Goal: Task Accomplishment & Management: Manage account settings

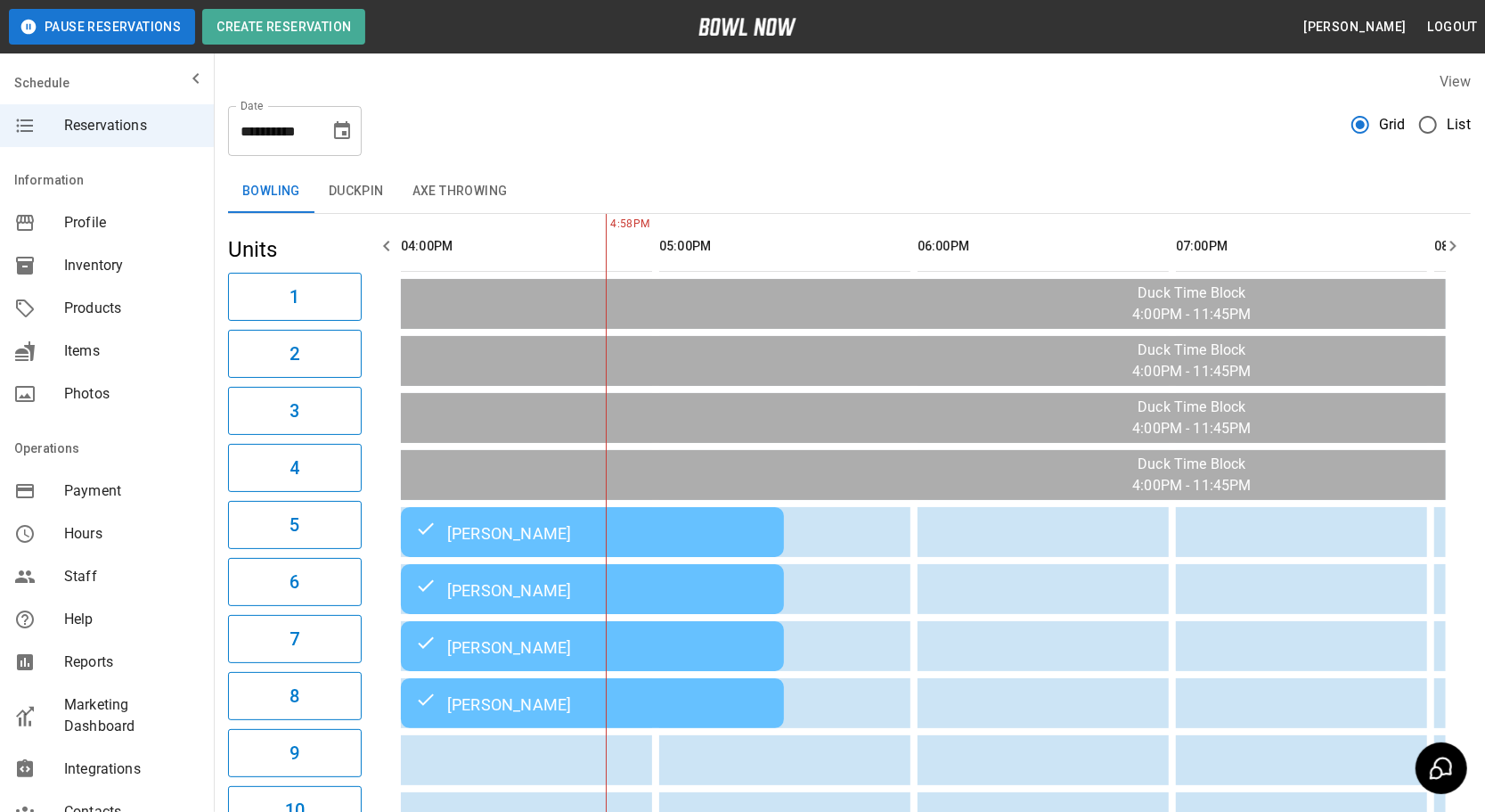
click at [554, 572] on td "[PERSON_NAME]" at bounding box center [592, 588] width 383 height 50
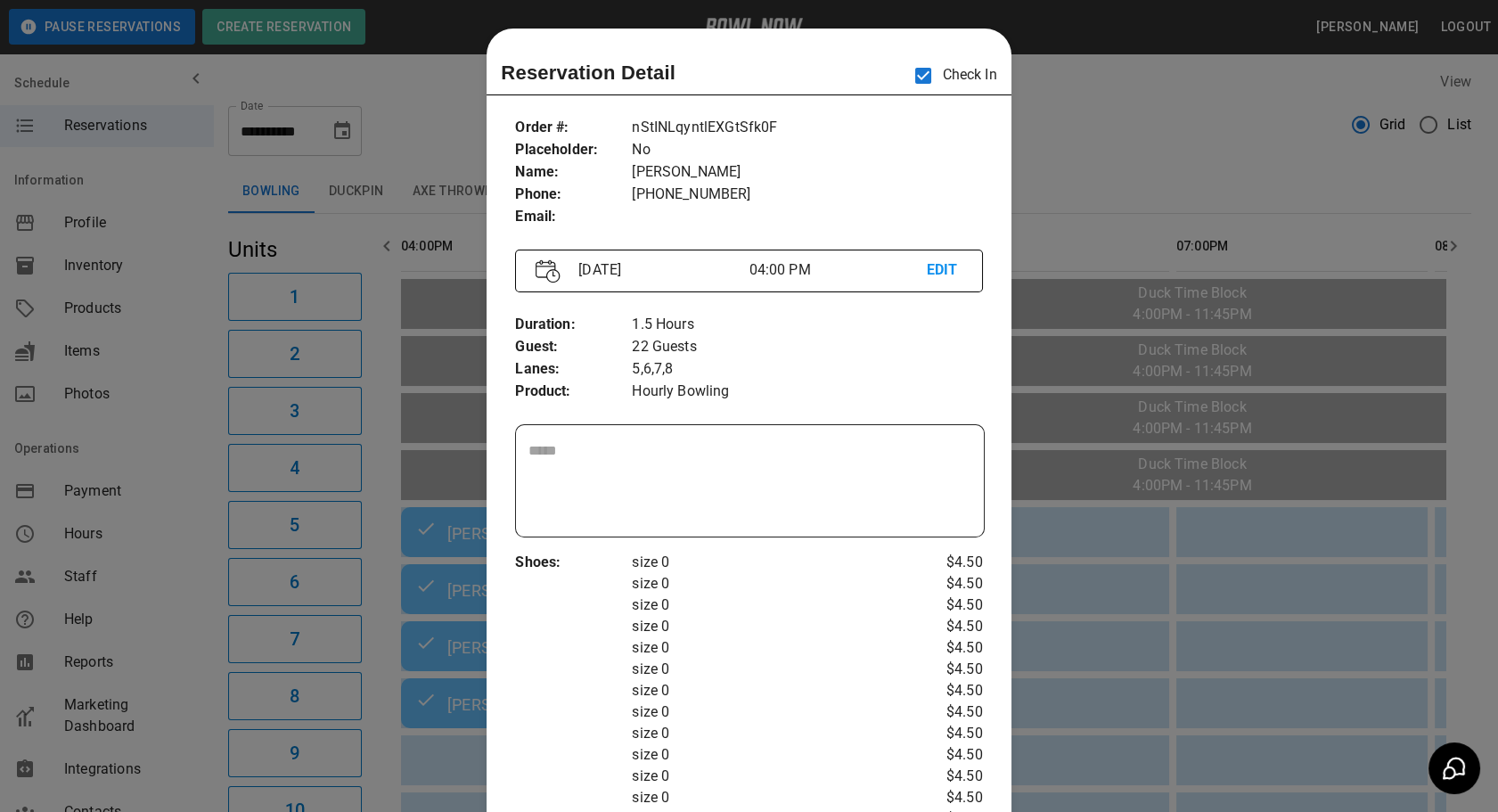
click at [1093, 180] on div at bounding box center [749, 406] width 1498 height 812
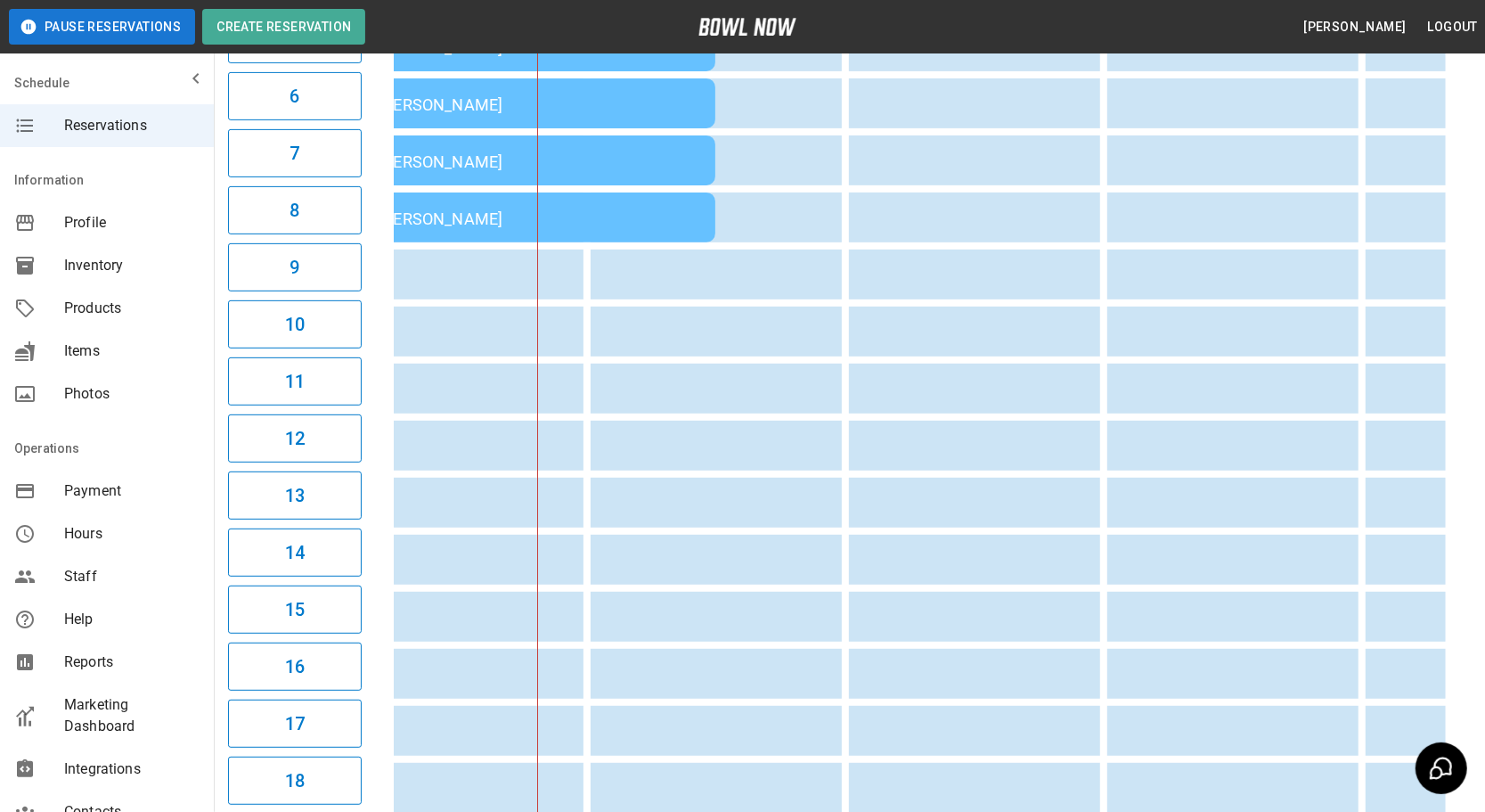
scroll to position [0, 499]
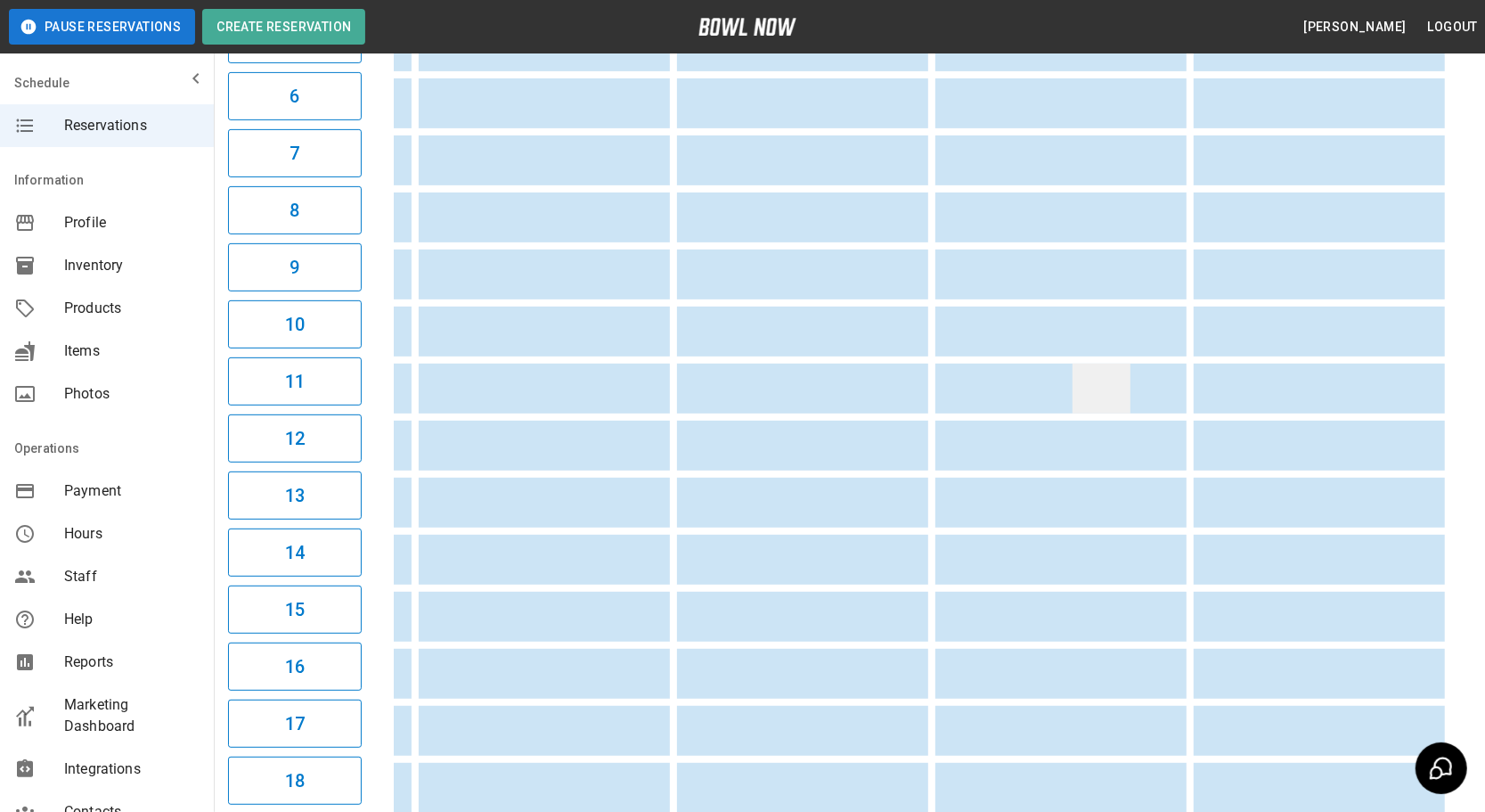
drag, startPoint x: 778, startPoint y: 430, endPoint x: 1109, endPoint y: 391, distance: 333.3
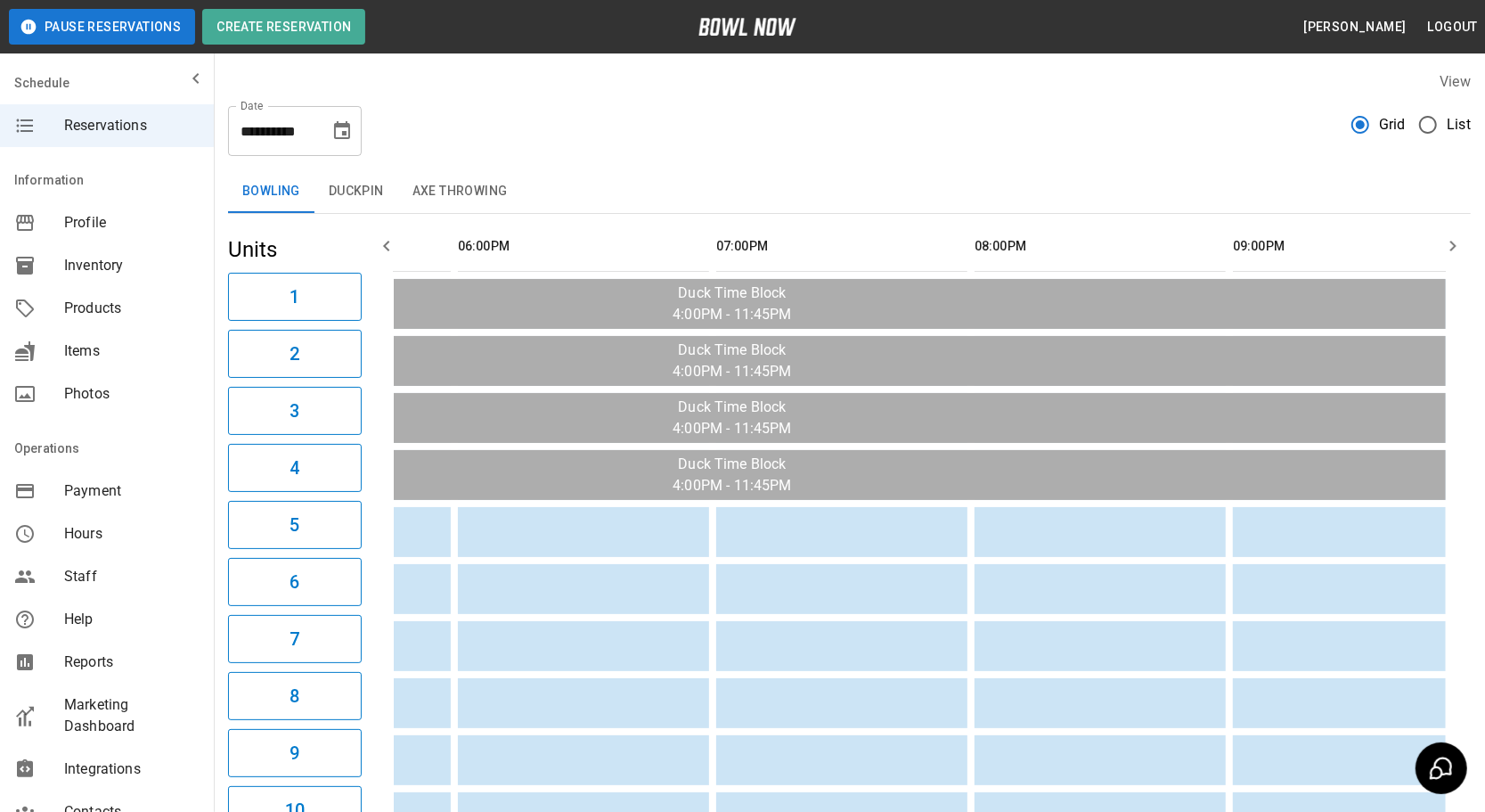
scroll to position [0, 0]
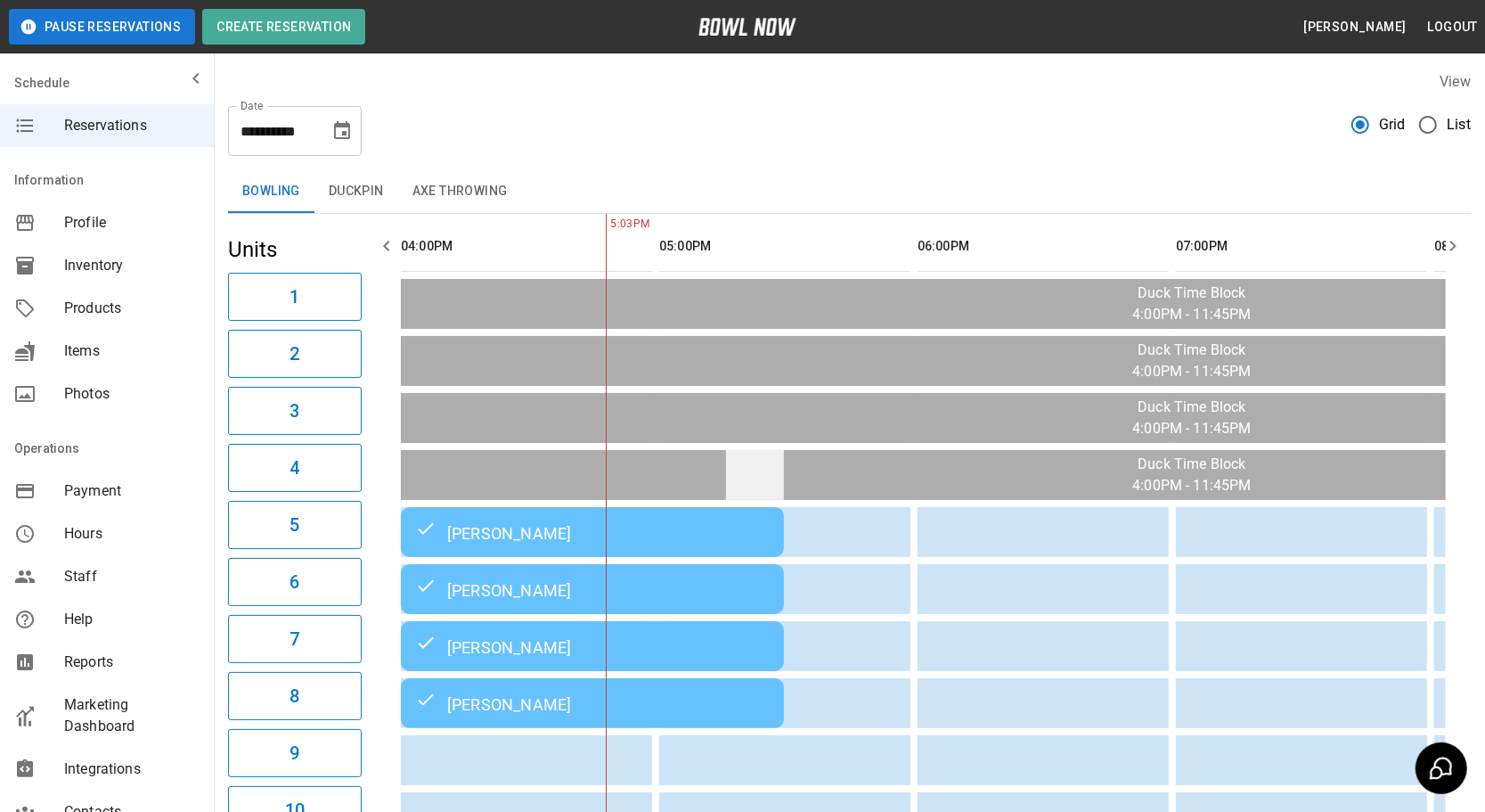
drag, startPoint x: 1049, startPoint y: 418, endPoint x: 752, endPoint y: 482, distance: 303.8
click at [734, 152] on div "**********" at bounding box center [850, 124] width 1243 height 64
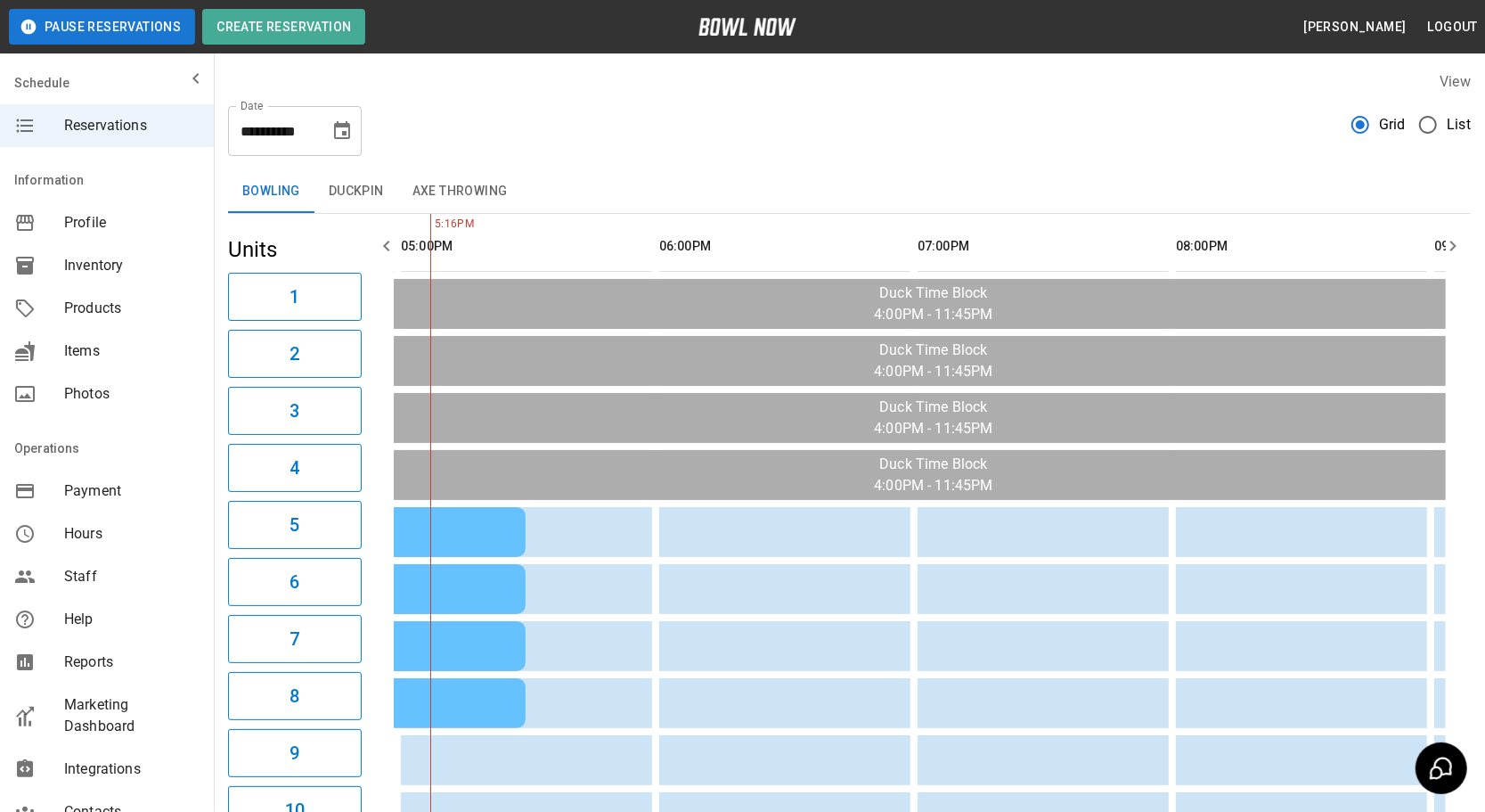
click at [347, 134] on icon "Choose date, selected date is Sep 11, 2025" at bounding box center [342, 131] width 22 height 22
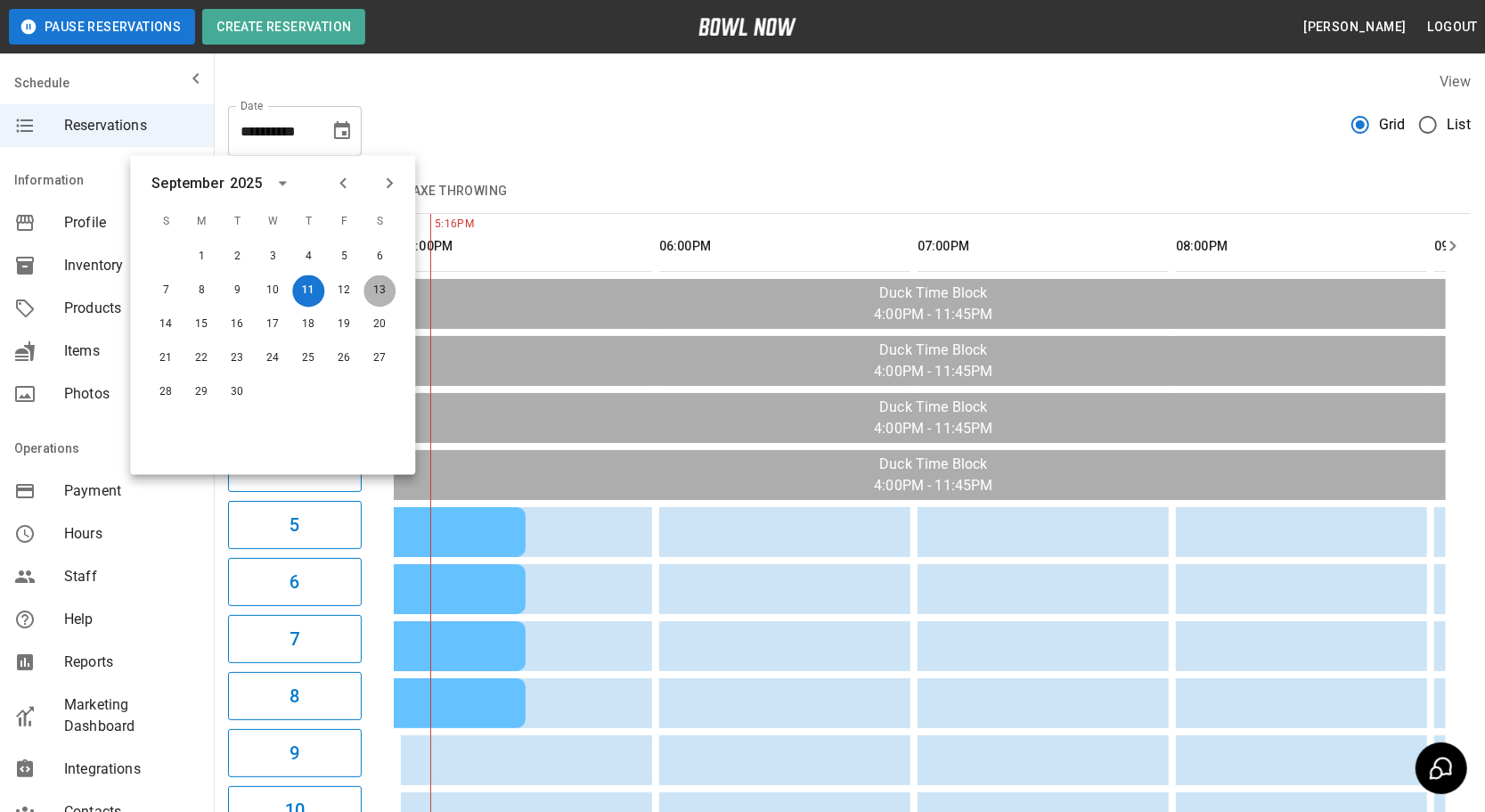
click at [379, 282] on button "13" at bounding box center [380, 291] width 32 height 32
type input "**********"
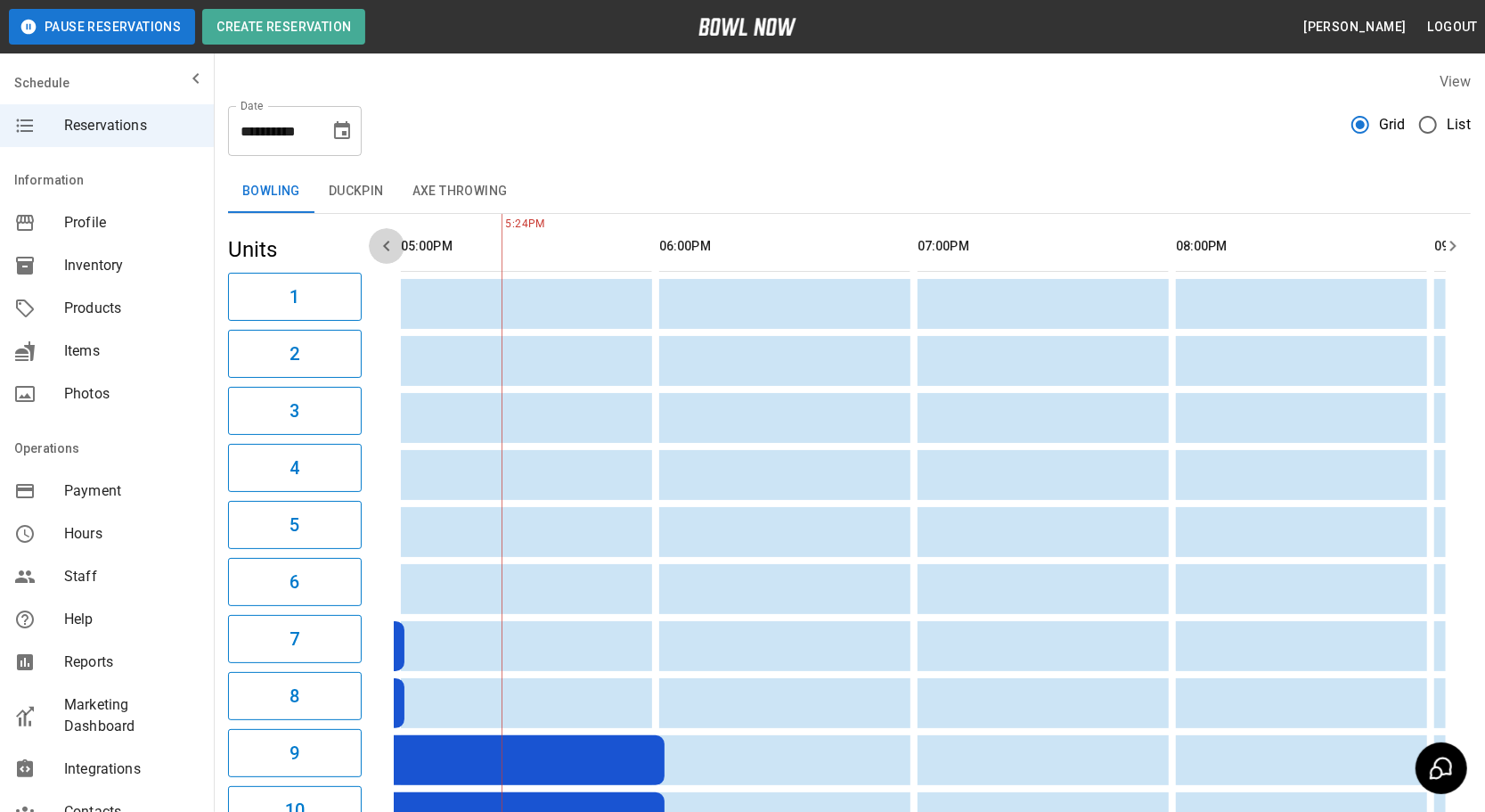
click at [390, 240] on icon "button" at bounding box center [387, 246] width 22 height 22
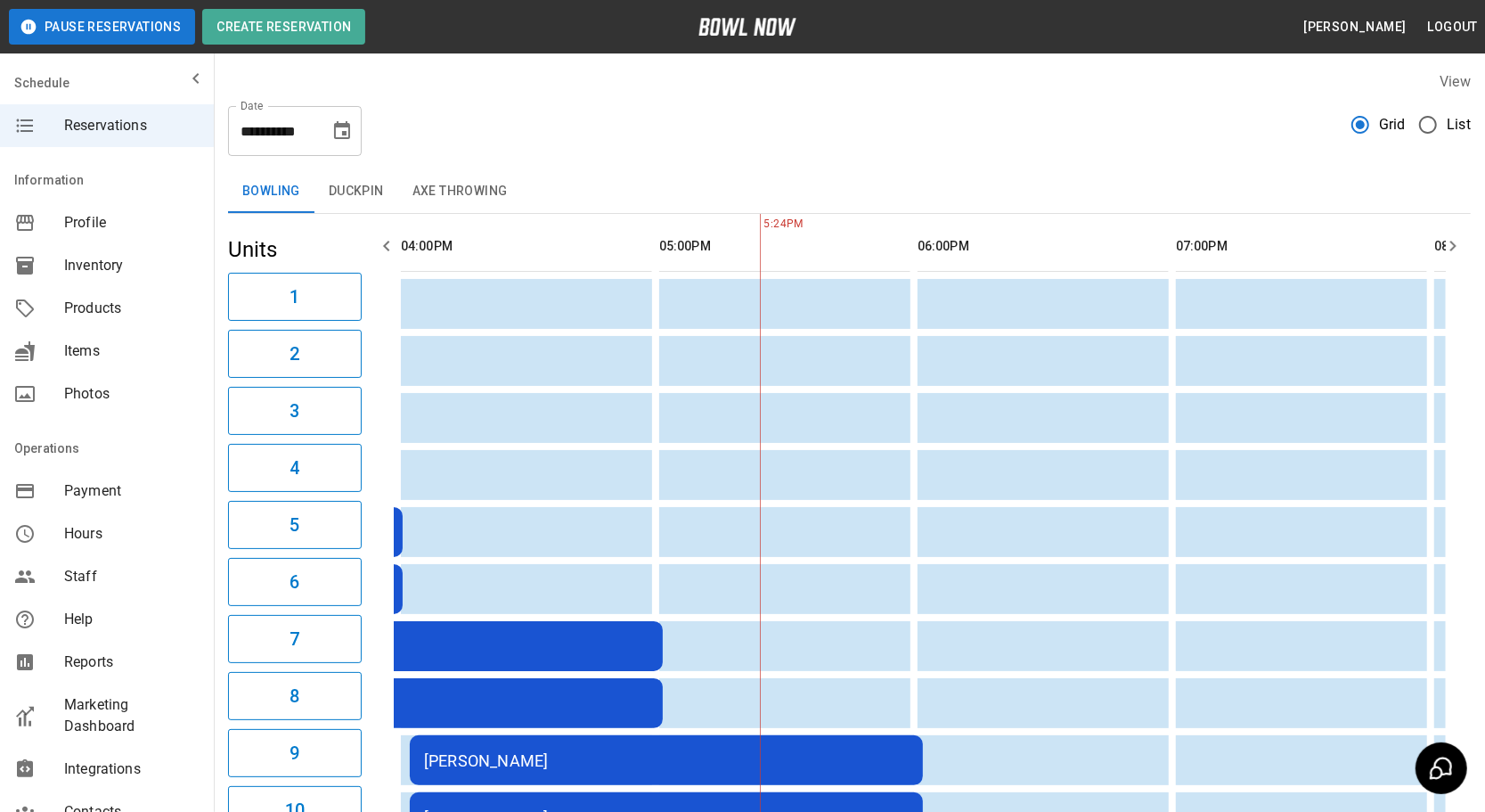
click at [390, 240] on icon "button" at bounding box center [387, 246] width 22 height 22
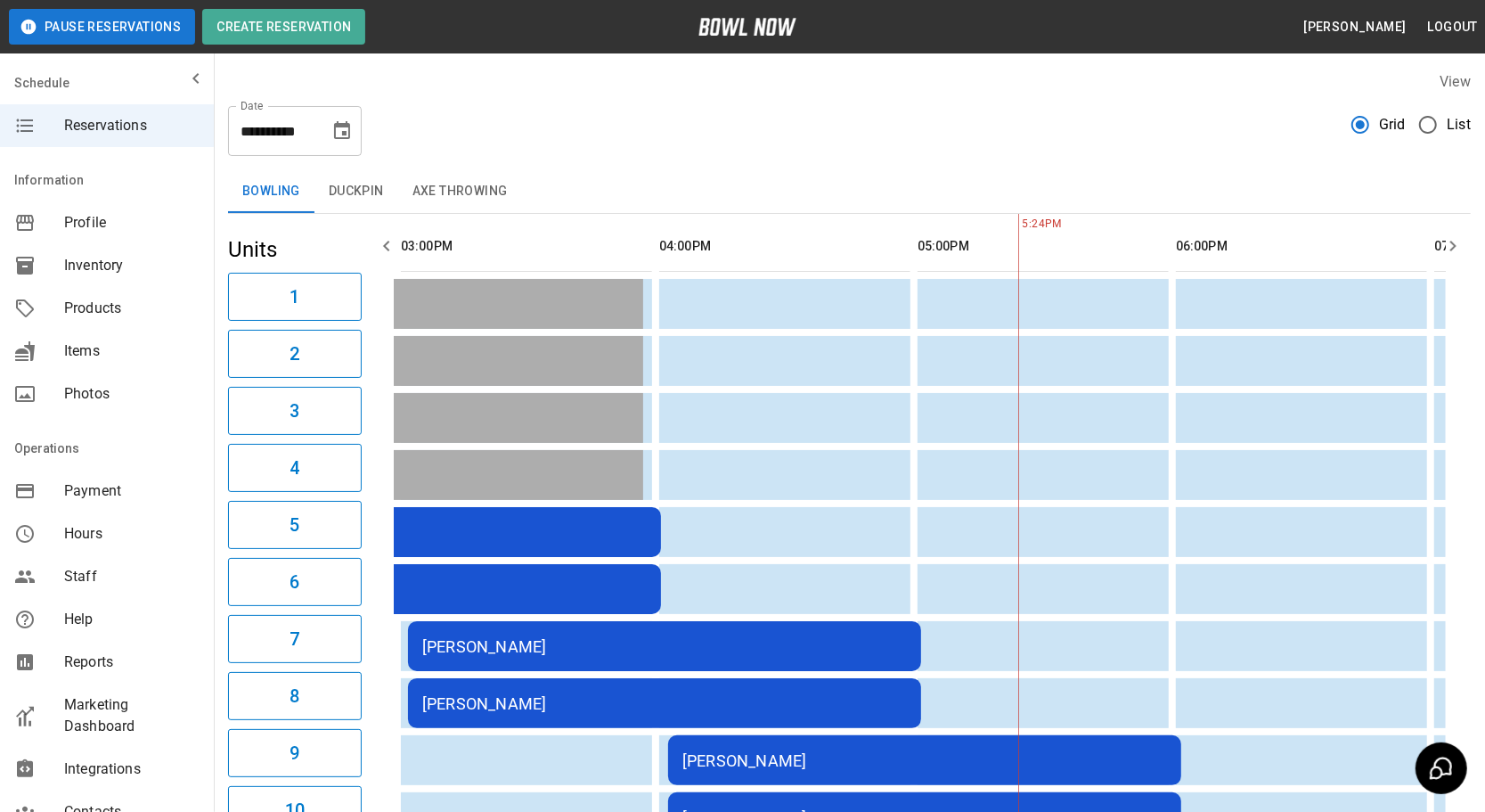
click at [390, 240] on icon "button" at bounding box center [387, 246] width 22 height 22
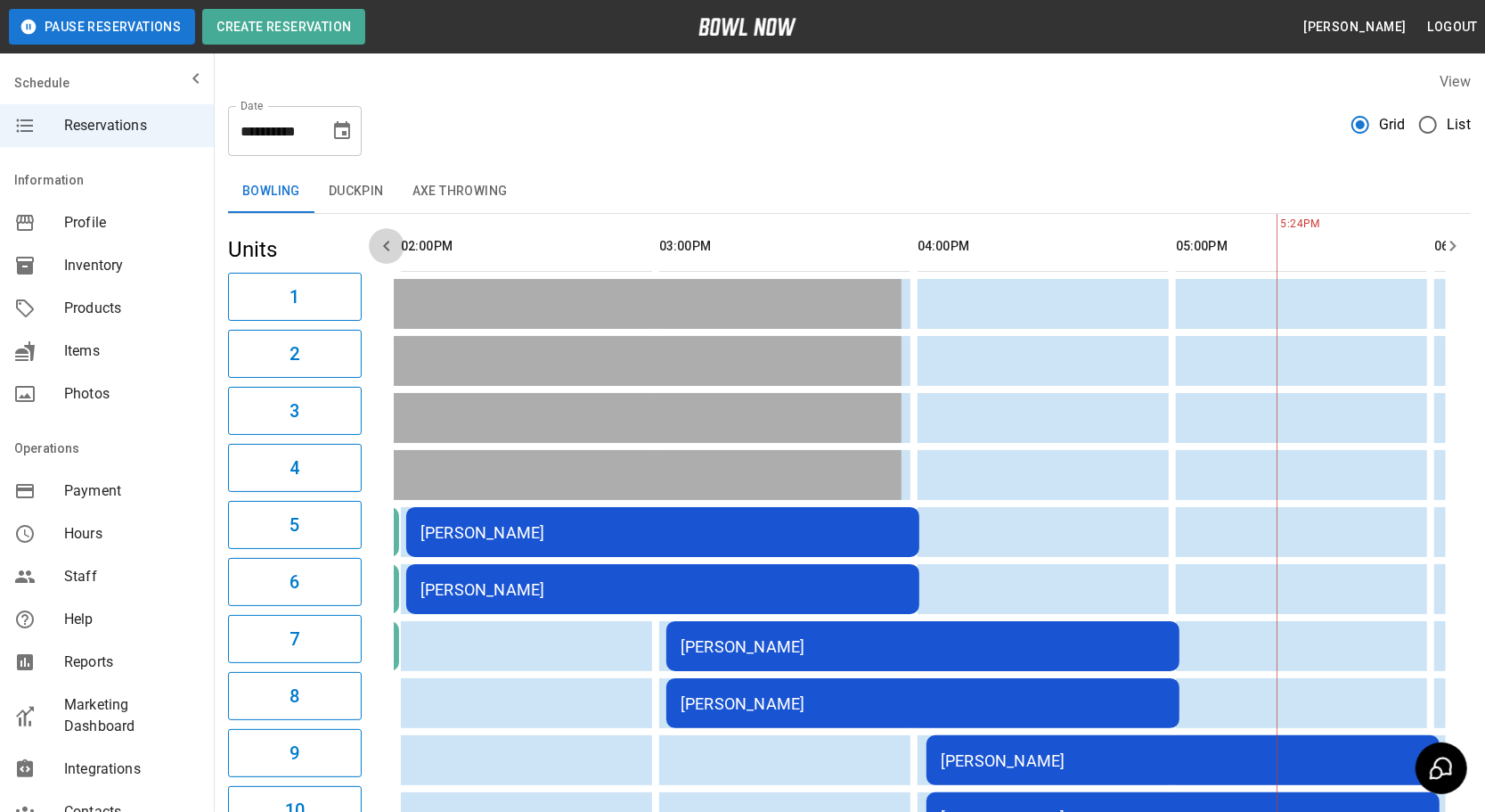
click at [392, 247] on icon "button" at bounding box center [387, 246] width 22 height 22
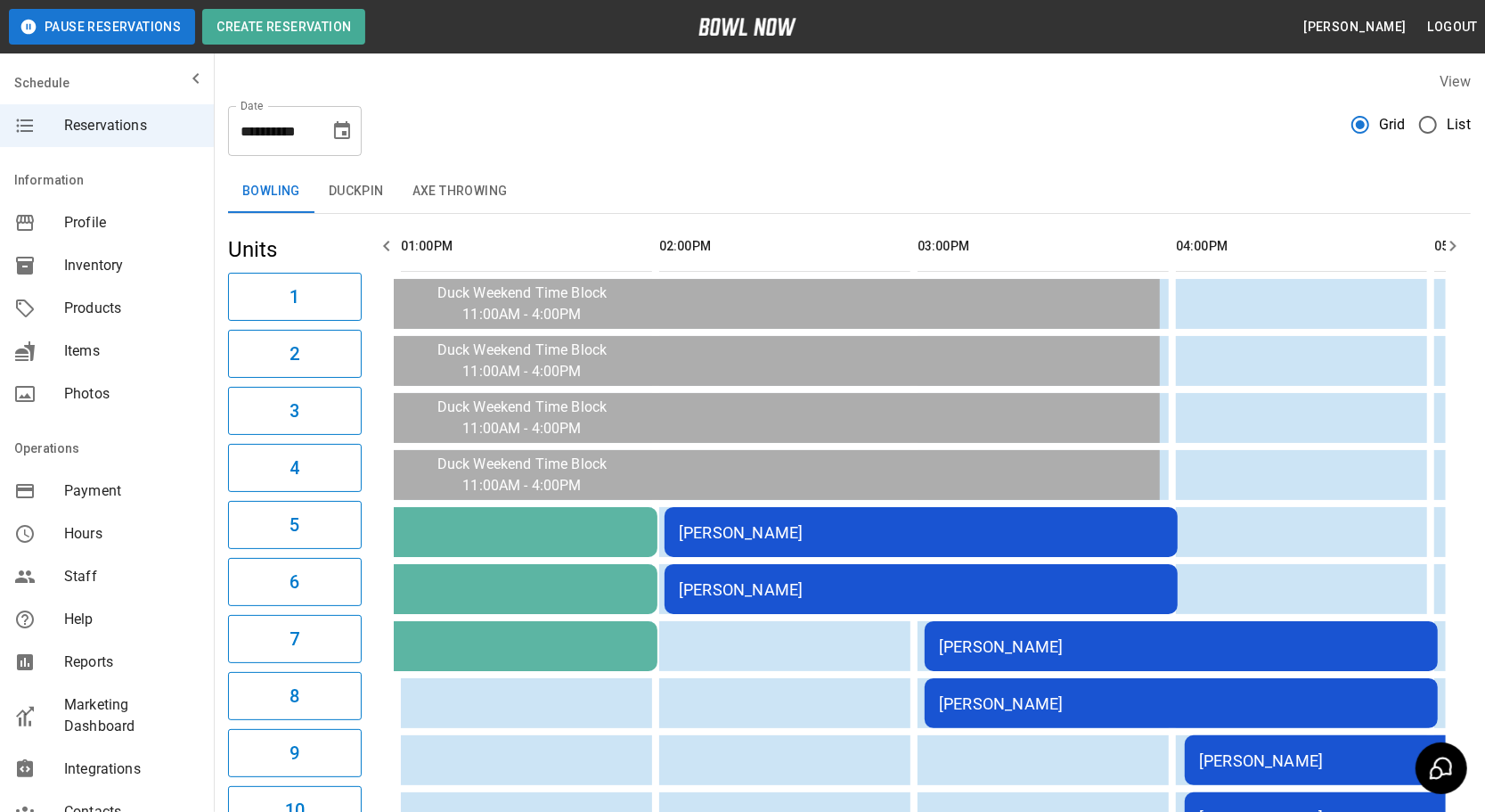
click at [392, 241] on icon "button" at bounding box center [387, 246] width 22 height 22
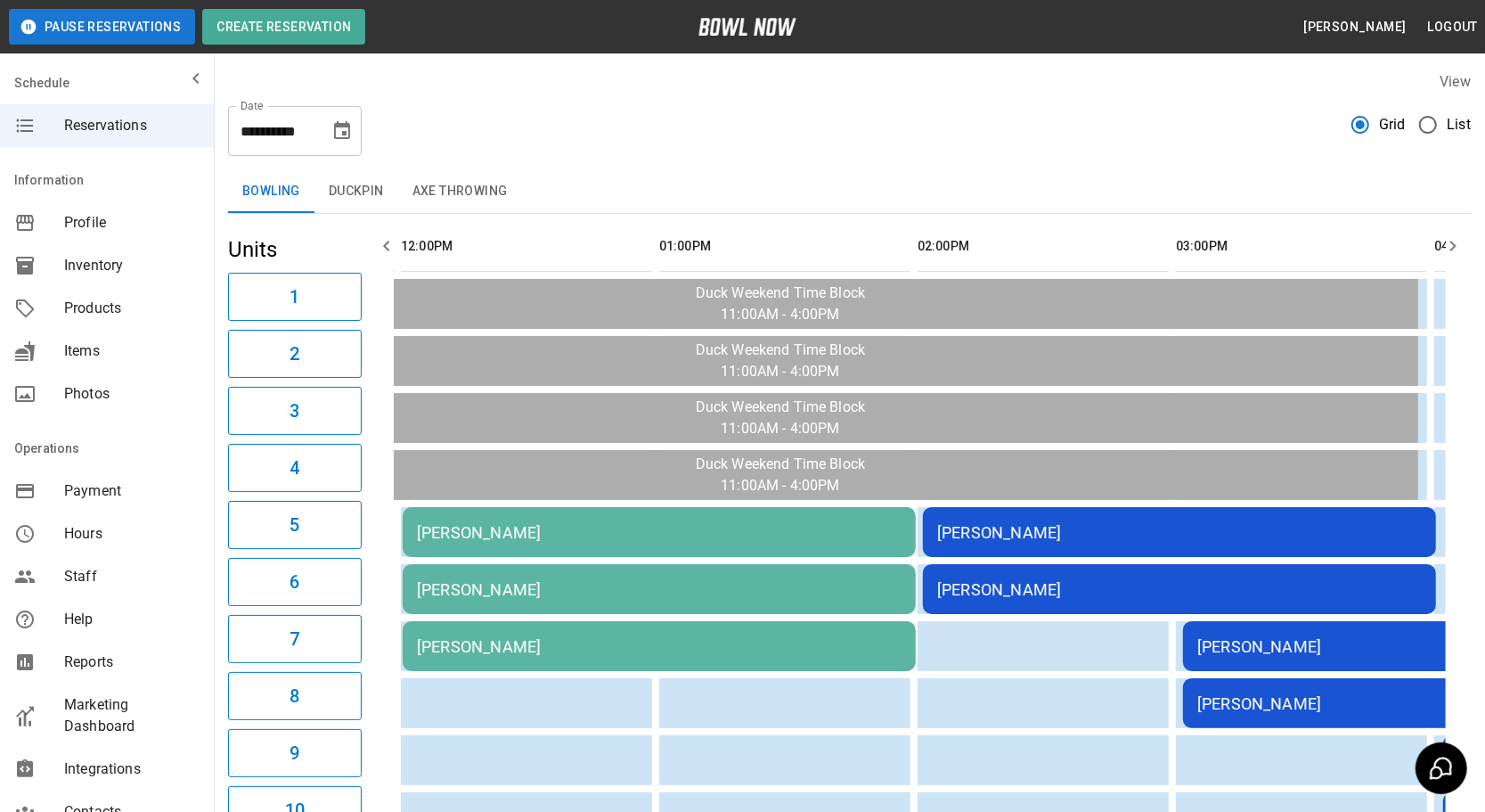
click at [392, 241] on icon "button" at bounding box center [387, 246] width 22 height 22
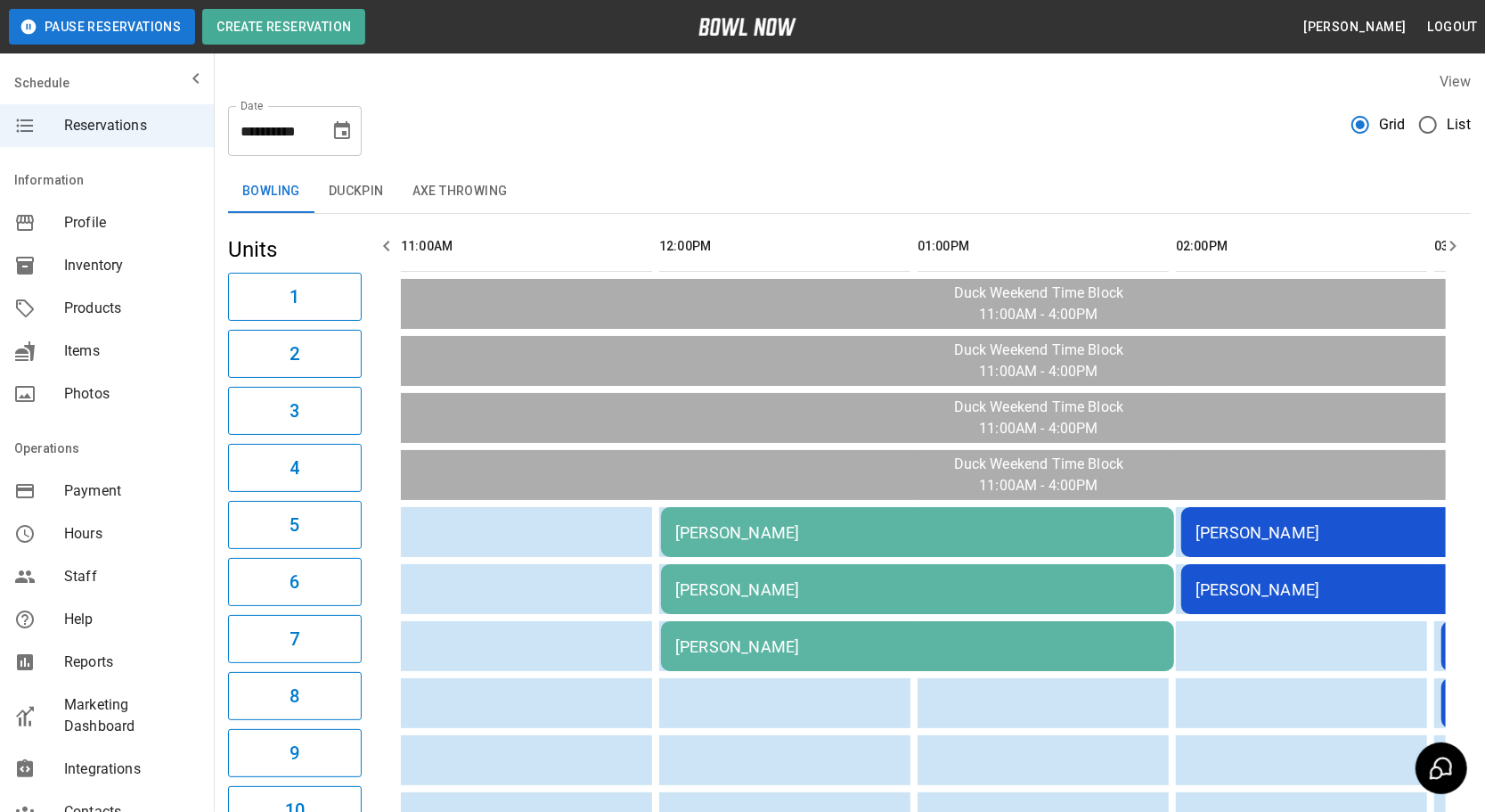
click at [392, 241] on icon "button" at bounding box center [387, 246] width 22 height 22
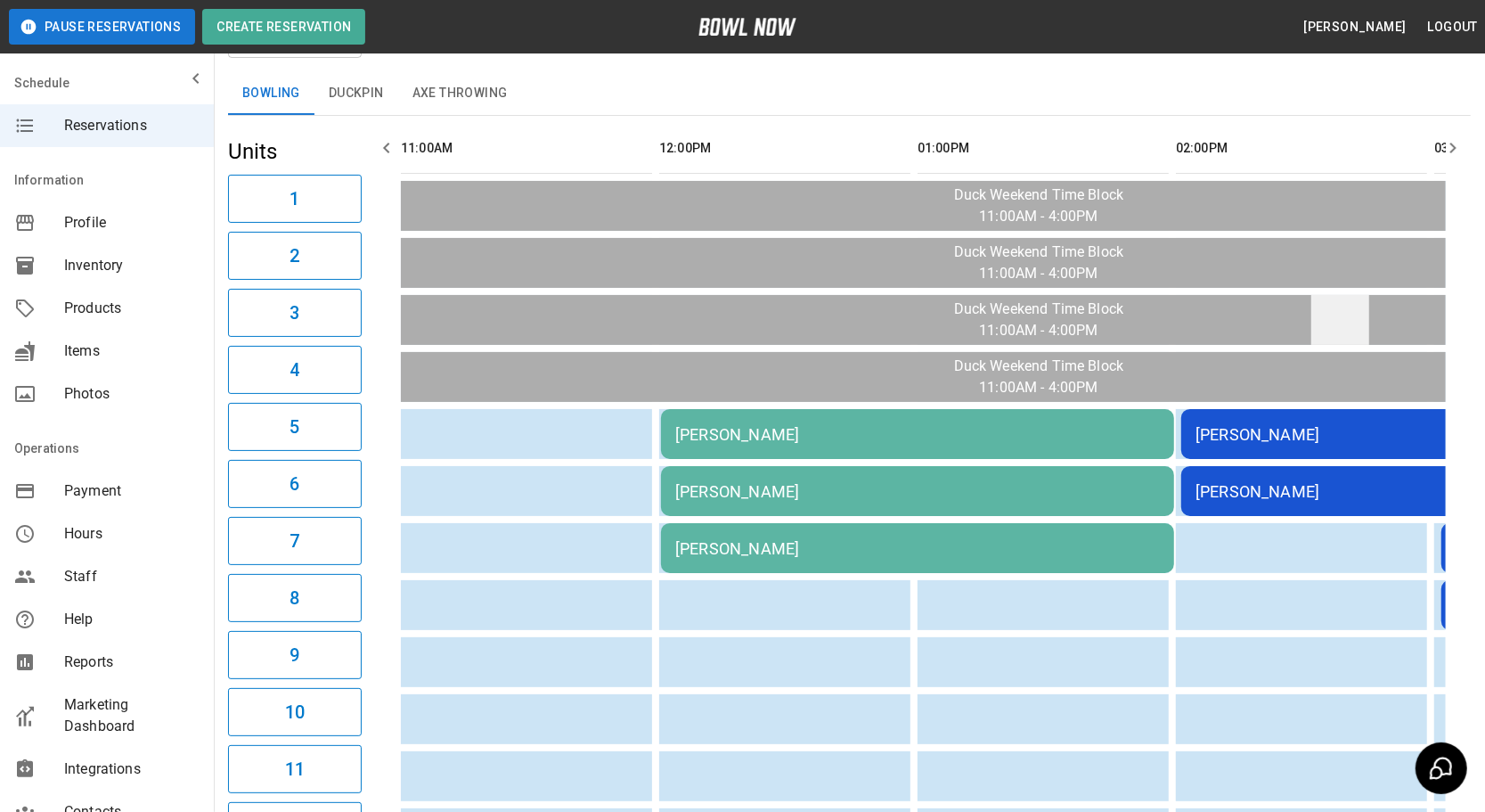
scroll to position [80, 0]
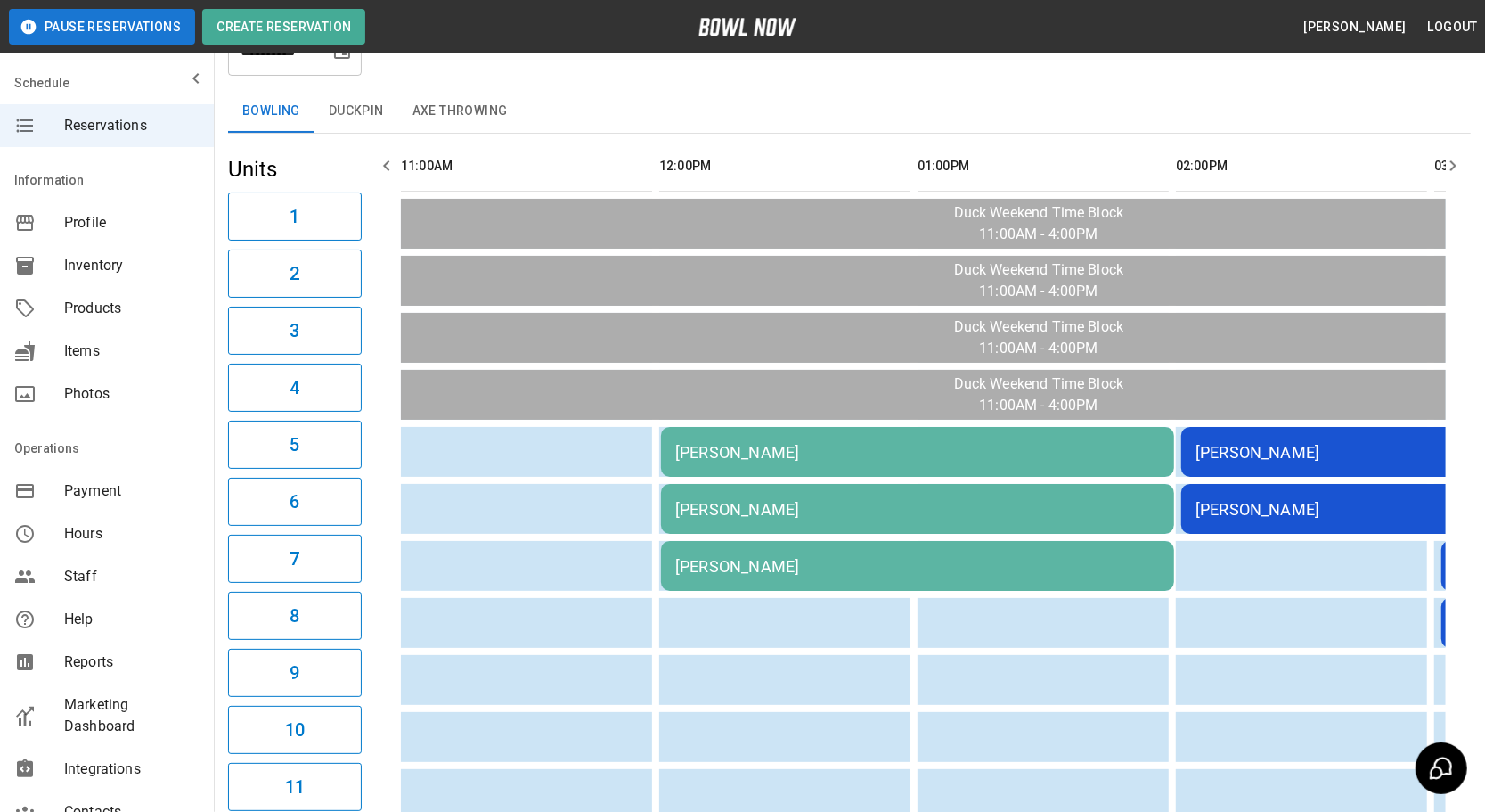
click at [1452, 161] on icon "button" at bounding box center [1453, 166] width 6 height 11
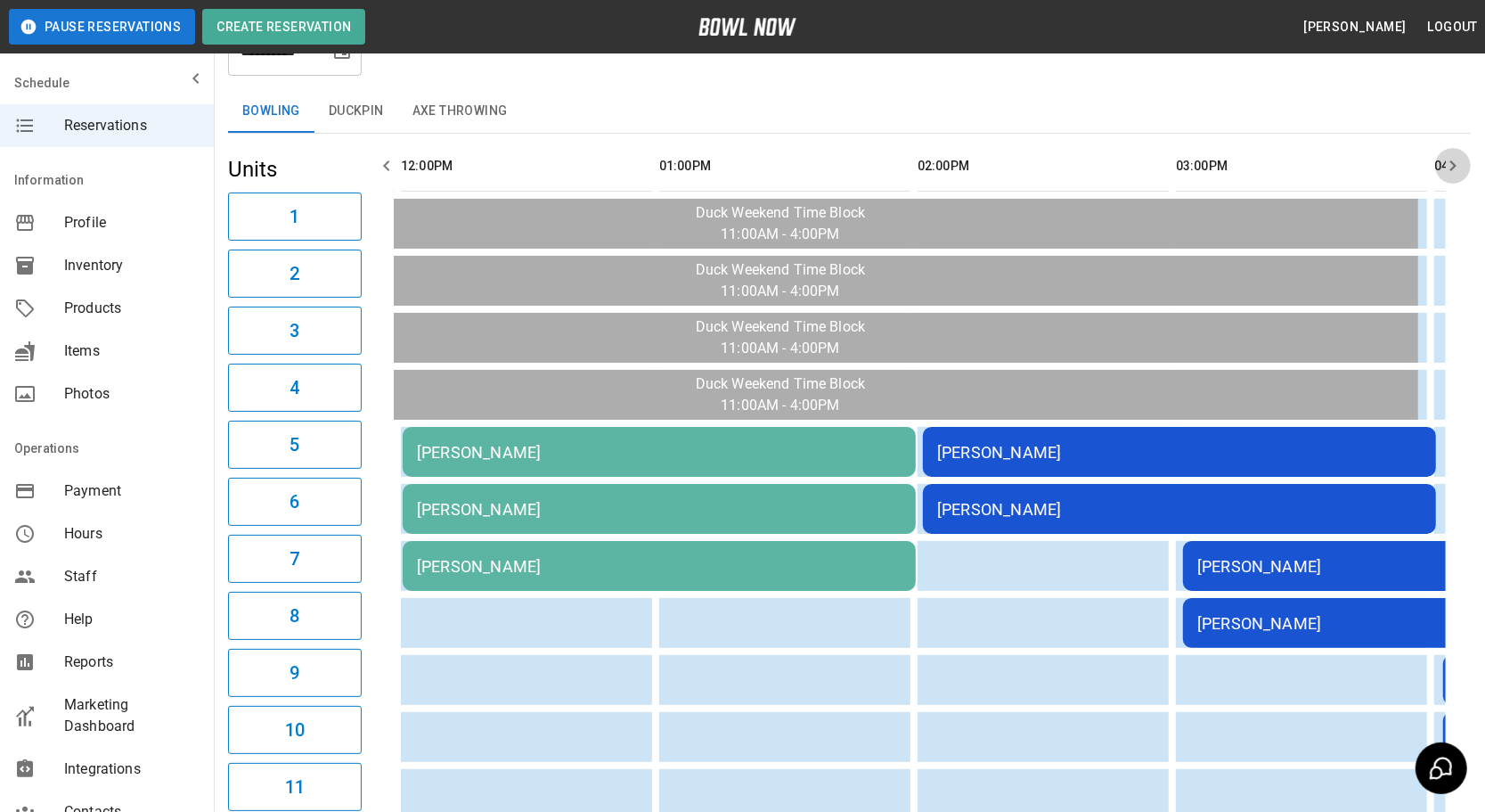
click at [1452, 161] on icon "button" at bounding box center [1453, 166] width 6 height 11
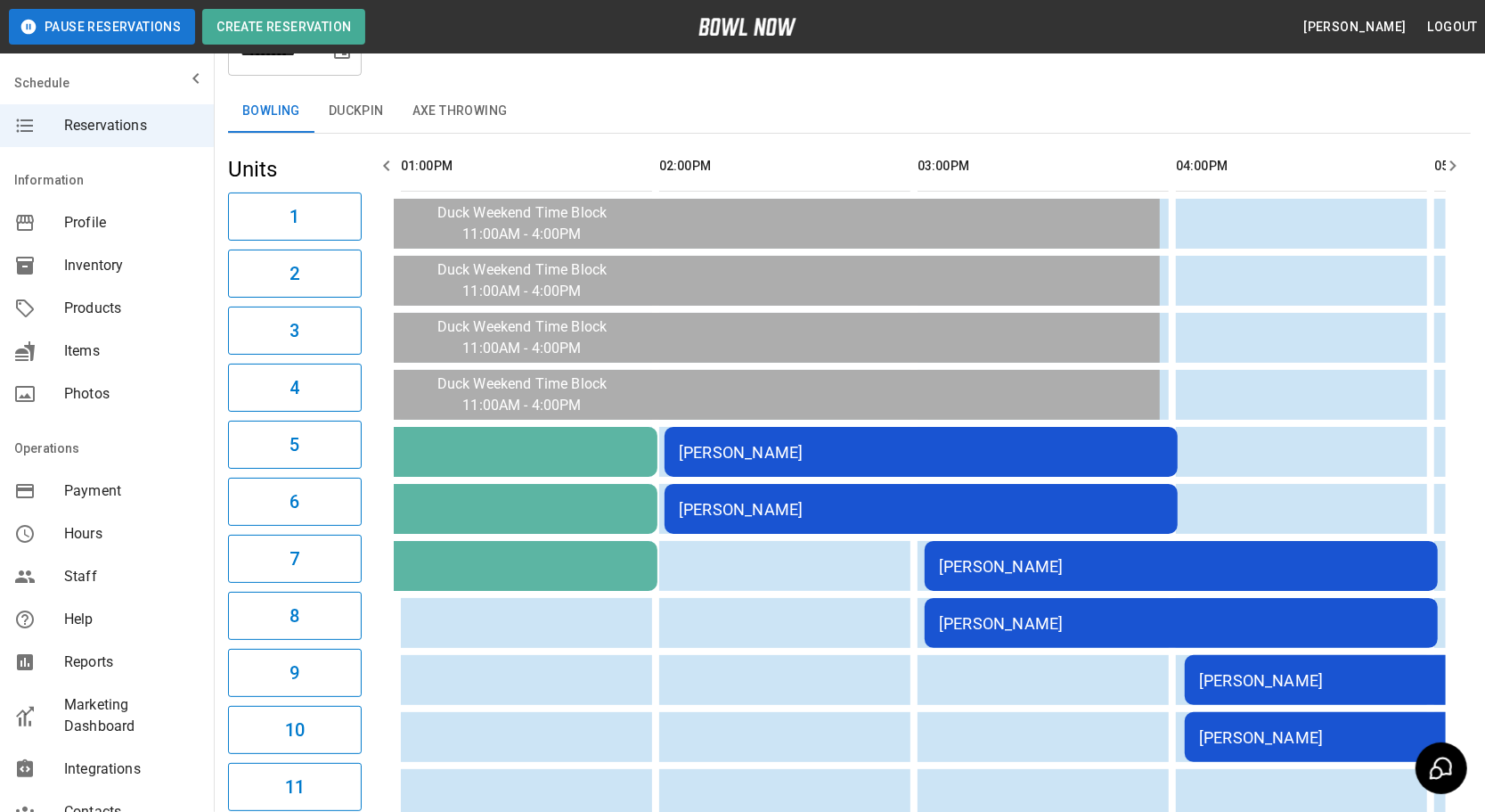
click at [1452, 161] on icon "button" at bounding box center [1453, 166] width 6 height 11
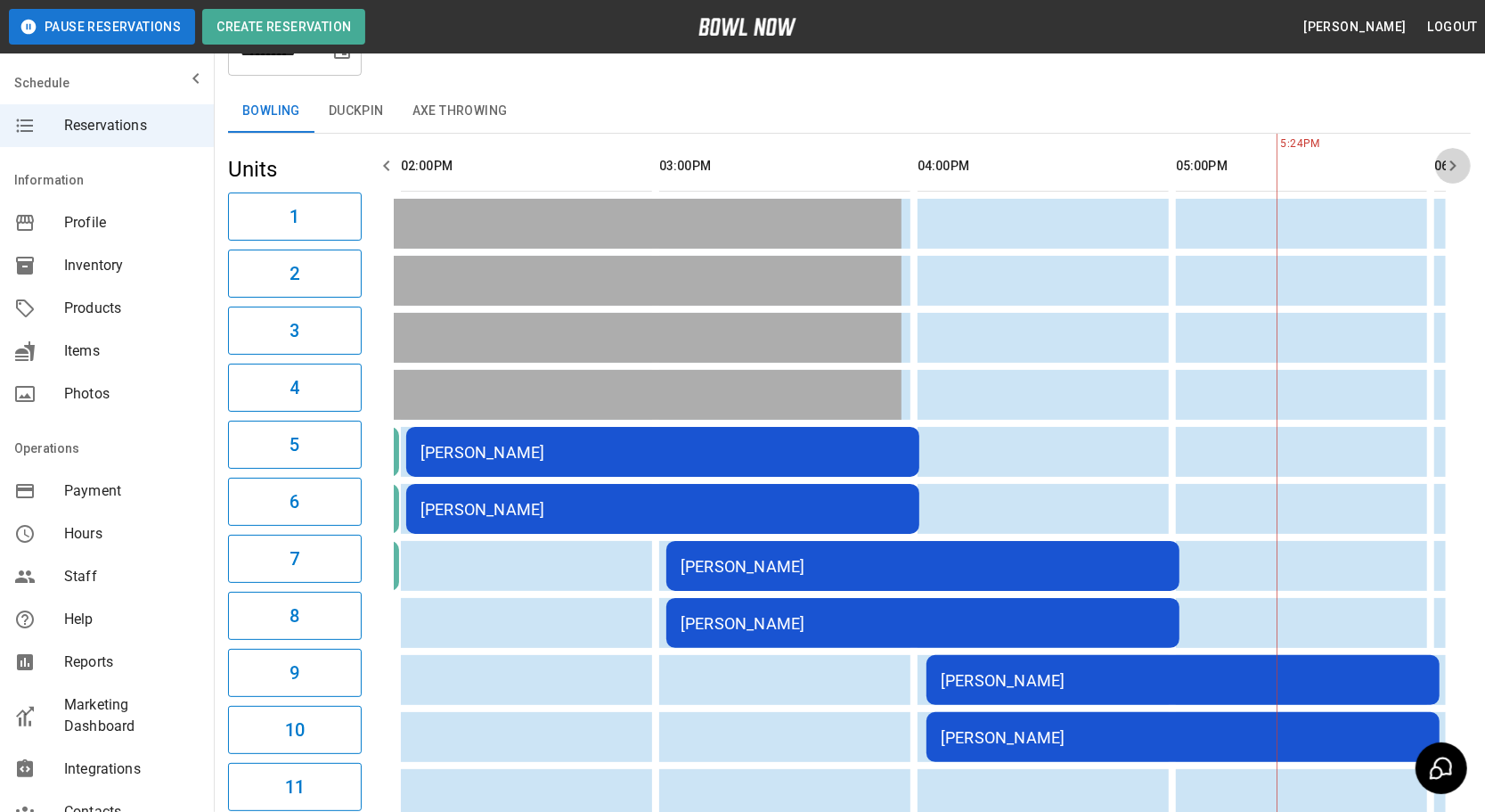
click at [1452, 161] on icon "button" at bounding box center [1453, 166] width 6 height 11
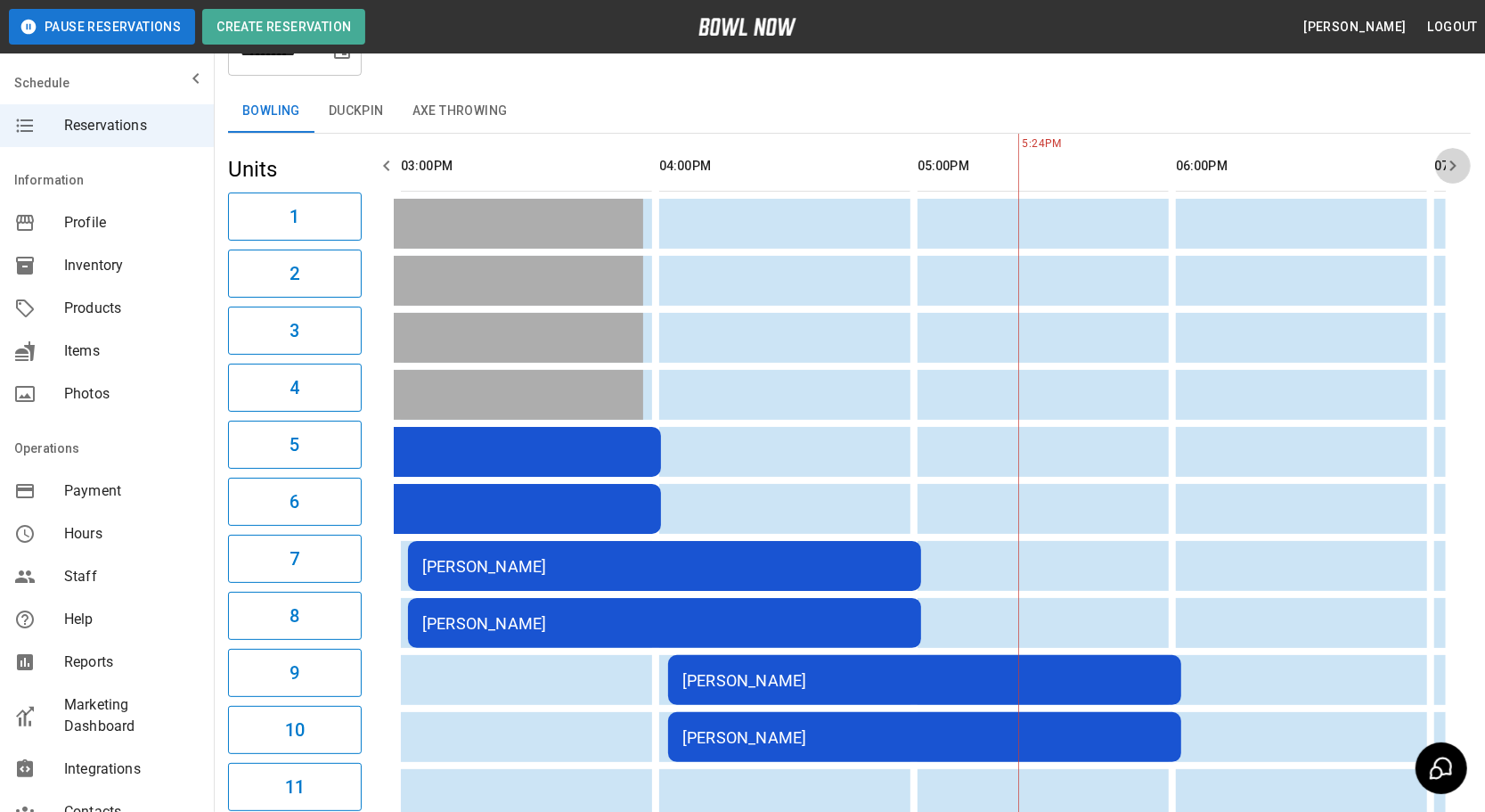
click at [1452, 161] on icon "button" at bounding box center [1453, 166] width 6 height 11
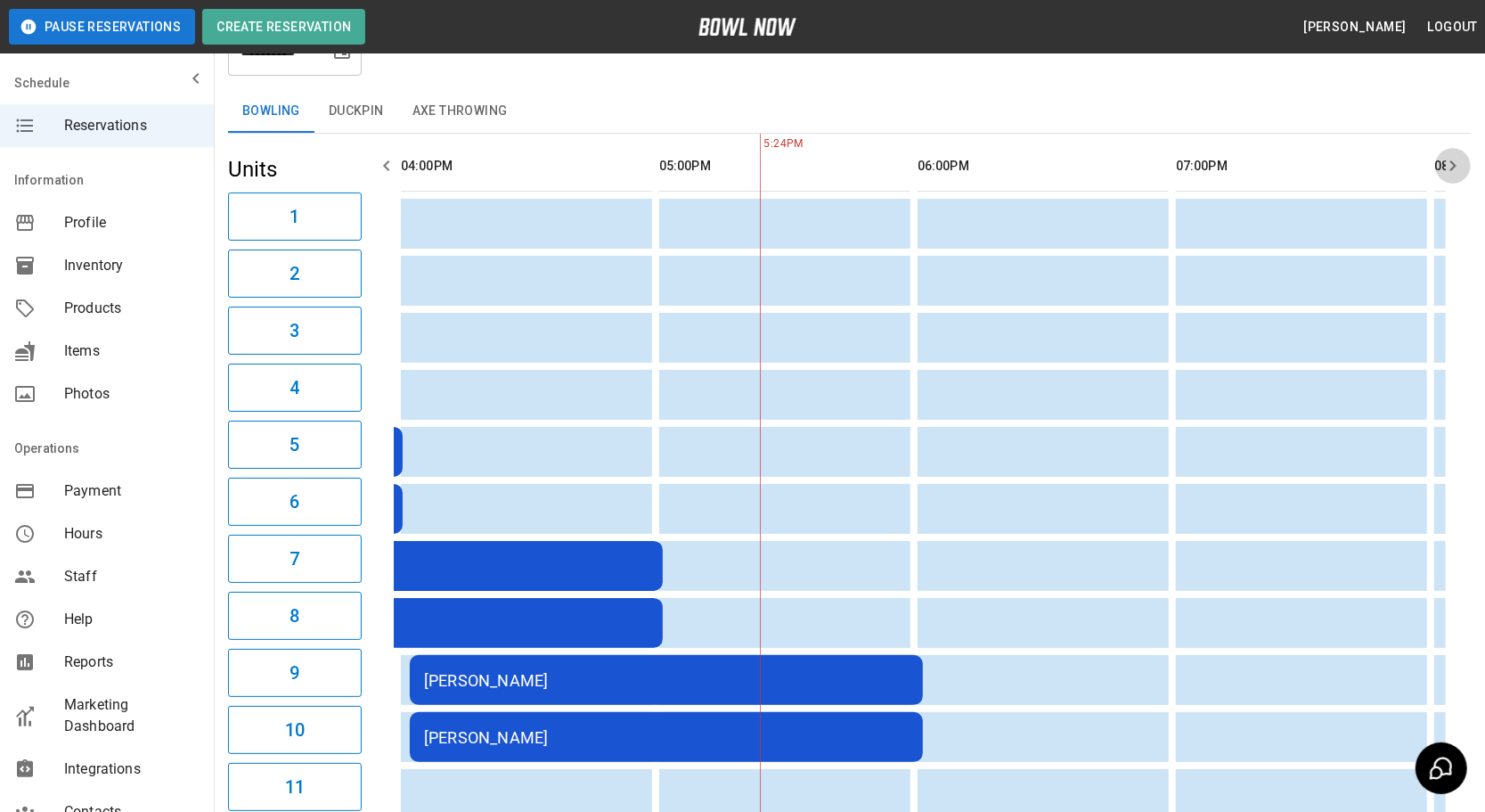
click at [1452, 161] on icon "button" at bounding box center [1453, 166] width 6 height 11
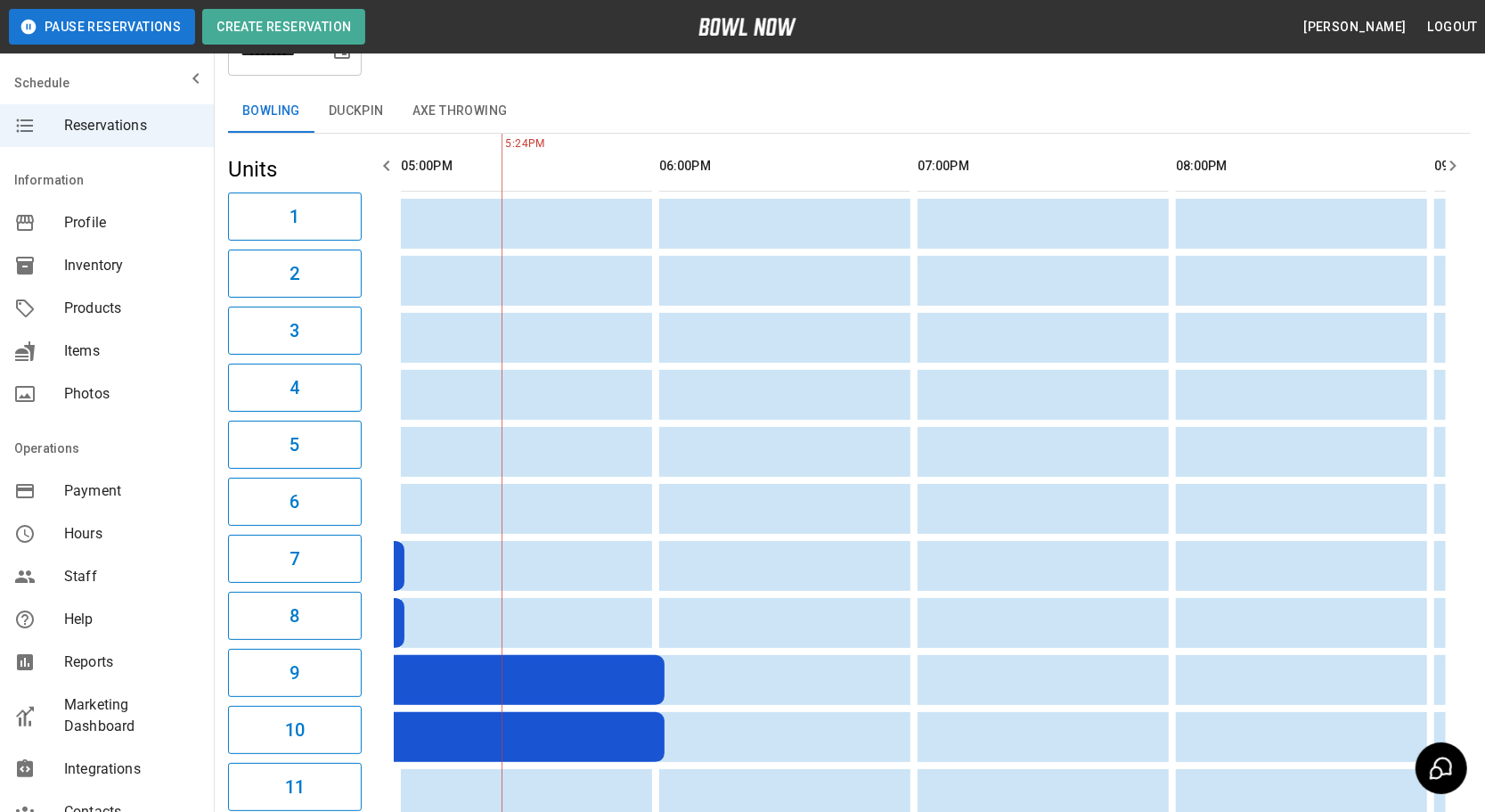
click at [1452, 161] on icon "button" at bounding box center [1453, 166] width 6 height 11
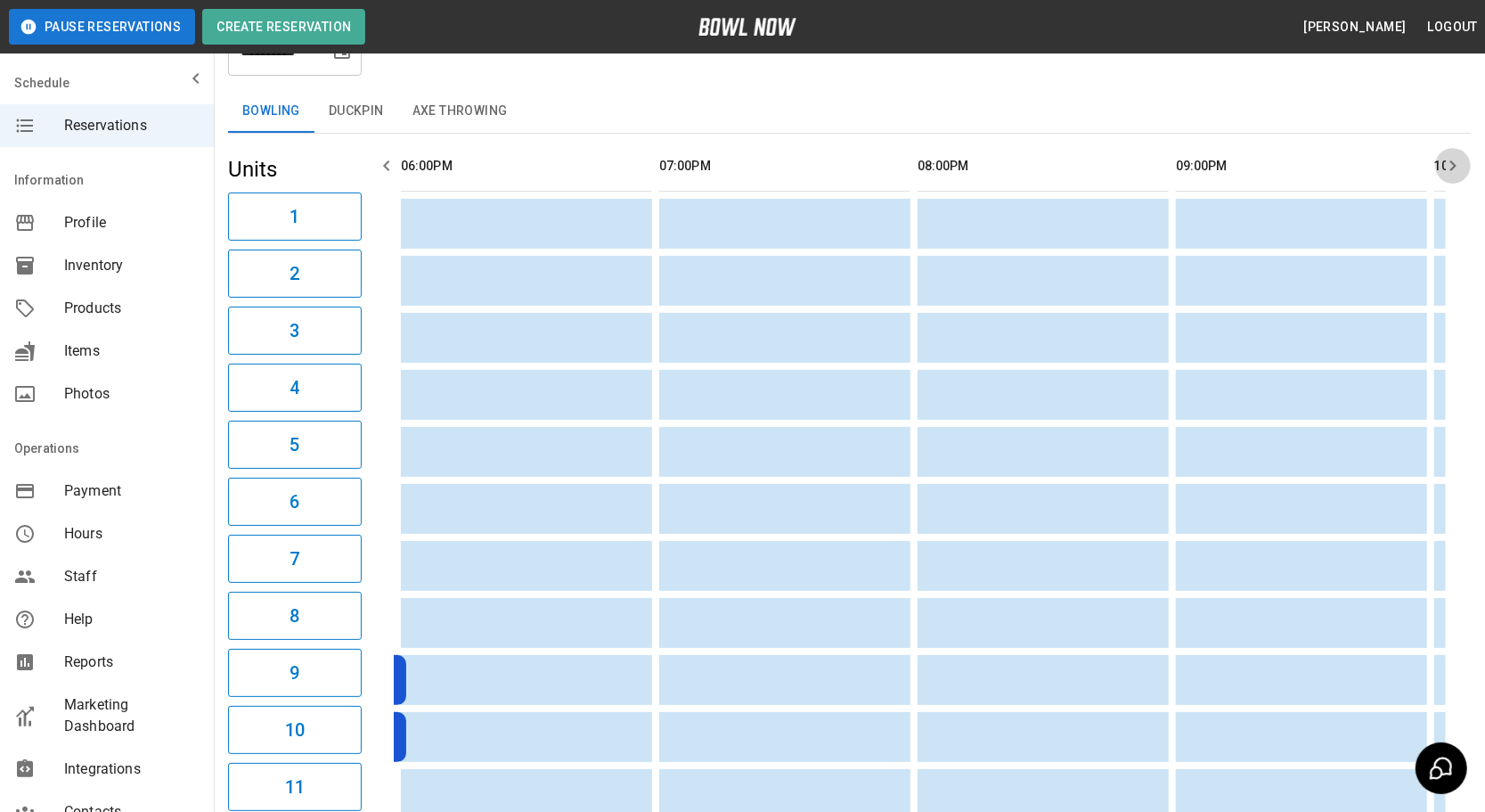
click at [1452, 161] on icon "button" at bounding box center [1453, 166] width 6 height 11
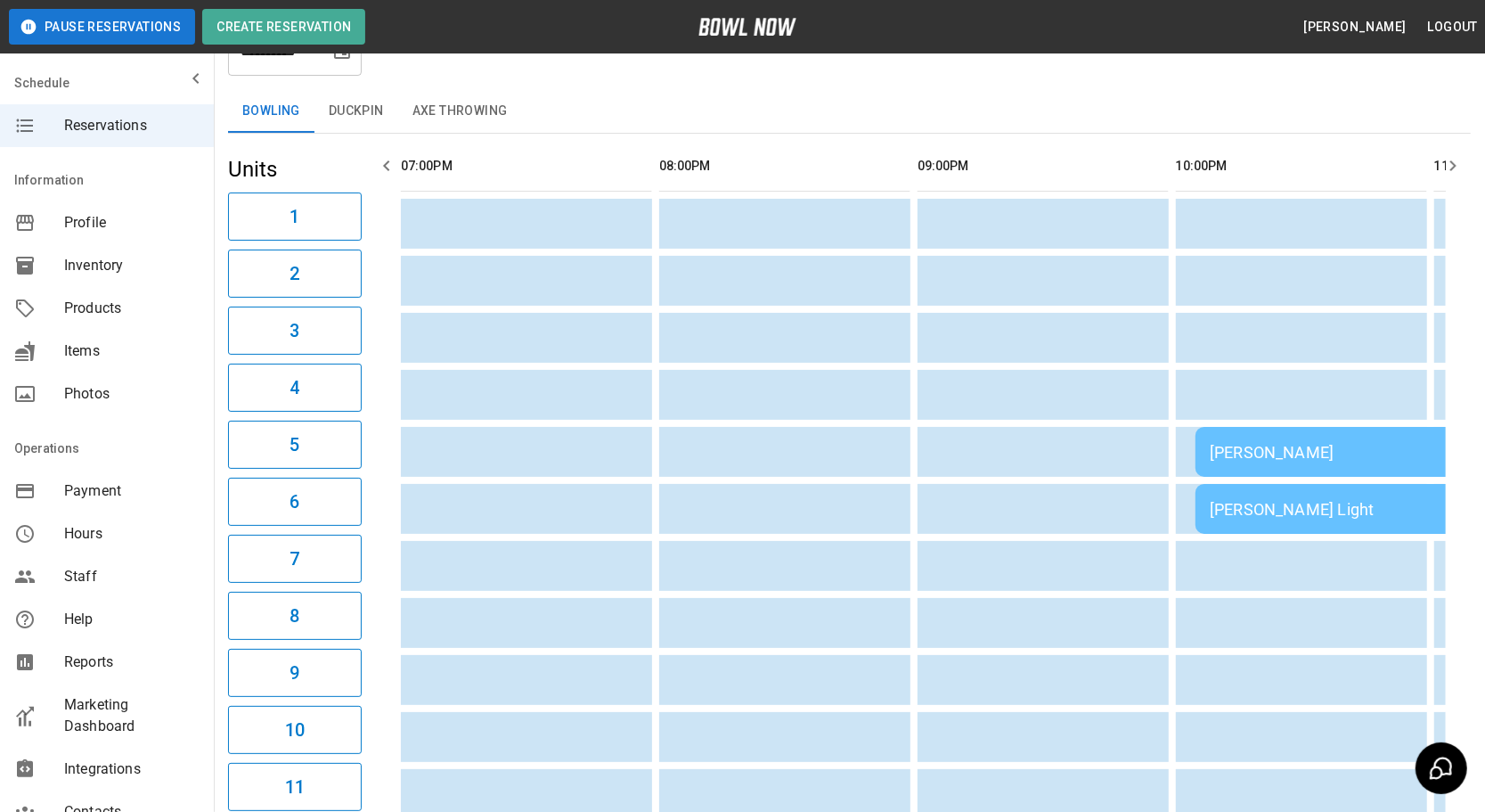
click at [1452, 161] on icon "button" at bounding box center [1453, 166] width 6 height 11
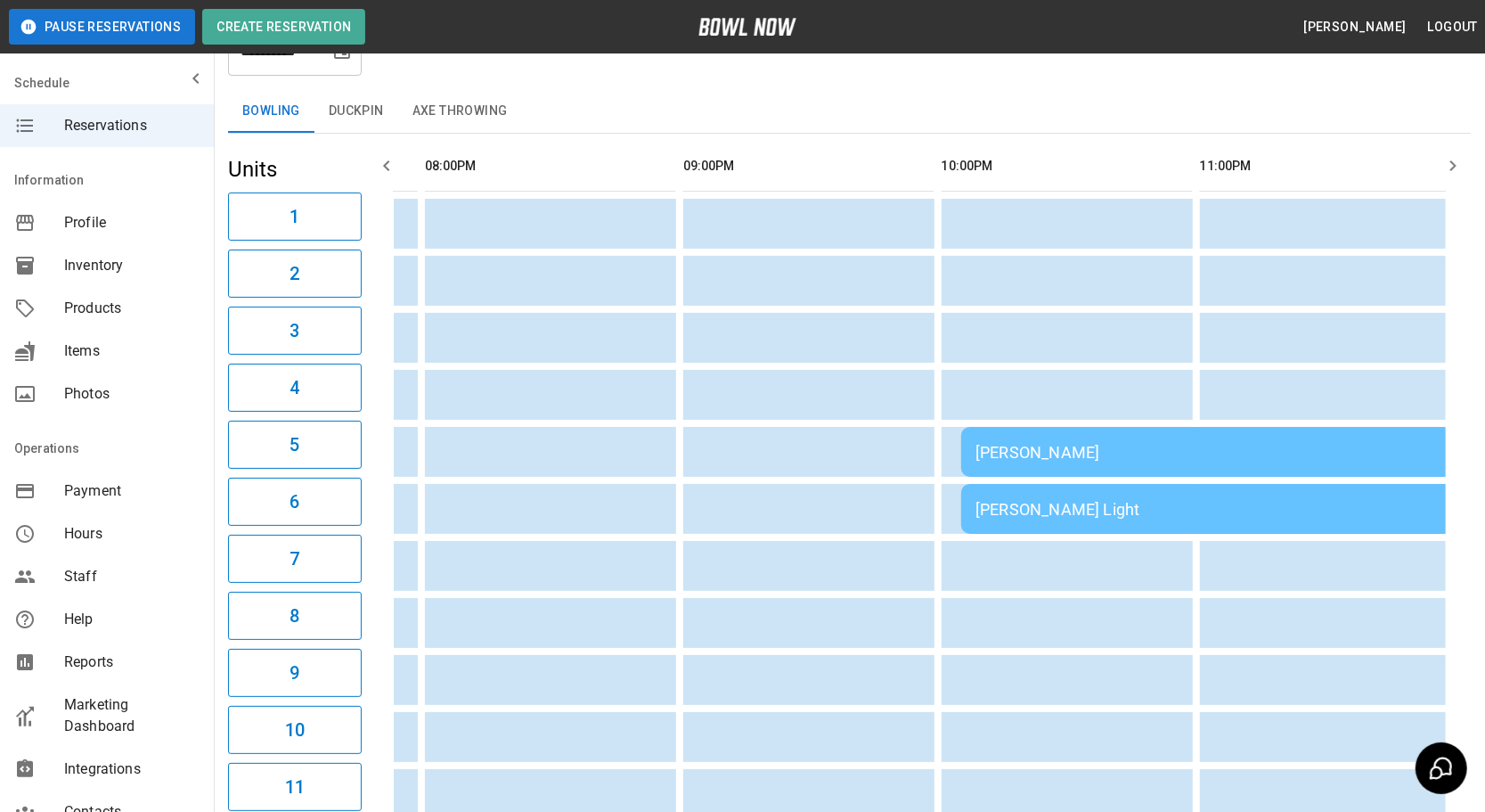
click at [1452, 161] on icon "button" at bounding box center [1453, 166] width 6 height 11
click at [389, 161] on icon "button" at bounding box center [386, 166] width 6 height 11
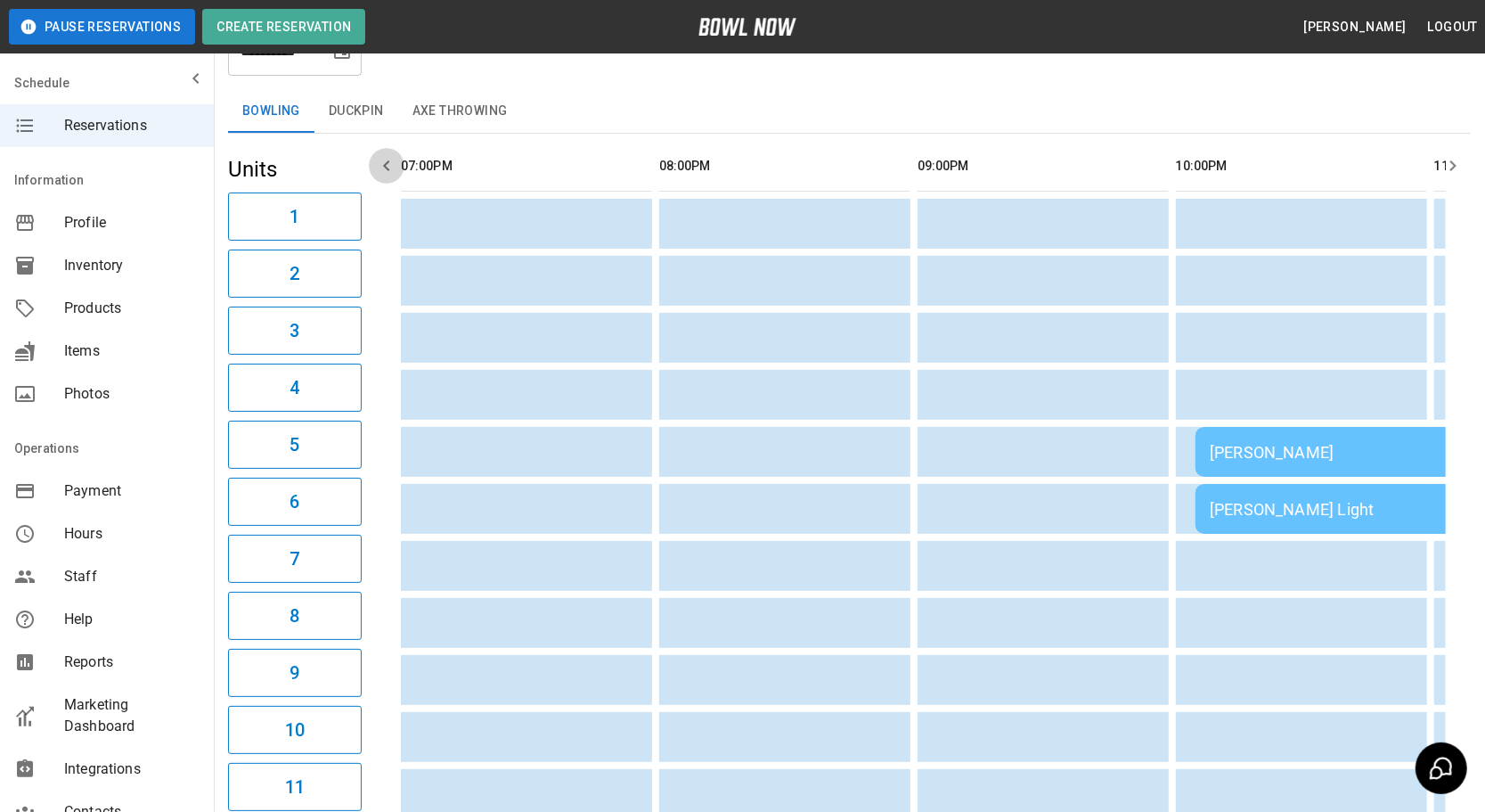
click at [389, 161] on icon "button" at bounding box center [386, 166] width 6 height 11
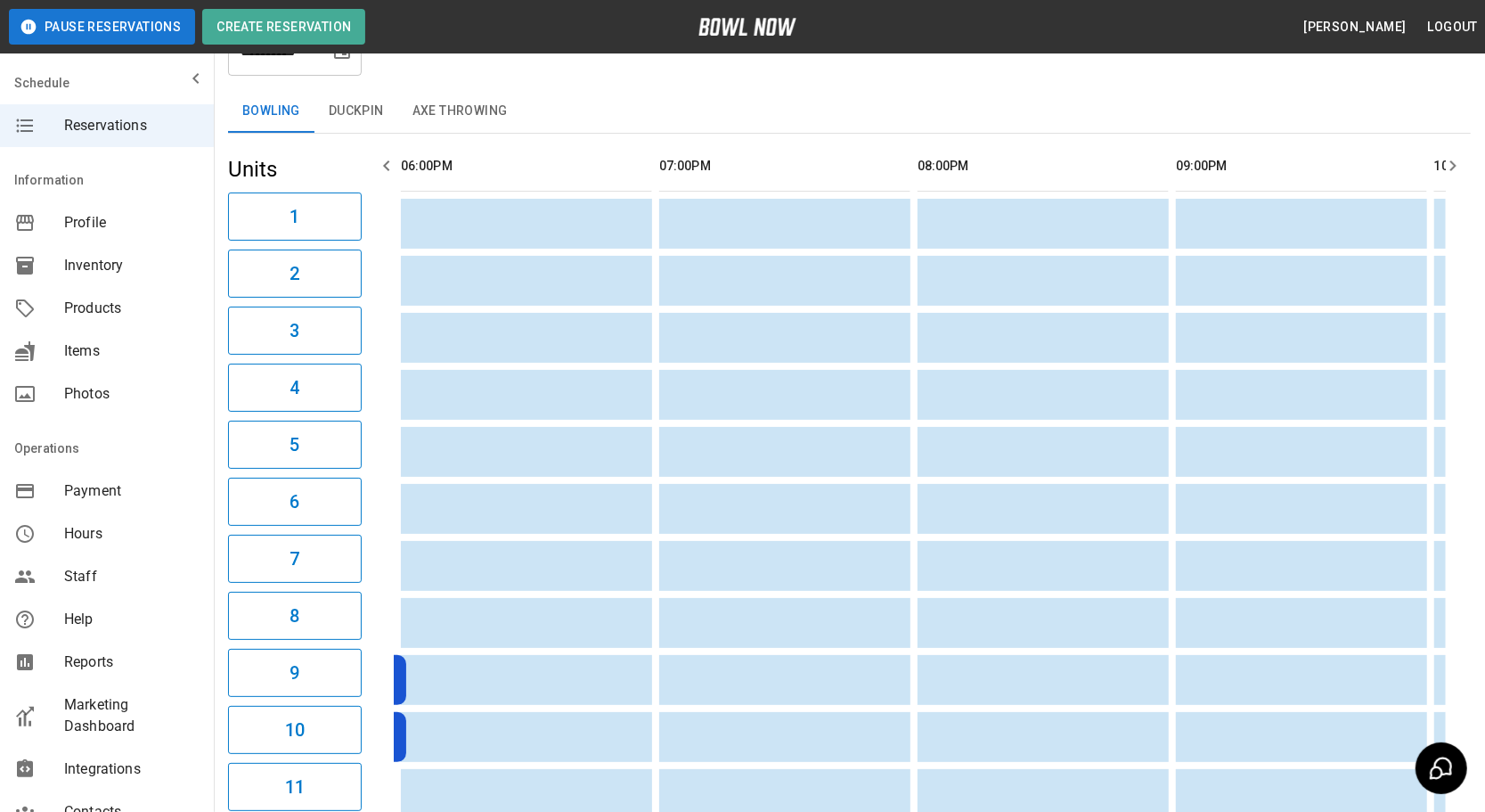
click at [389, 161] on icon "button" at bounding box center [386, 166] width 6 height 11
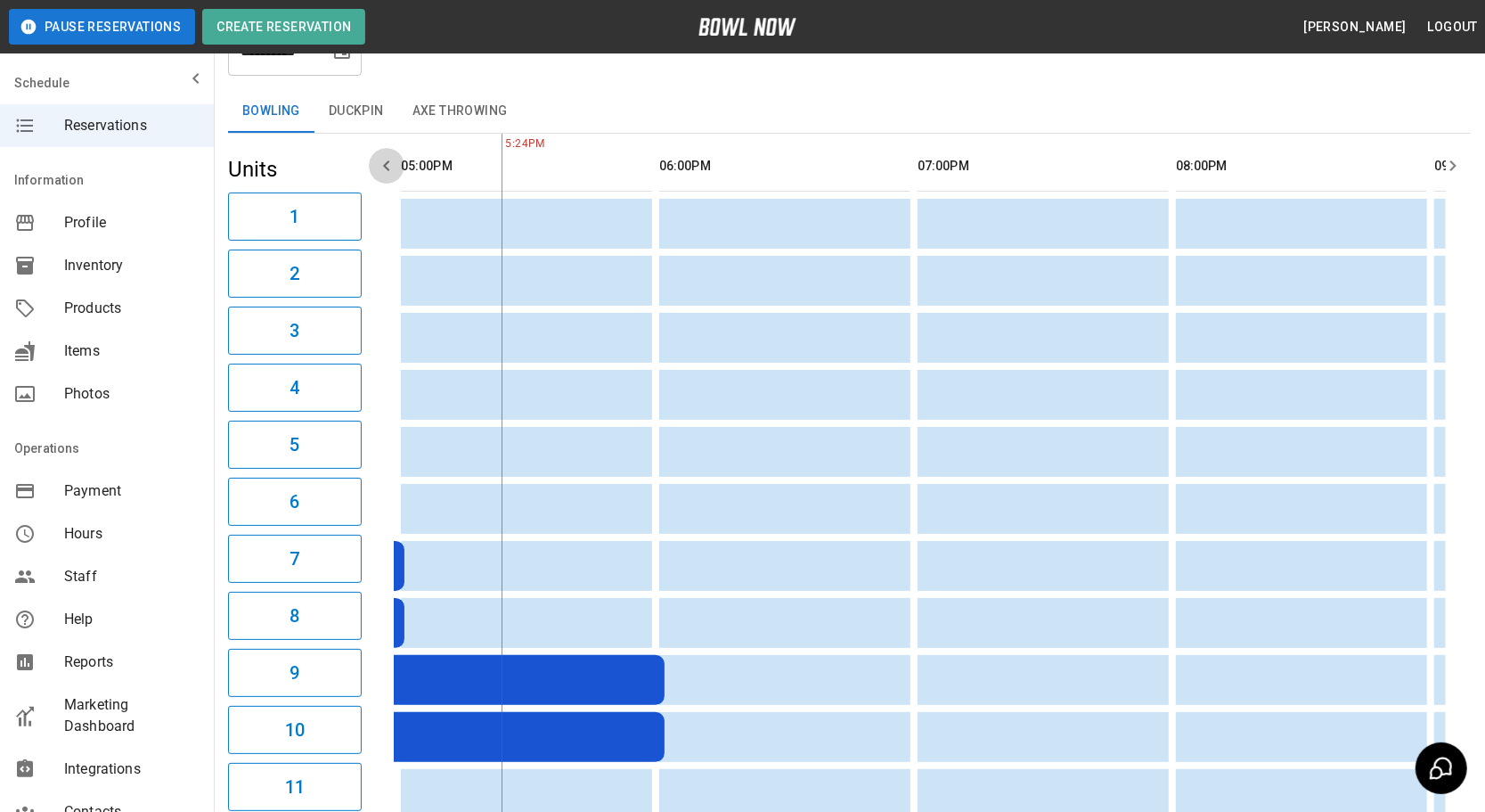
drag, startPoint x: 389, startPoint y: 161, endPoint x: 394, endPoint y: 179, distance: 18.7
click at [389, 174] on icon "button" at bounding box center [387, 166] width 22 height 22
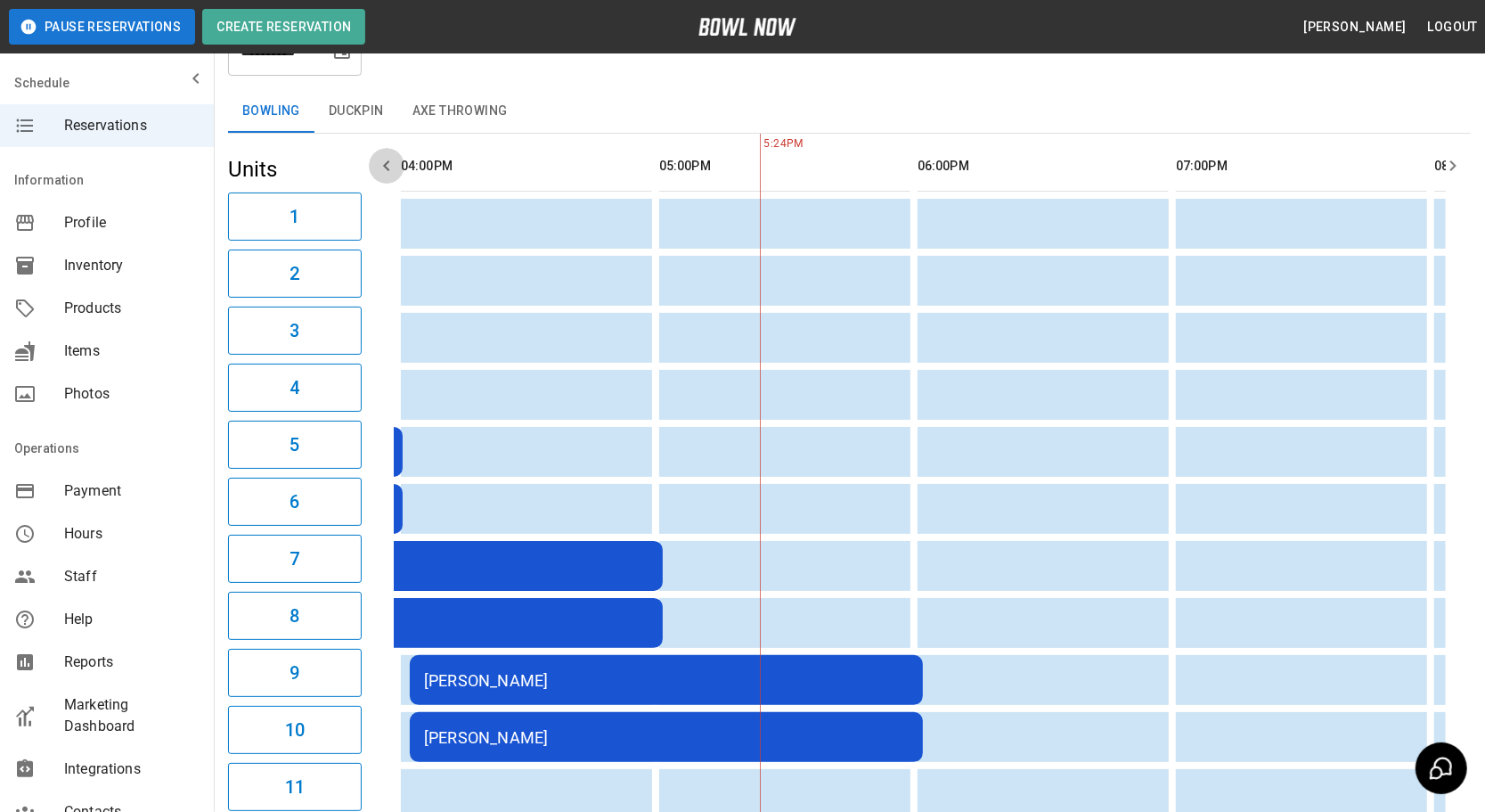
click at [387, 162] on icon "button" at bounding box center [386, 166] width 6 height 11
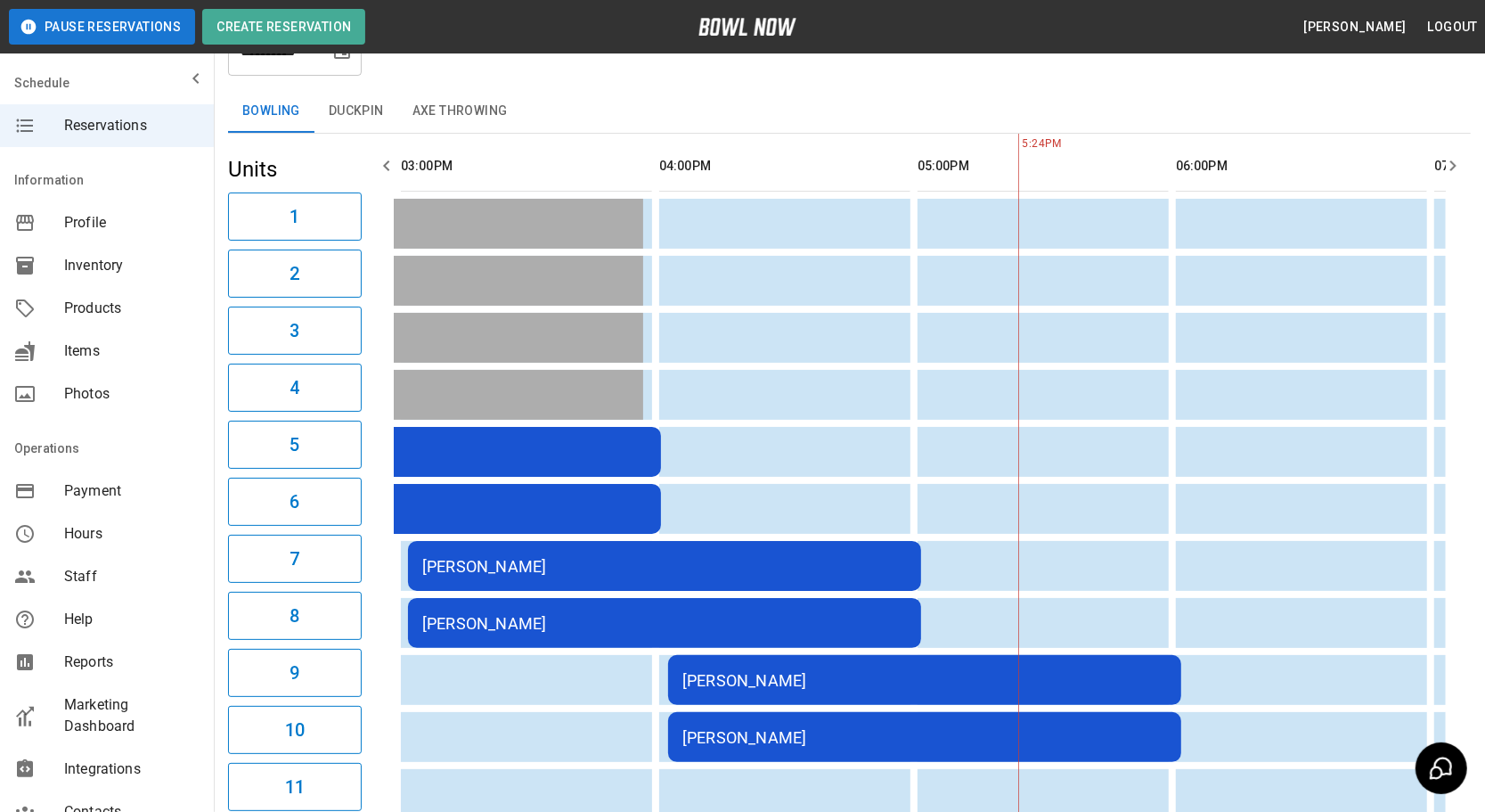
click at [392, 149] on button "button" at bounding box center [387, 166] width 36 height 36
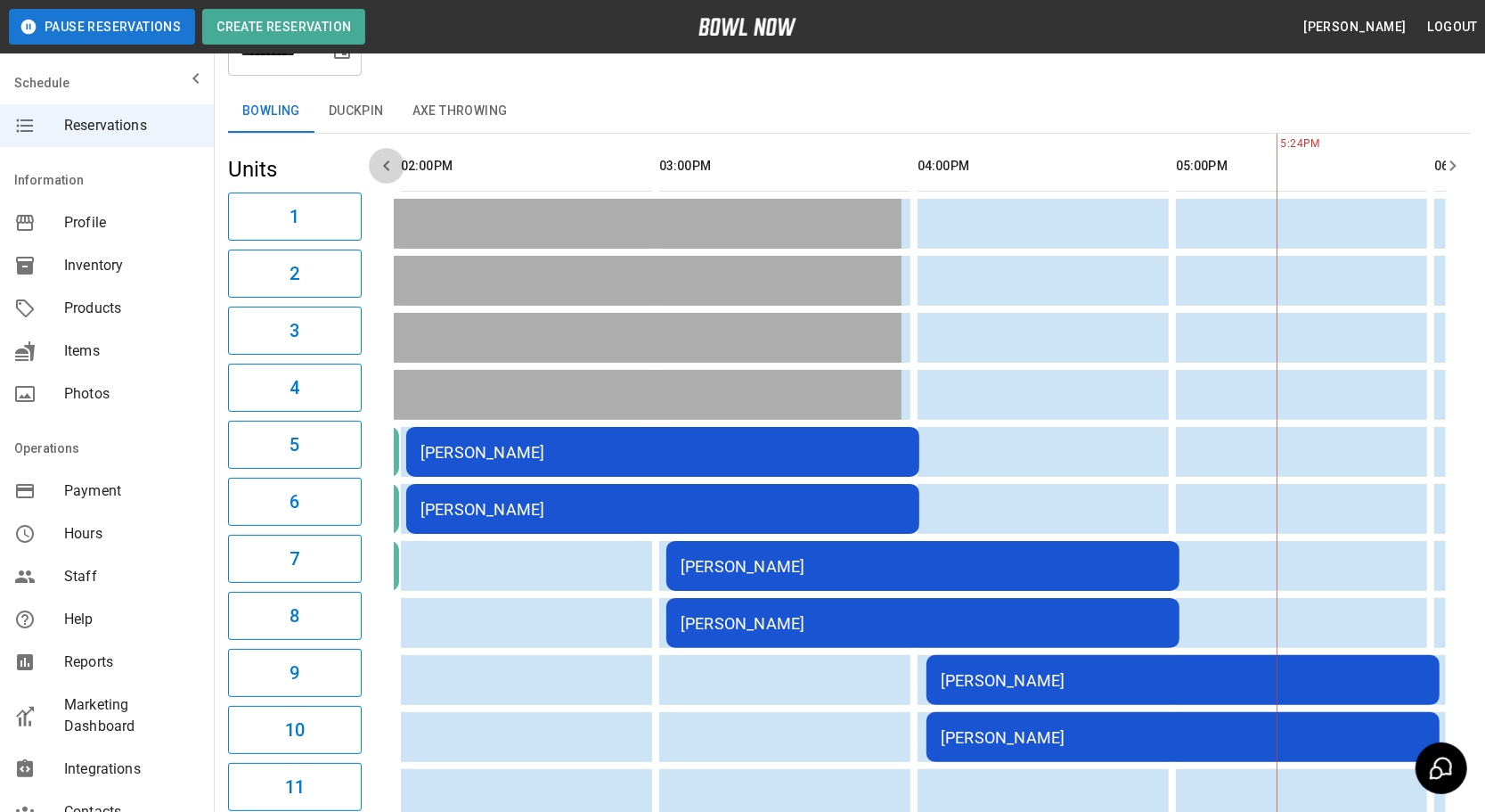
click at [383, 169] on icon "button" at bounding box center [387, 166] width 22 height 22
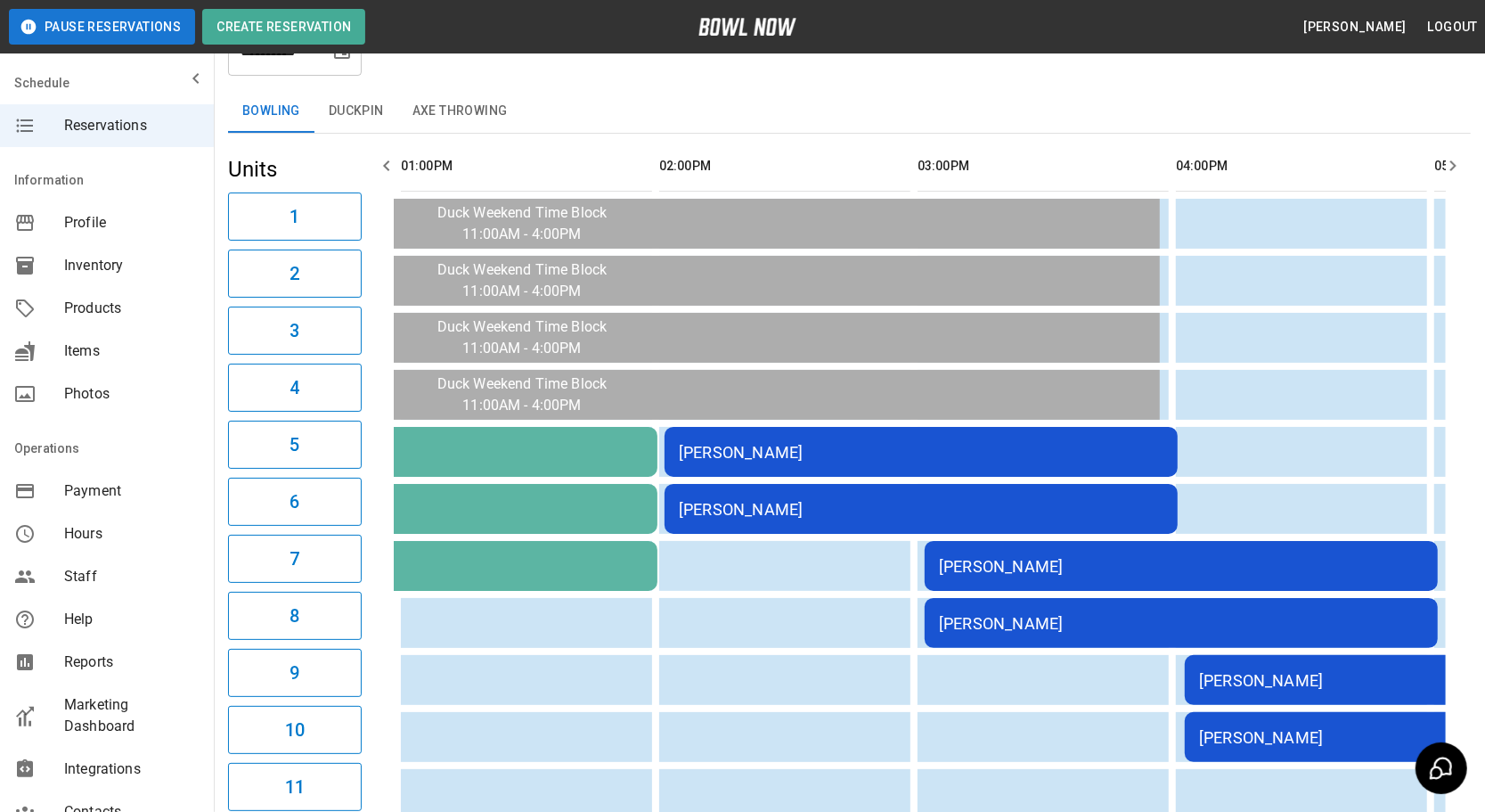
click at [383, 169] on icon "button" at bounding box center [387, 166] width 22 height 22
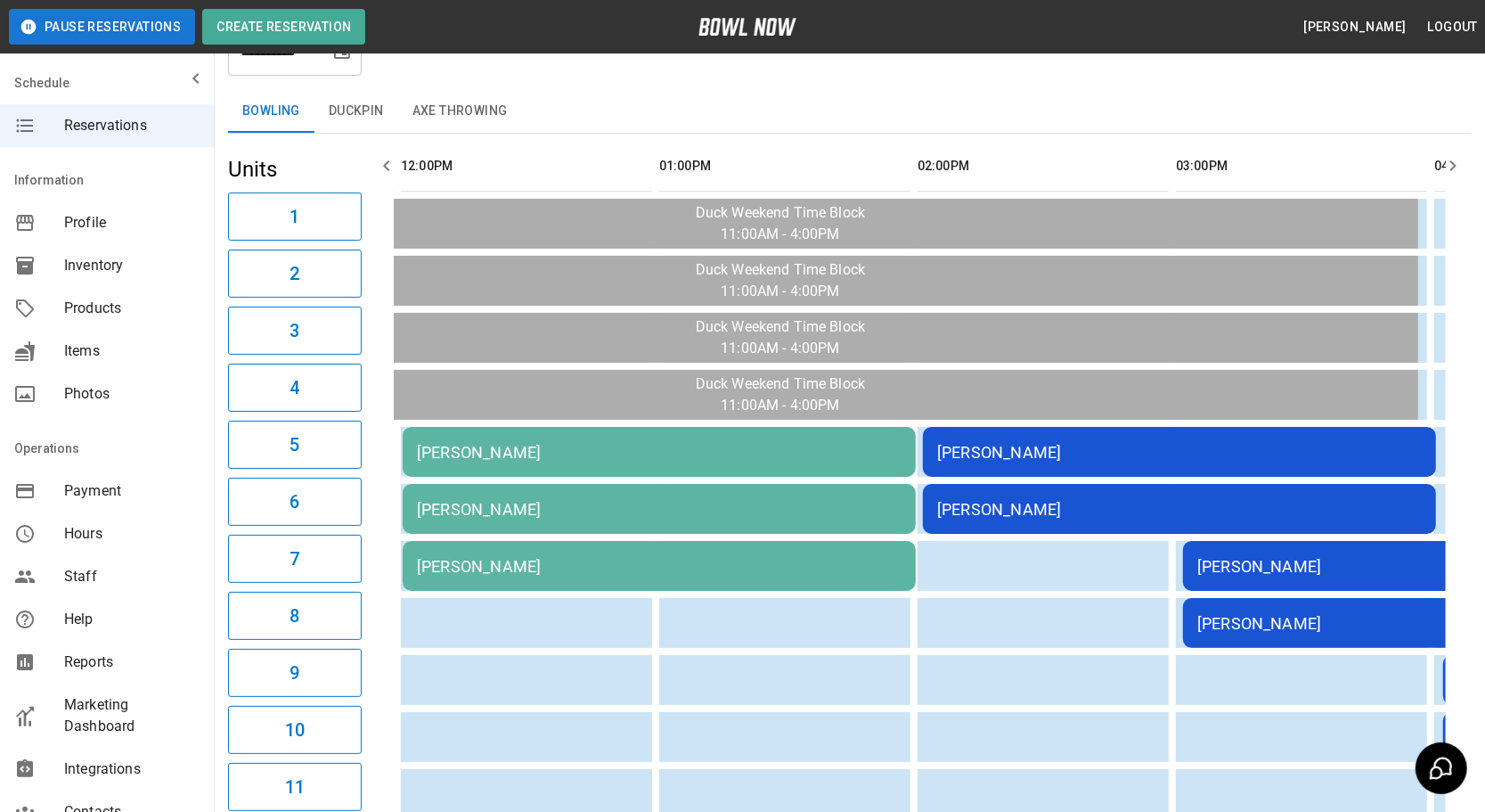
click at [1288, 564] on div "[PERSON_NAME]" at bounding box center [1439, 566] width 484 height 19
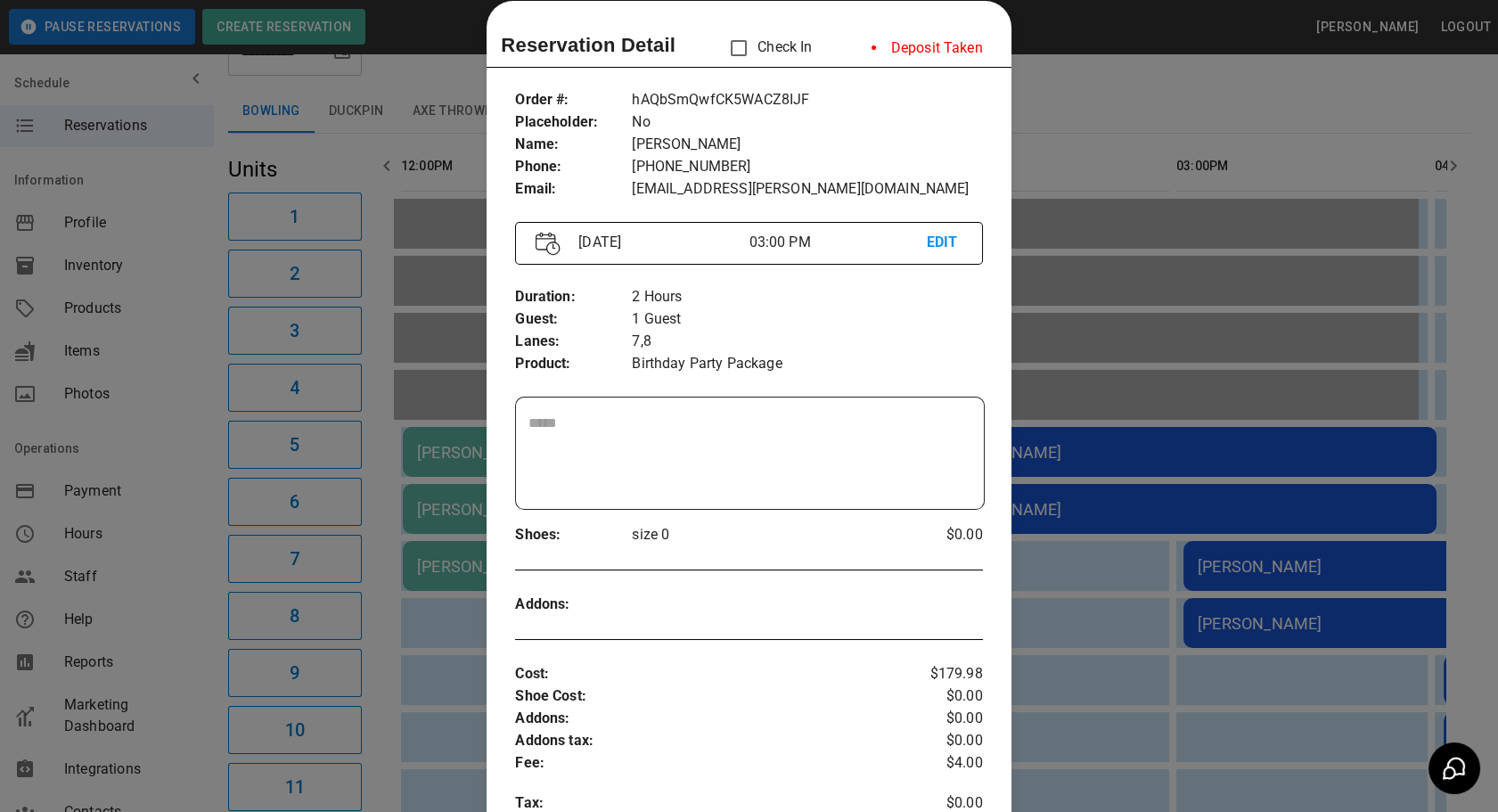
click at [1031, 88] on div at bounding box center [749, 406] width 1498 height 812
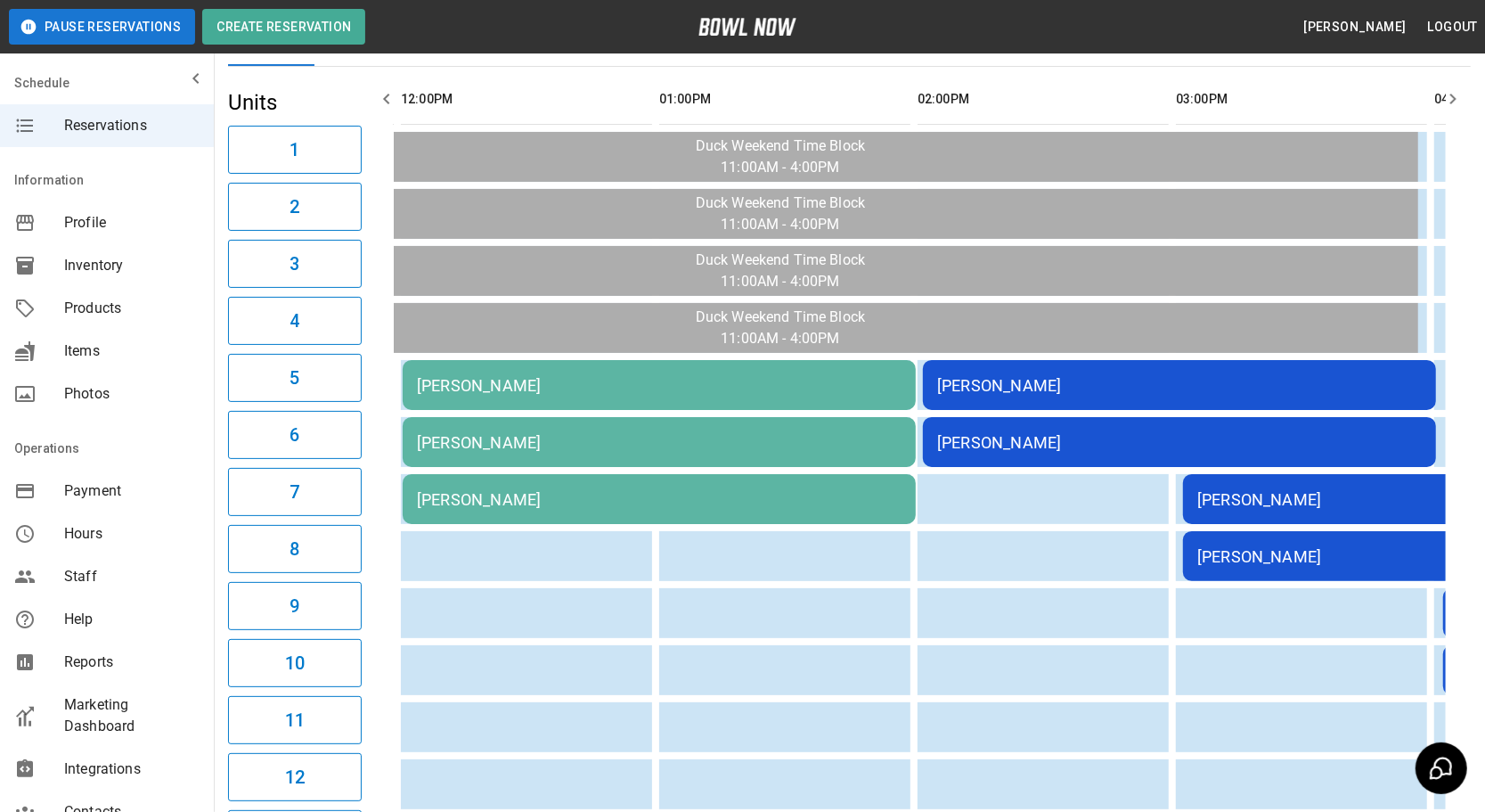
click at [1387, 365] on td "[PERSON_NAME]" at bounding box center [1179, 384] width 513 height 50
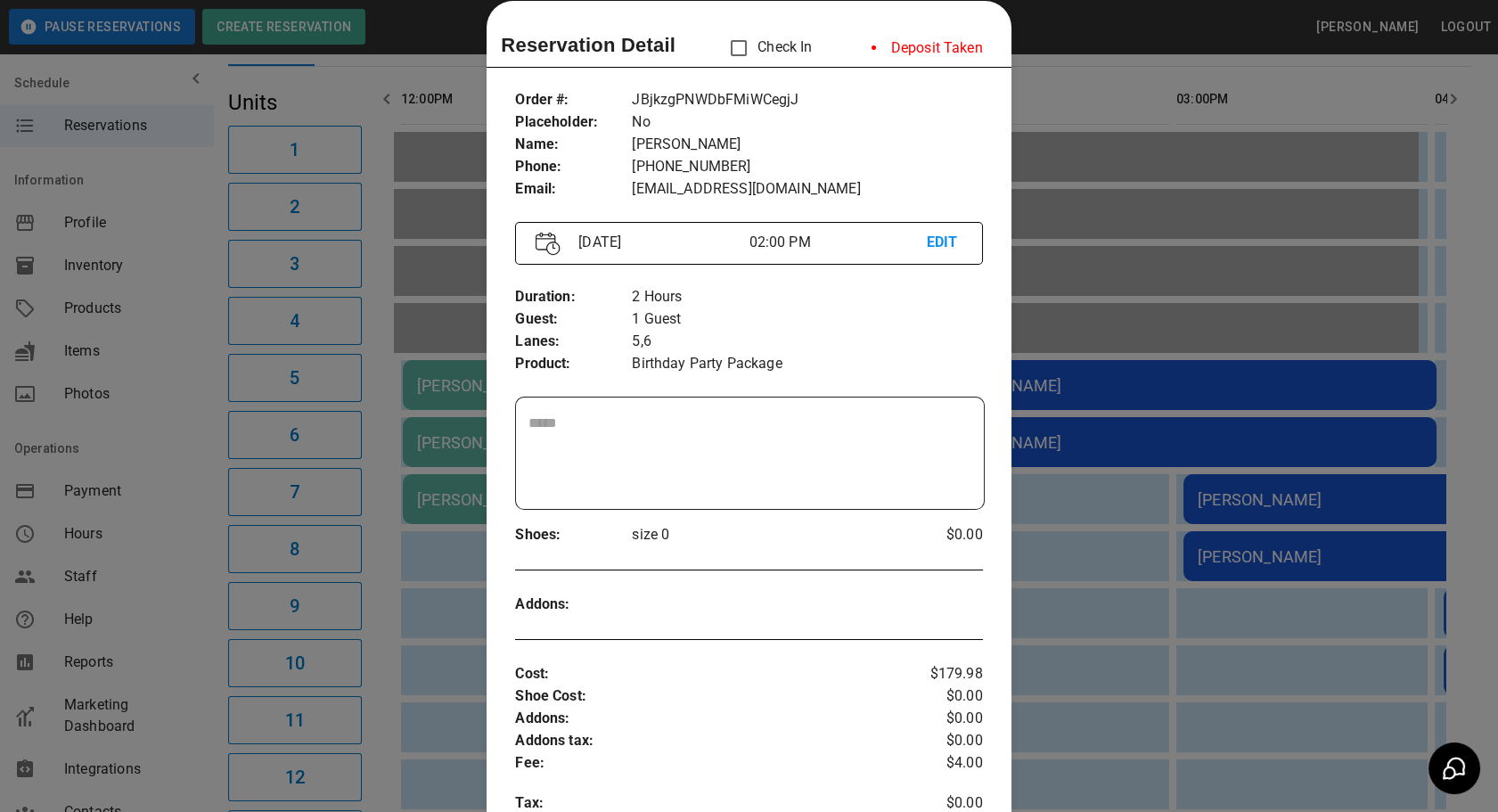
click at [1144, 83] on div at bounding box center [749, 406] width 1498 height 812
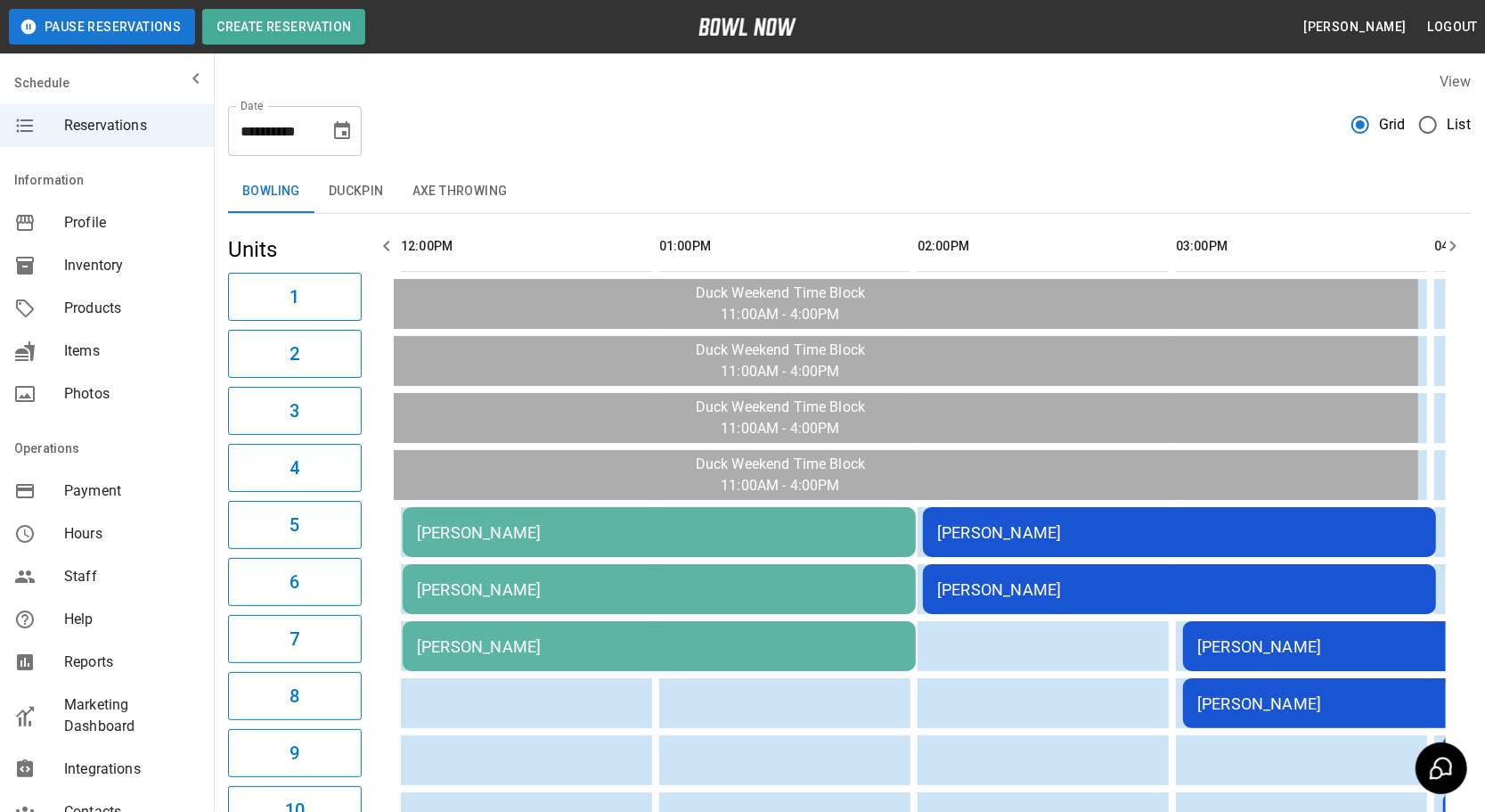
click at [1126, 528] on div "[PERSON_NAME]" at bounding box center [1179, 532] width 484 height 19
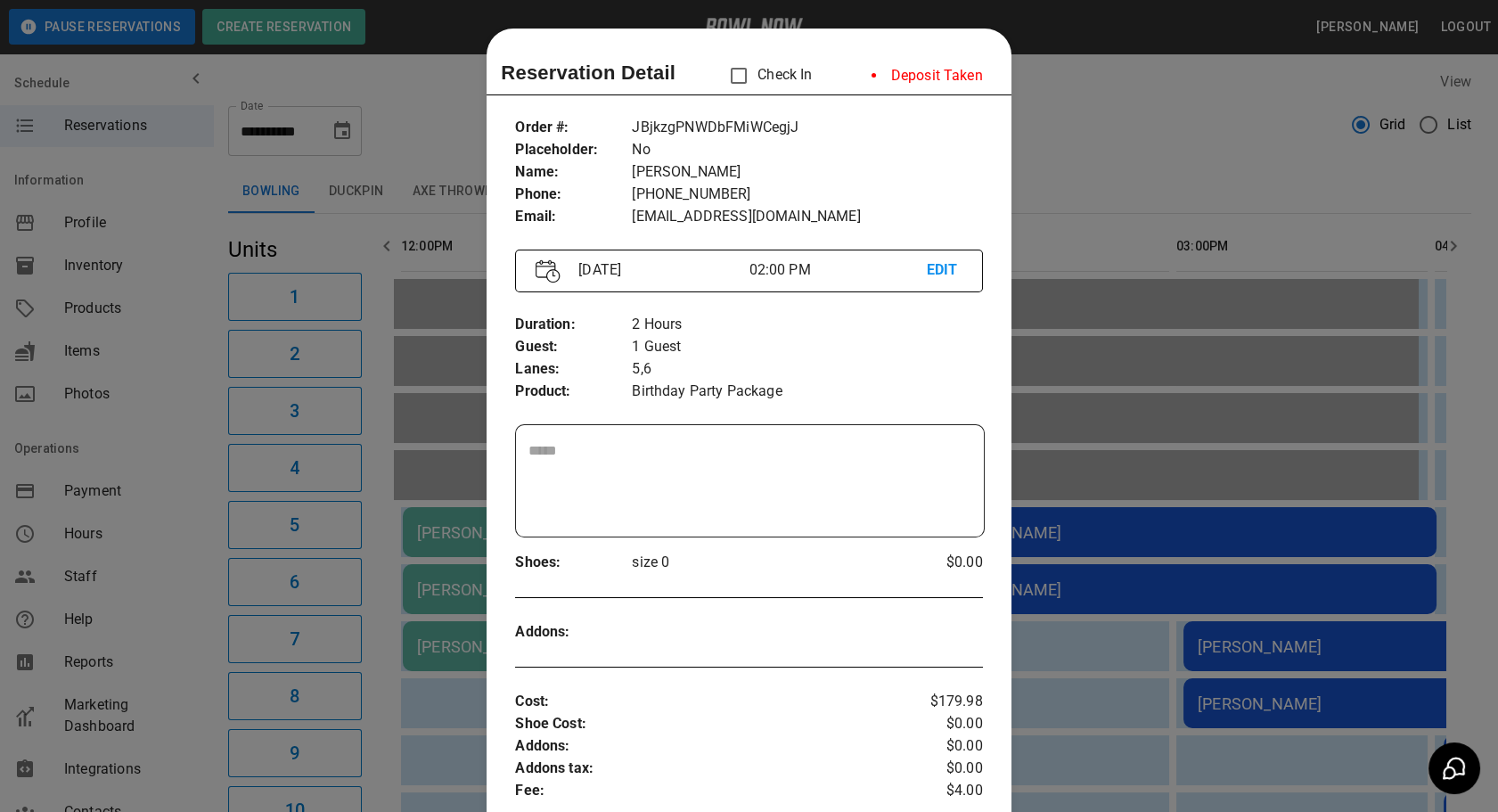
scroll to position [28, 0]
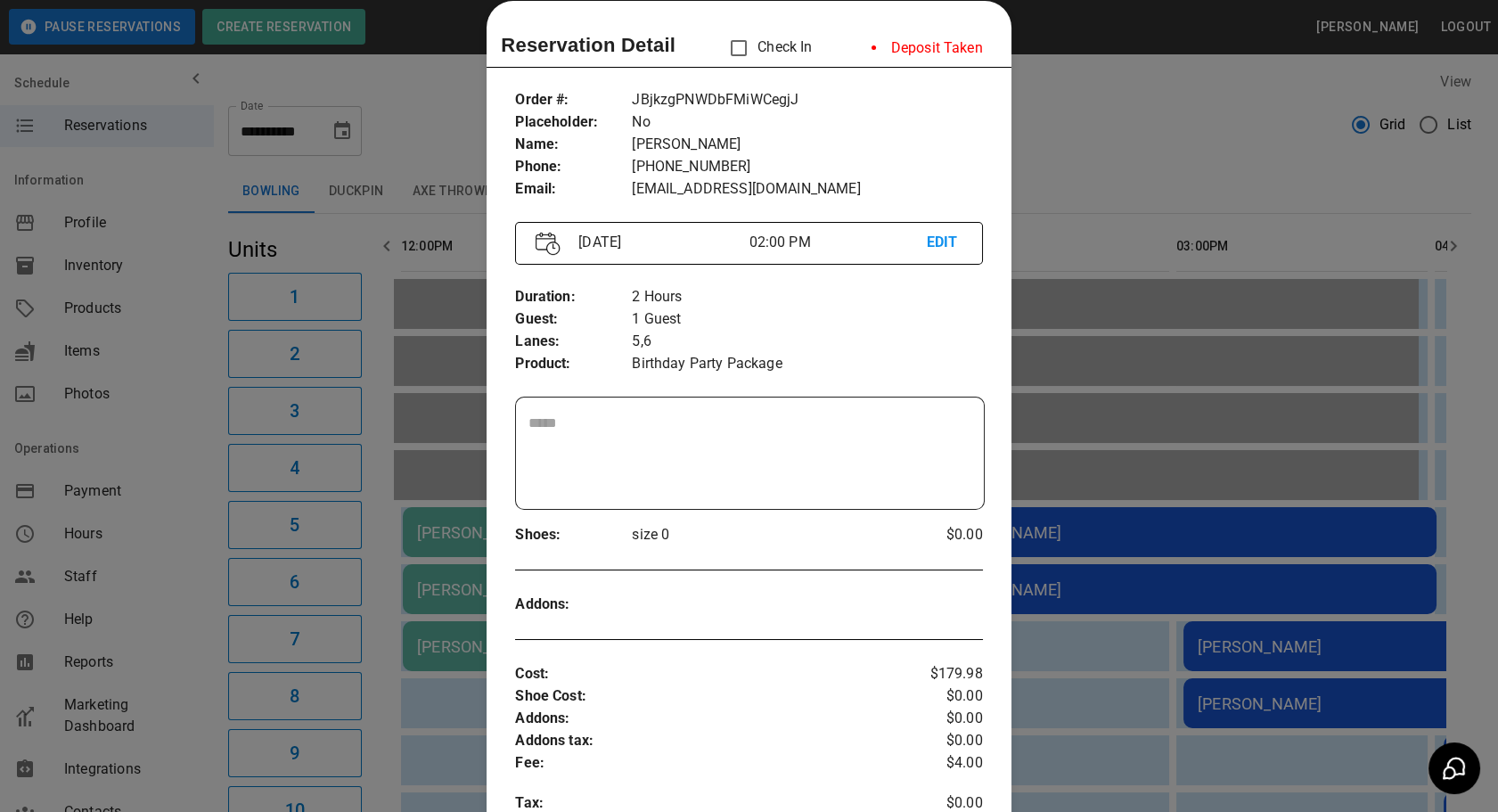
click at [854, 448] on textarea at bounding box center [750, 453] width 442 height 82
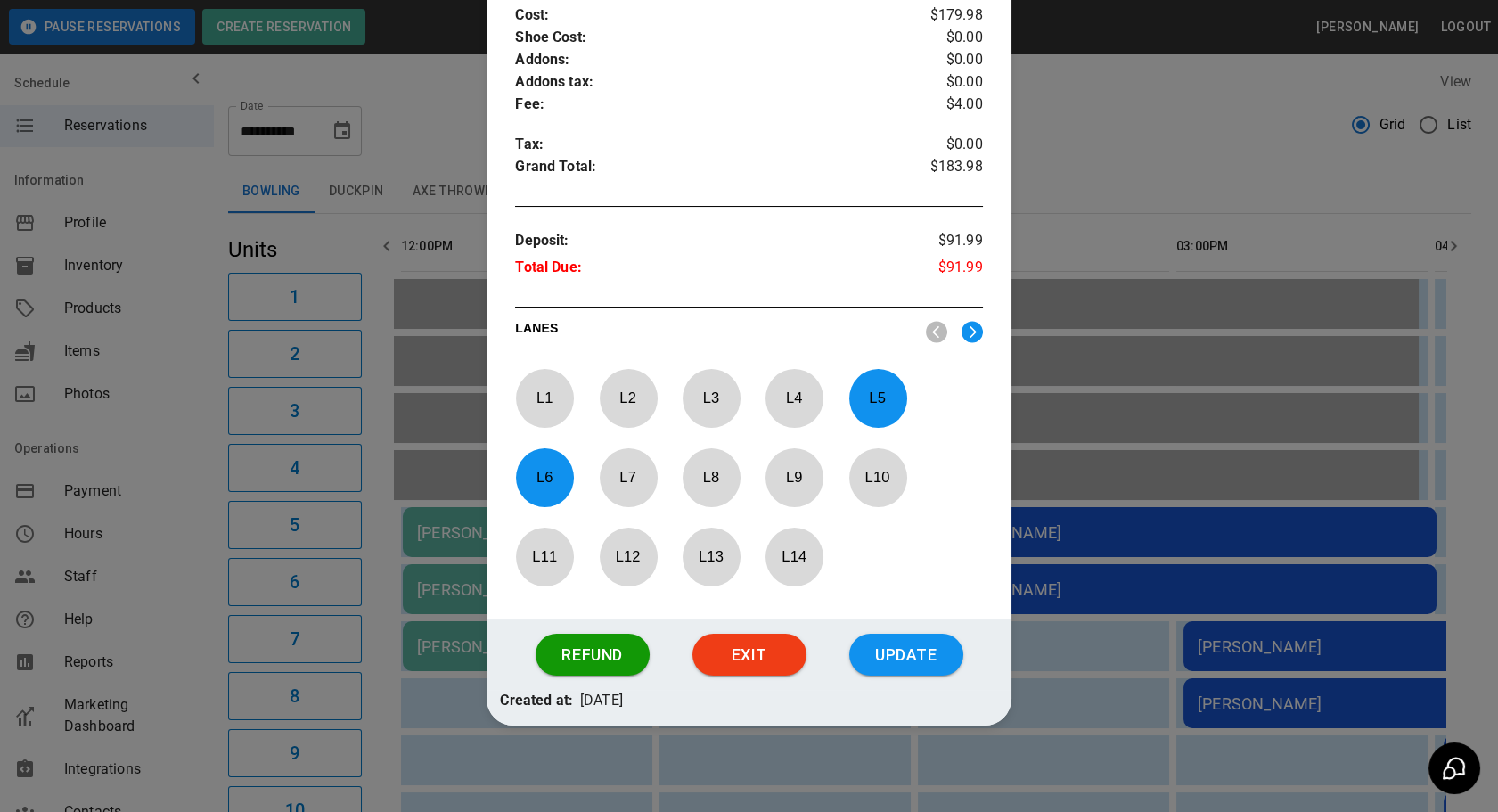
scroll to position [687, 0]
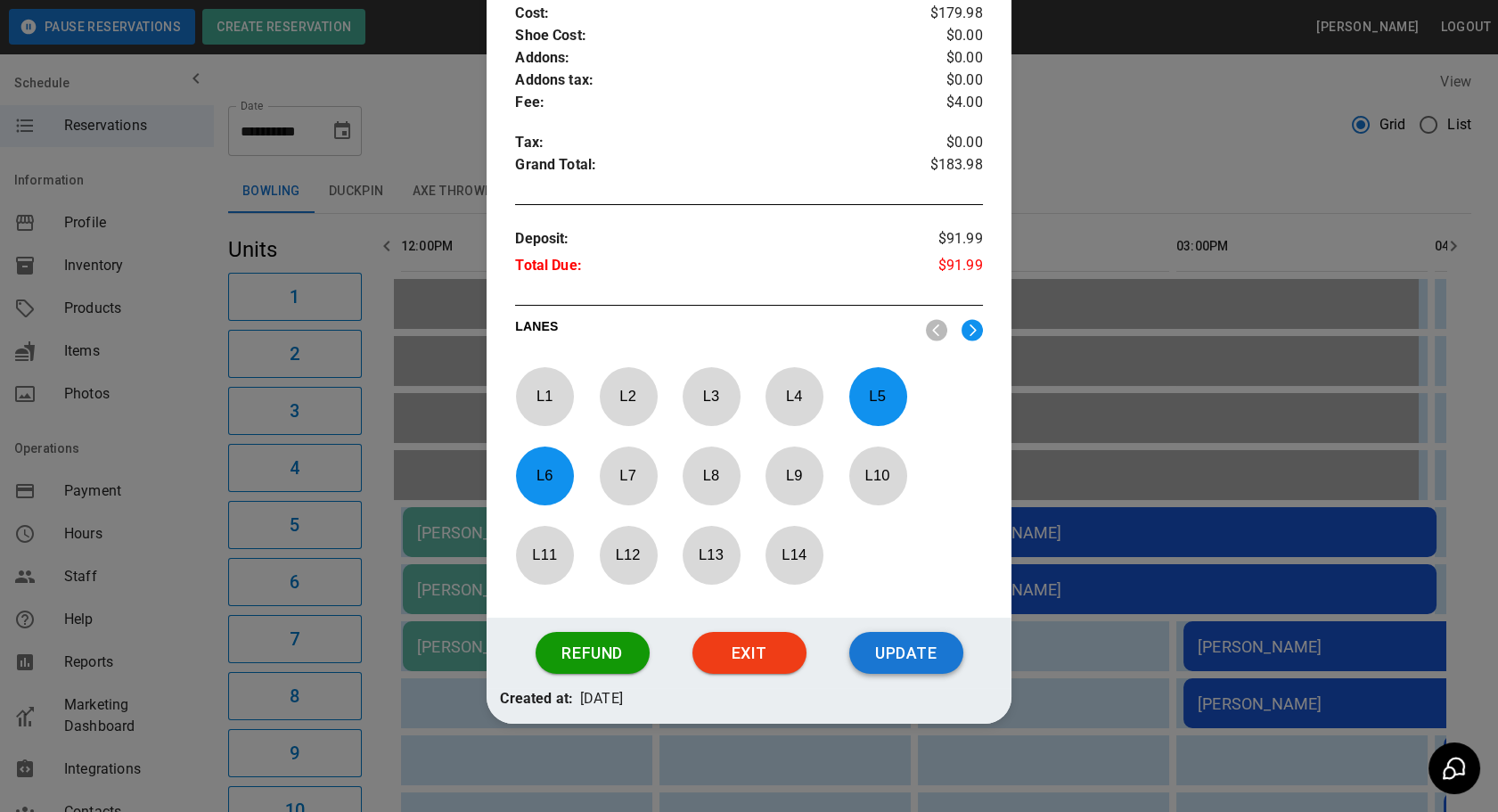
type textarea "**********"
click at [878, 643] on button "Update" at bounding box center [906, 652] width 114 height 42
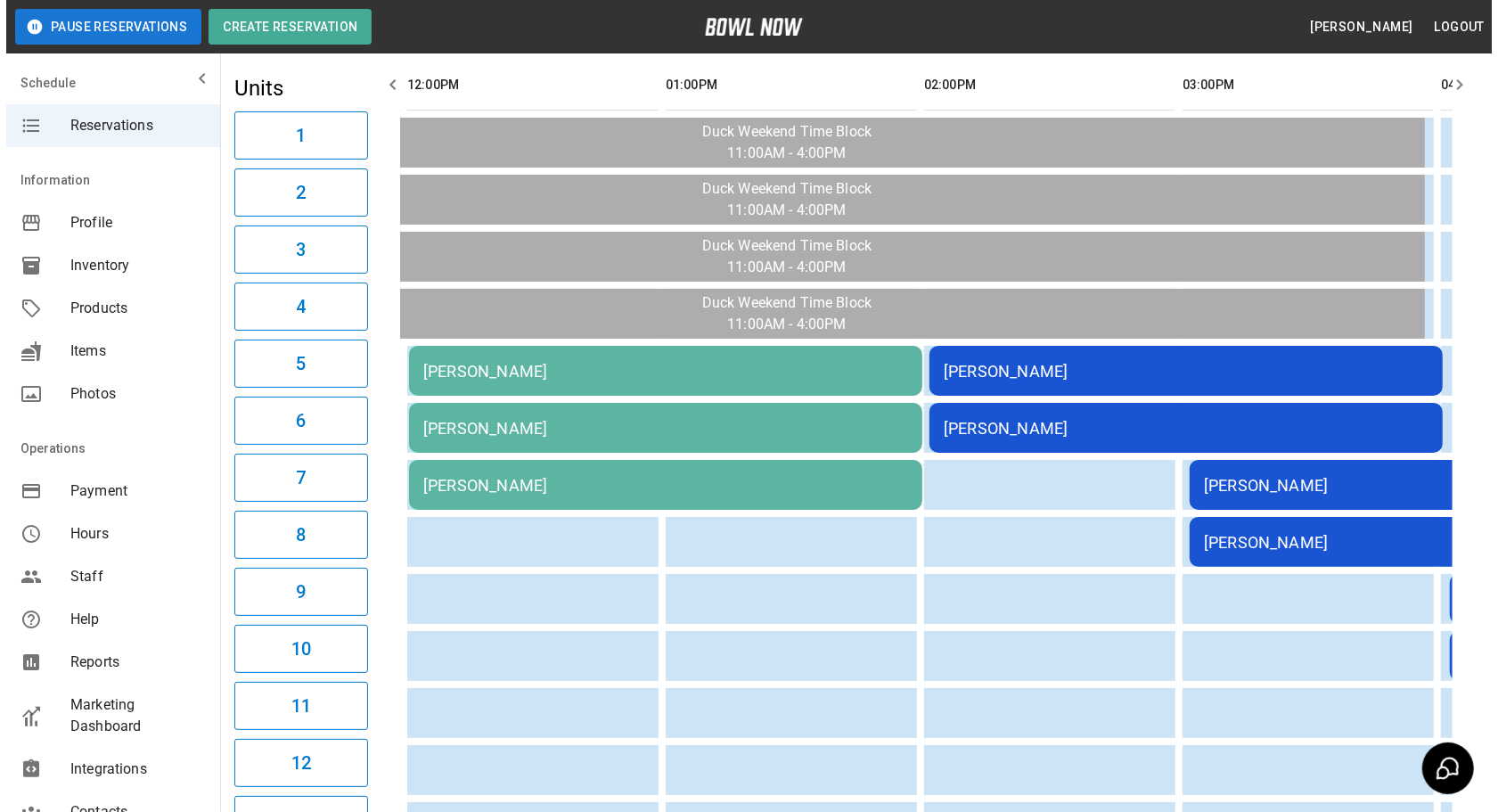
scroll to position [323, 0]
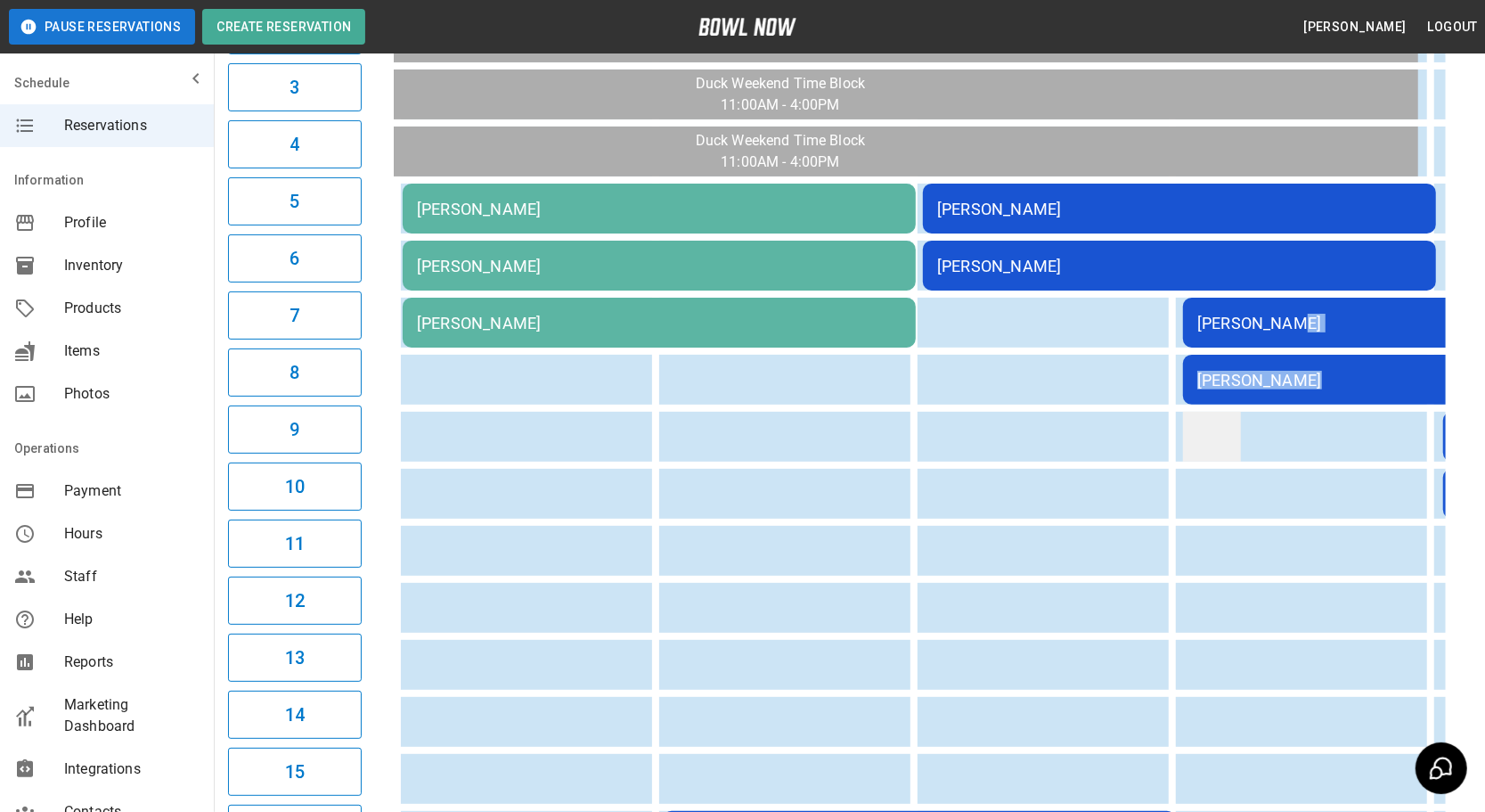
drag, startPoint x: 1273, startPoint y: 300, endPoint x: 1222, endPoint y: 417, distance: 127.6
drag, startPoint x: 1222, startPoint y: 417, endPoint x: 1397, endPoint y: 294, distance: 213.9
click at [1397, 298] on td "[PERSON_NAME]" at bounding box center [1439, 322] width 513 height 50
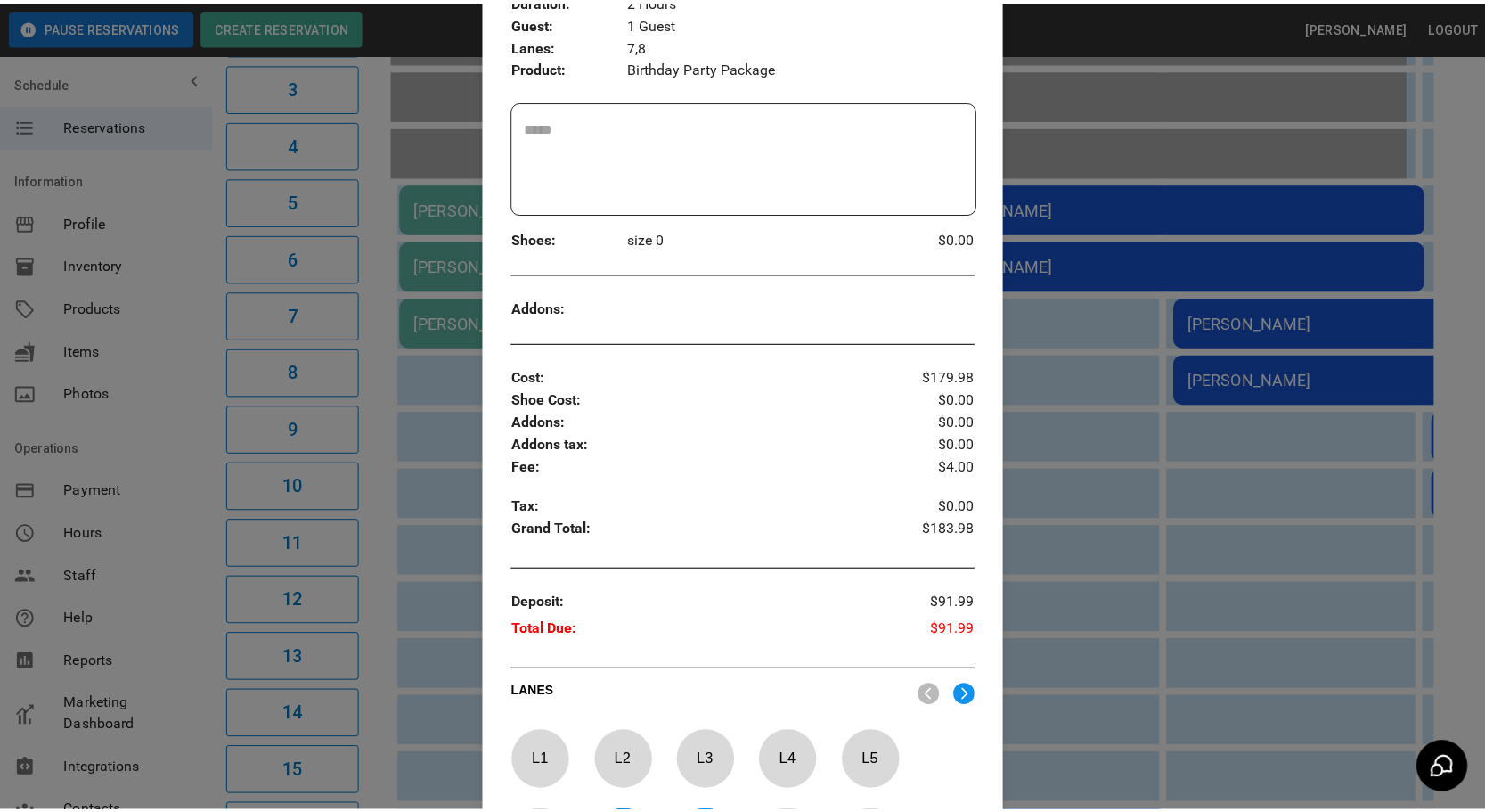
scroll to position [352, 0]
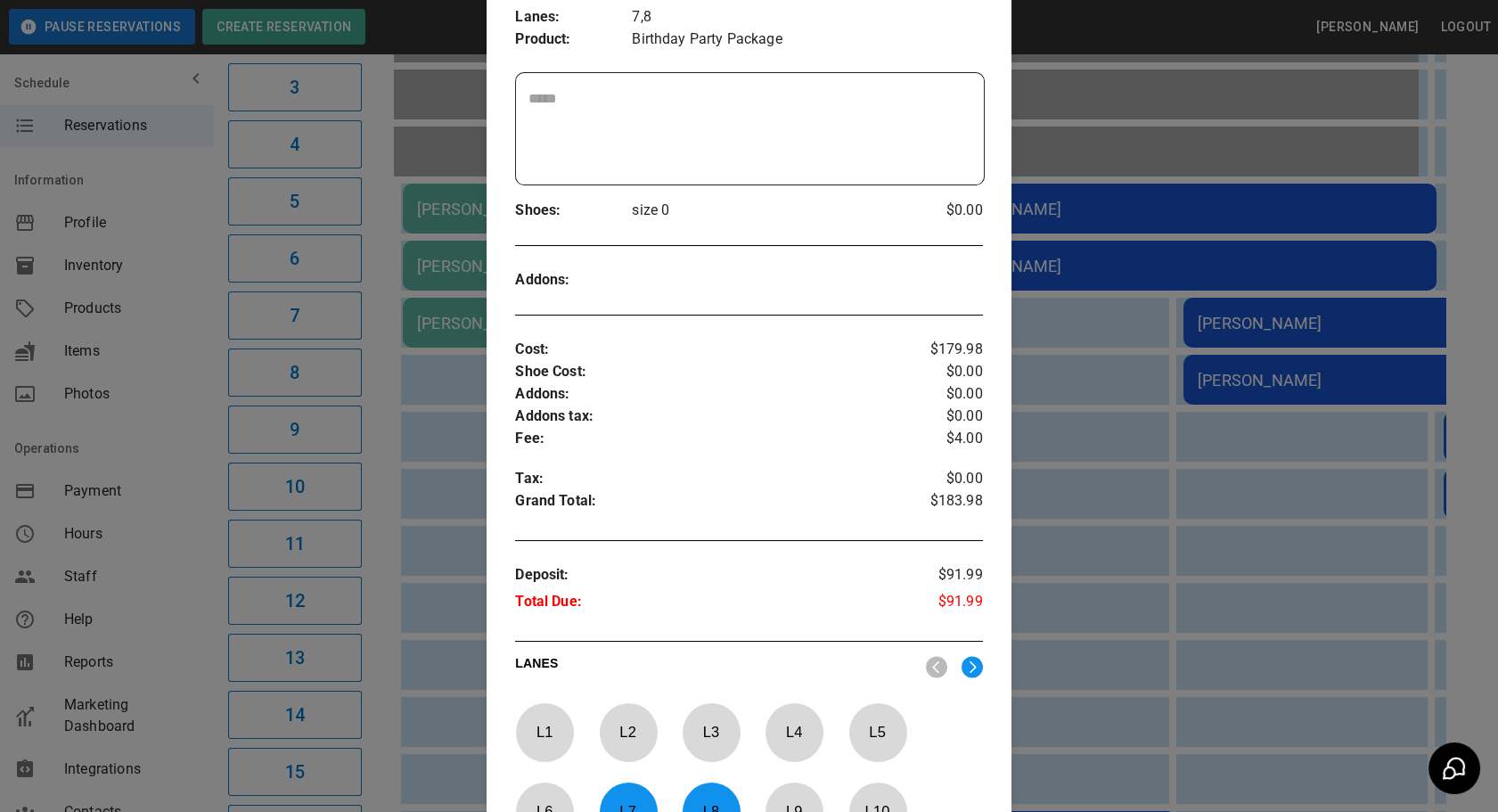
click at [1124, 364] on div at bounding box center [749, 406] width 1498 height 812
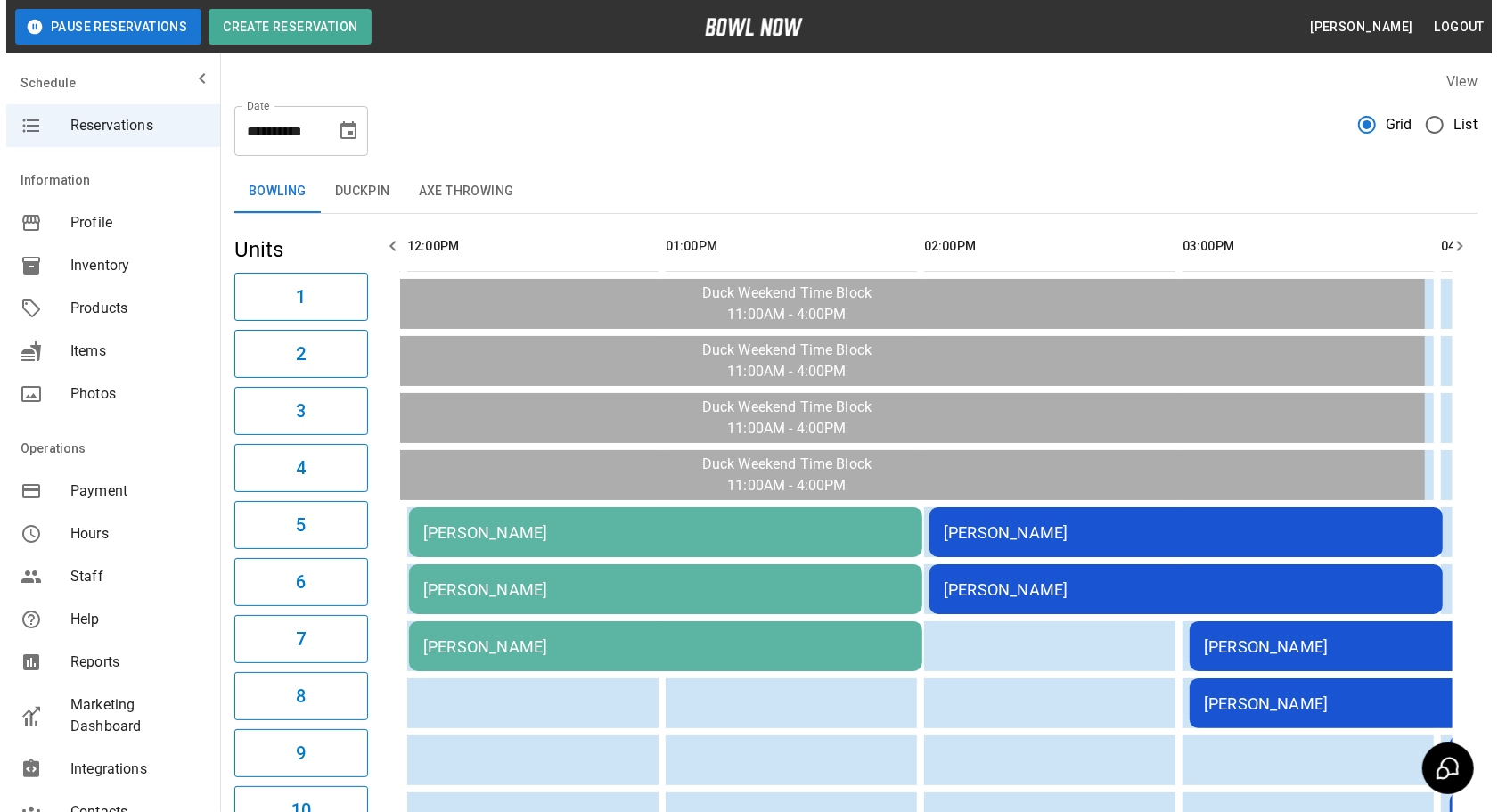
scroll to position [80, 0]
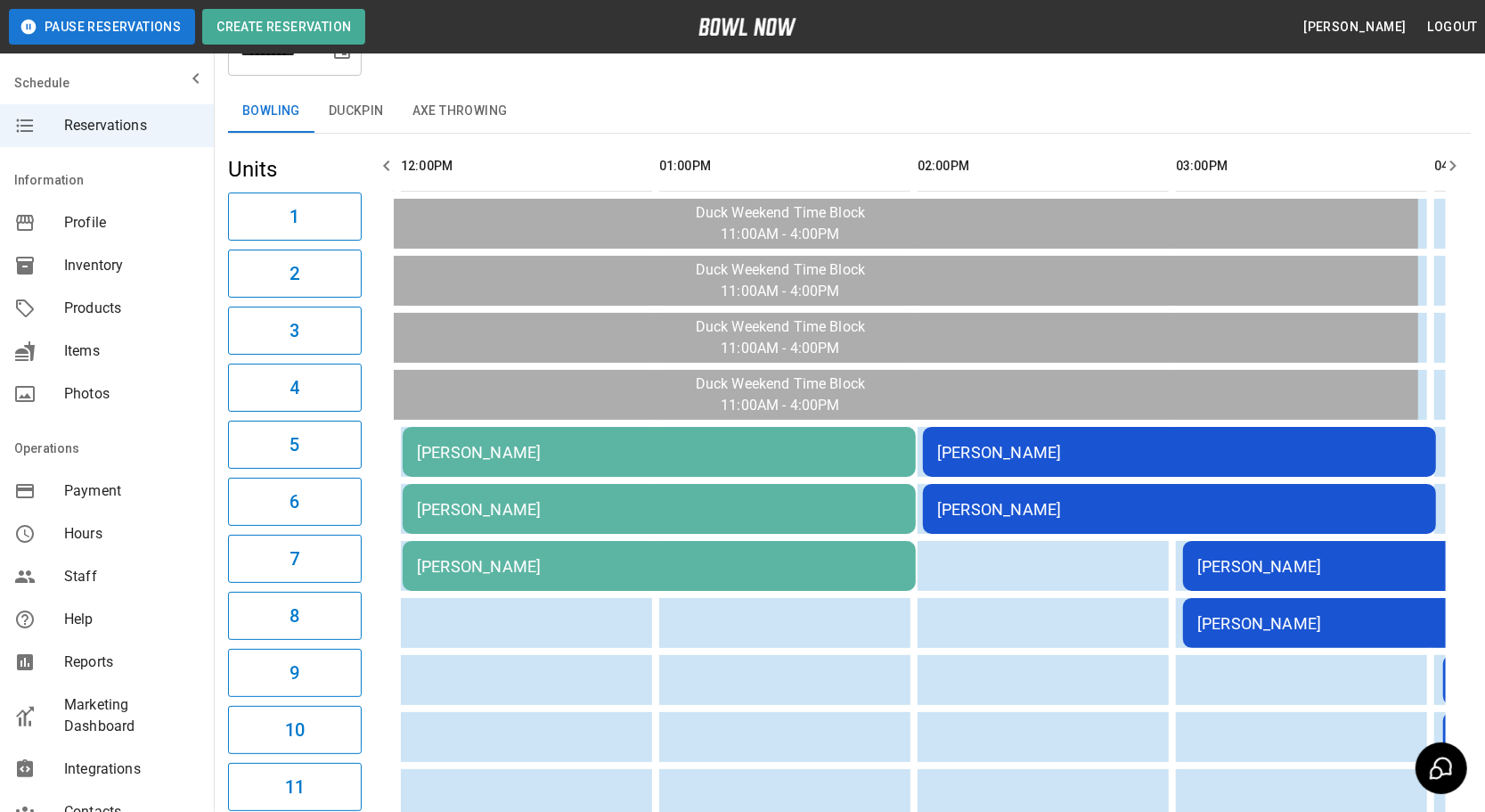
click at [1009, 457] on td "[PERSON_NAME]" at bounding box center [1179, 451] width 513 height 50
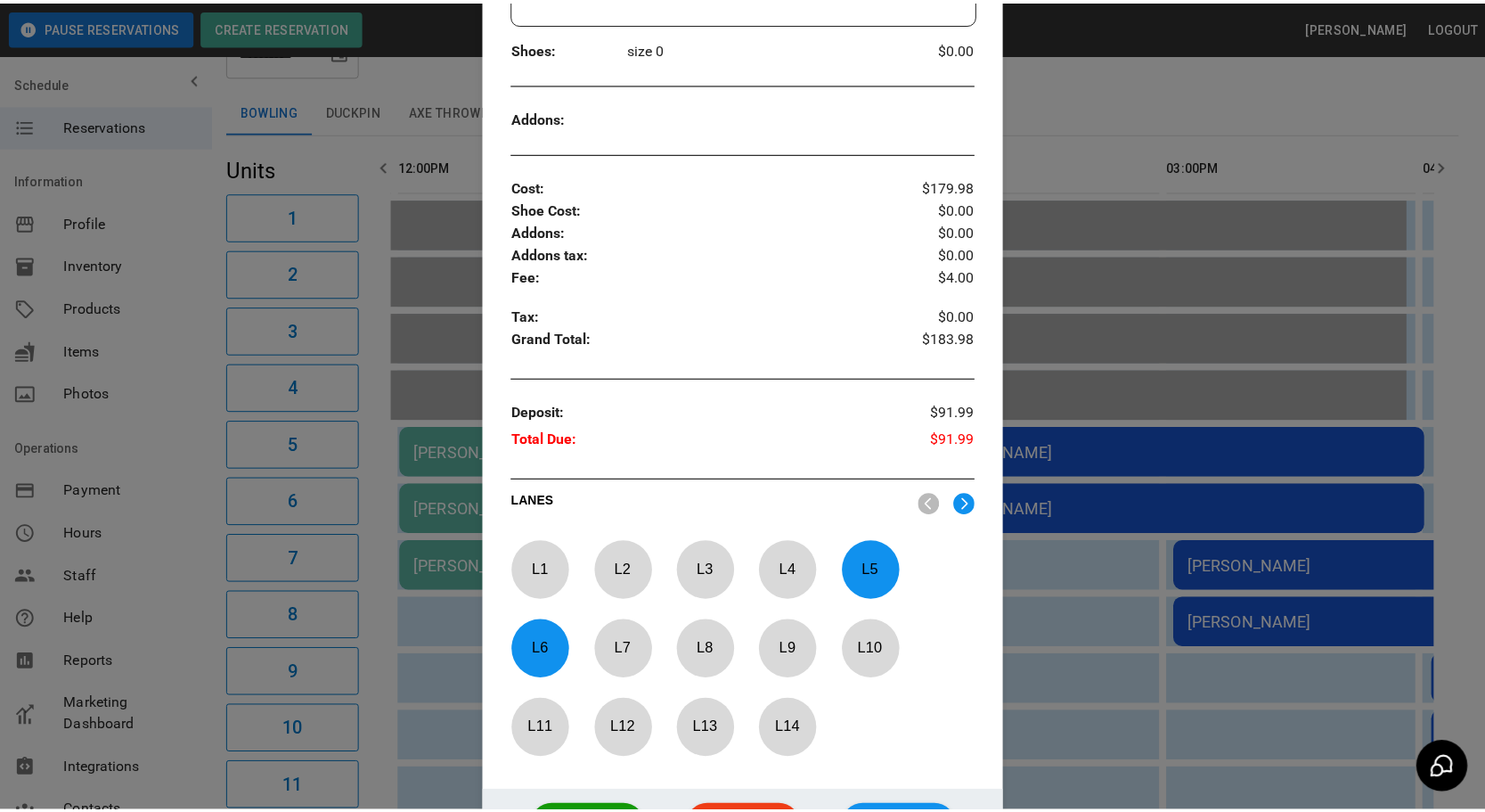
scroll to position [595, 0]
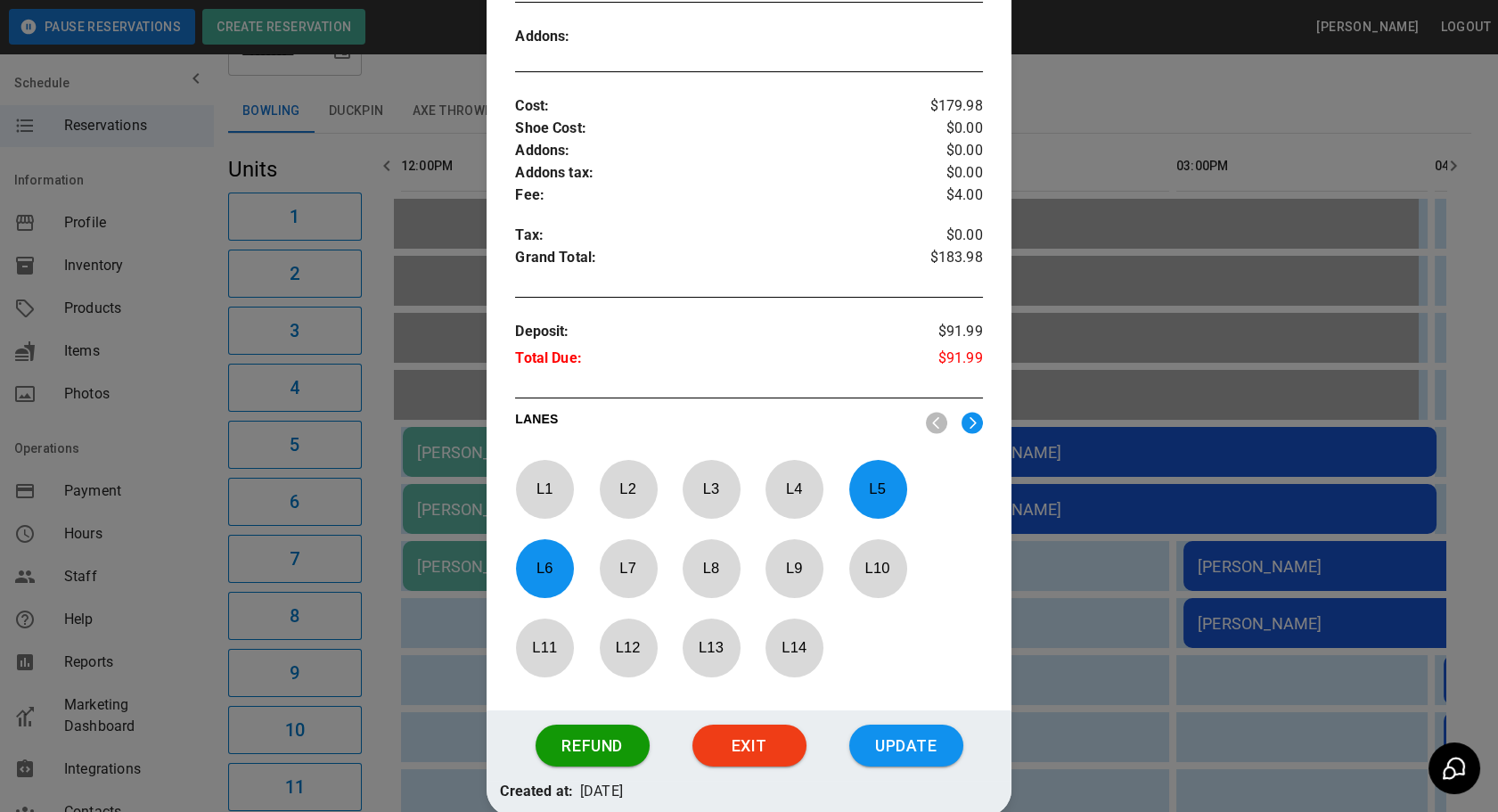
click at [1085, 606] on div at bounding box center [749, 406] width 1498 height 812
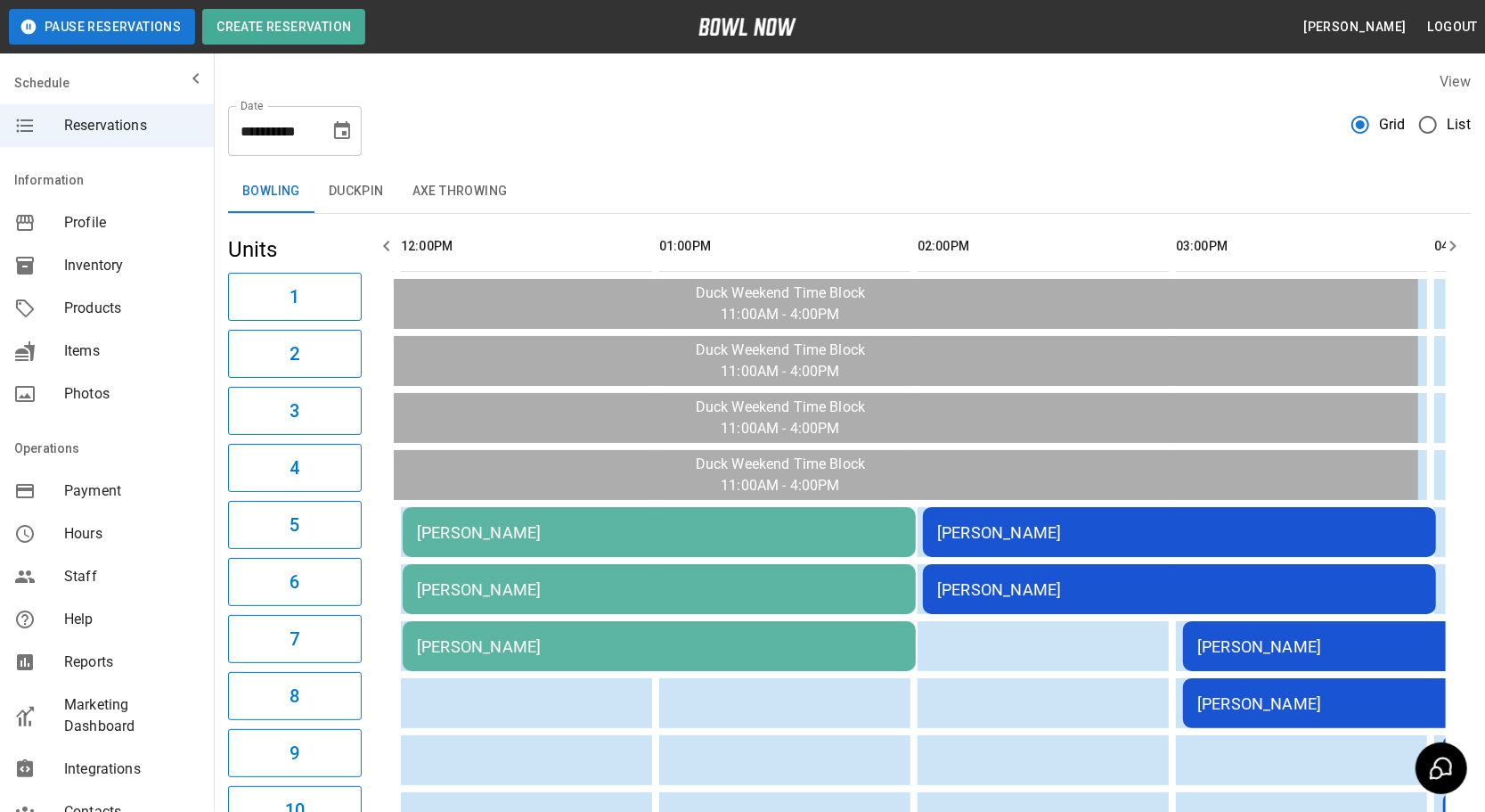
scroll to position [80, 0]
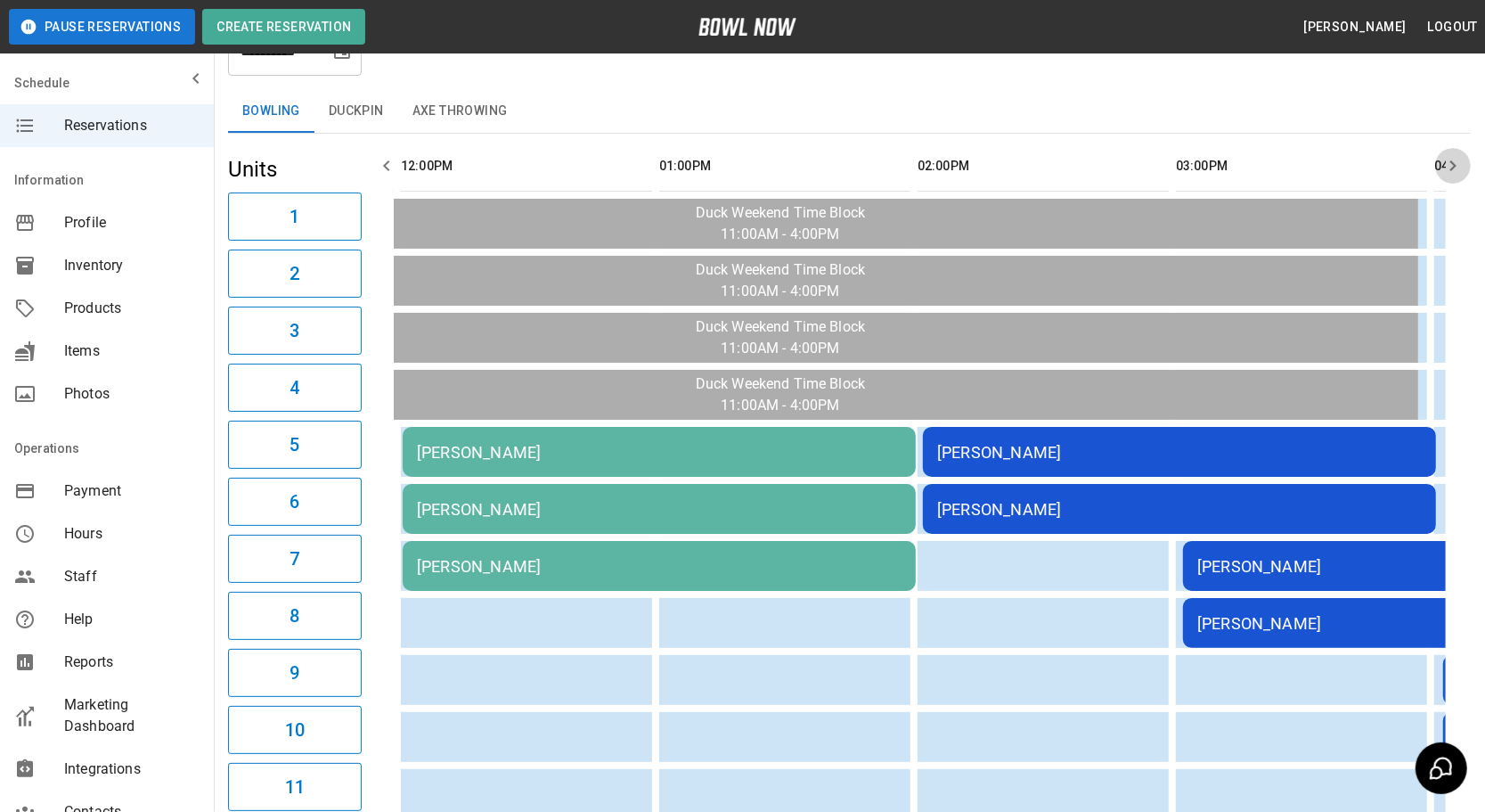
click at [1453, 157] on icon "button" at bounding box center [1453, 166] width 22 height 22
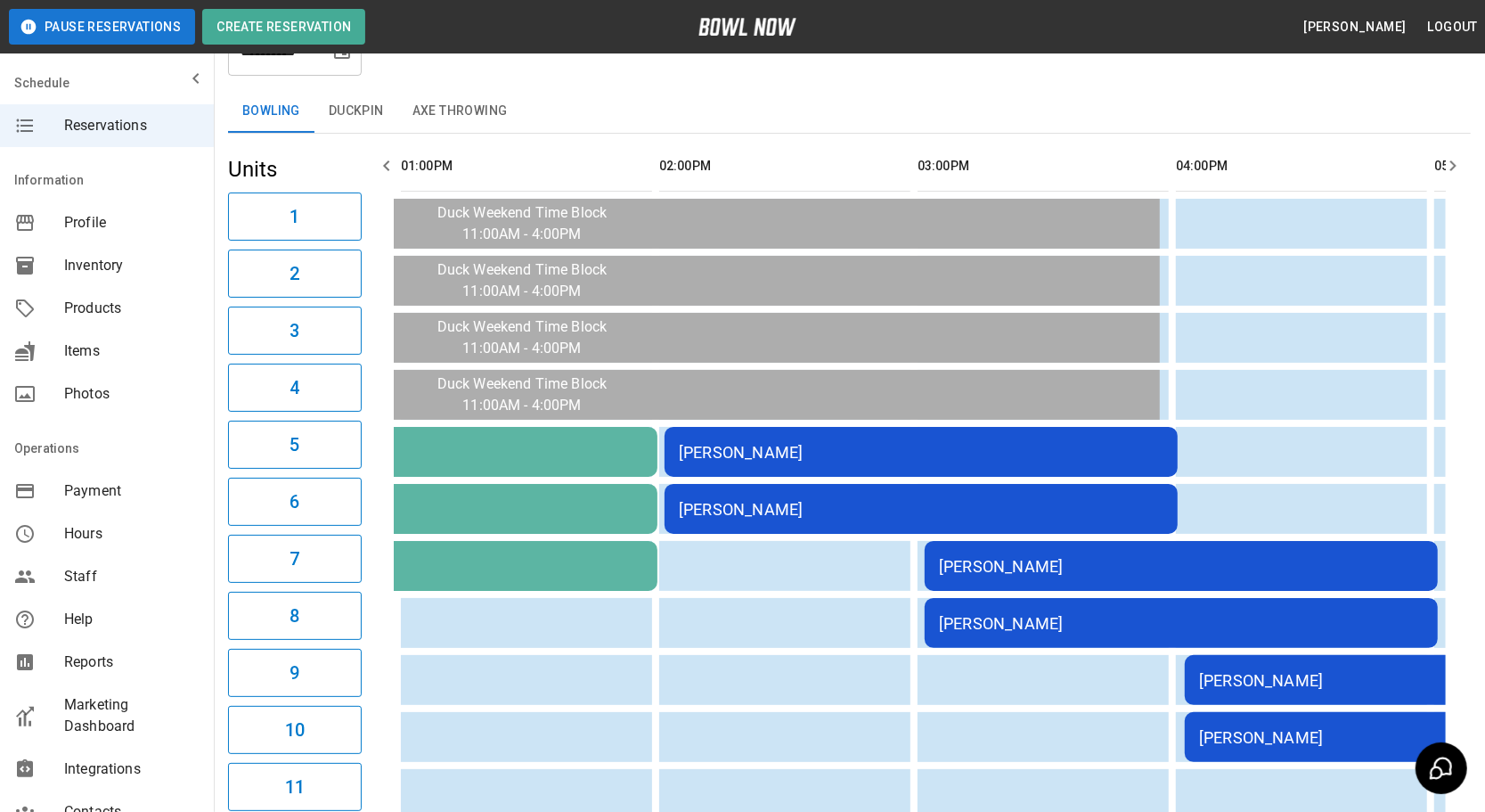
click at [1453, 157] on icon "button" at bounding box center [1453, 166] width 22 height 22
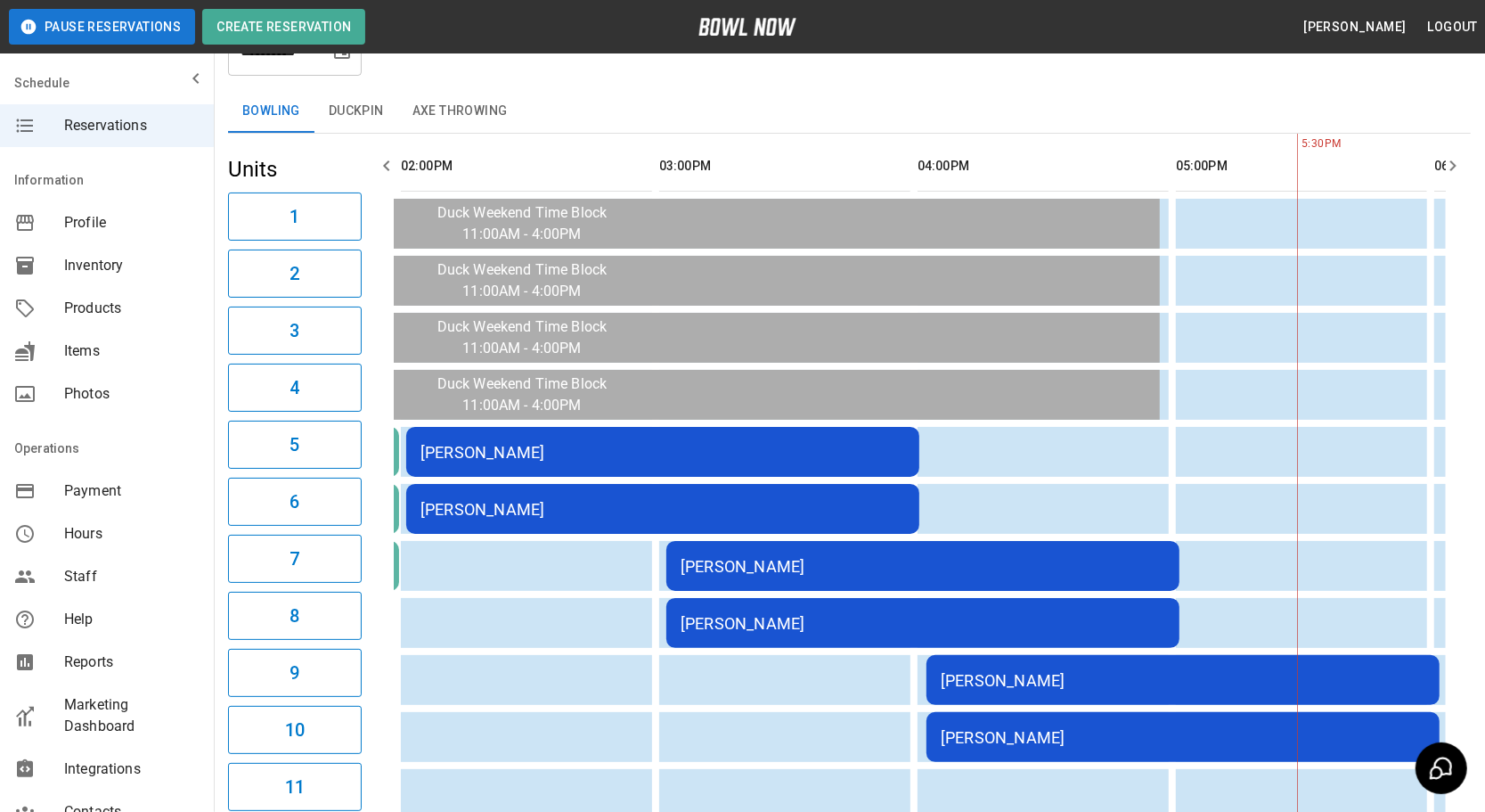
scroll to position [0, 775]
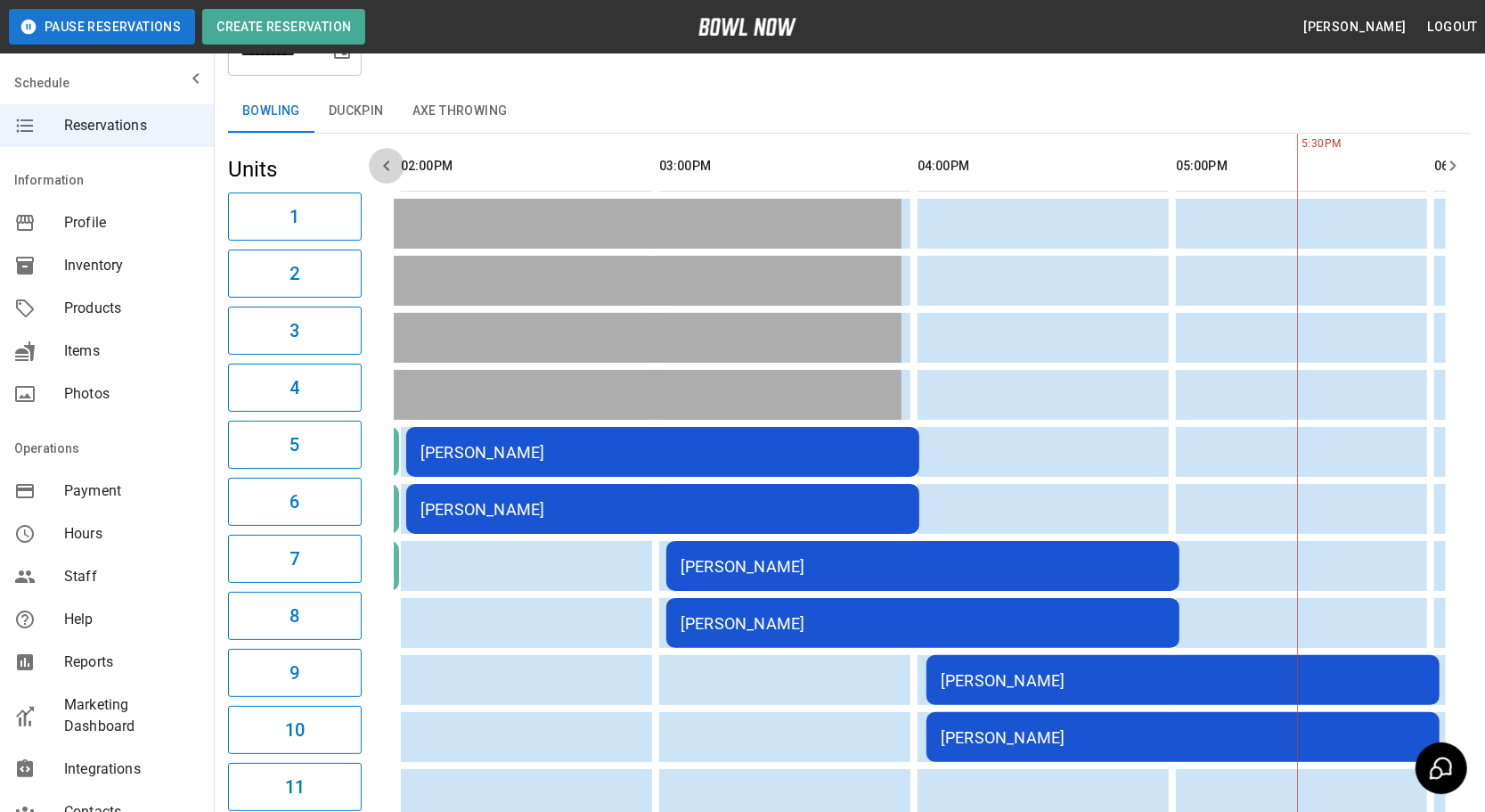
click at [391, 171] on icon "button" at bounding box center [387, 166] width 22 height 22
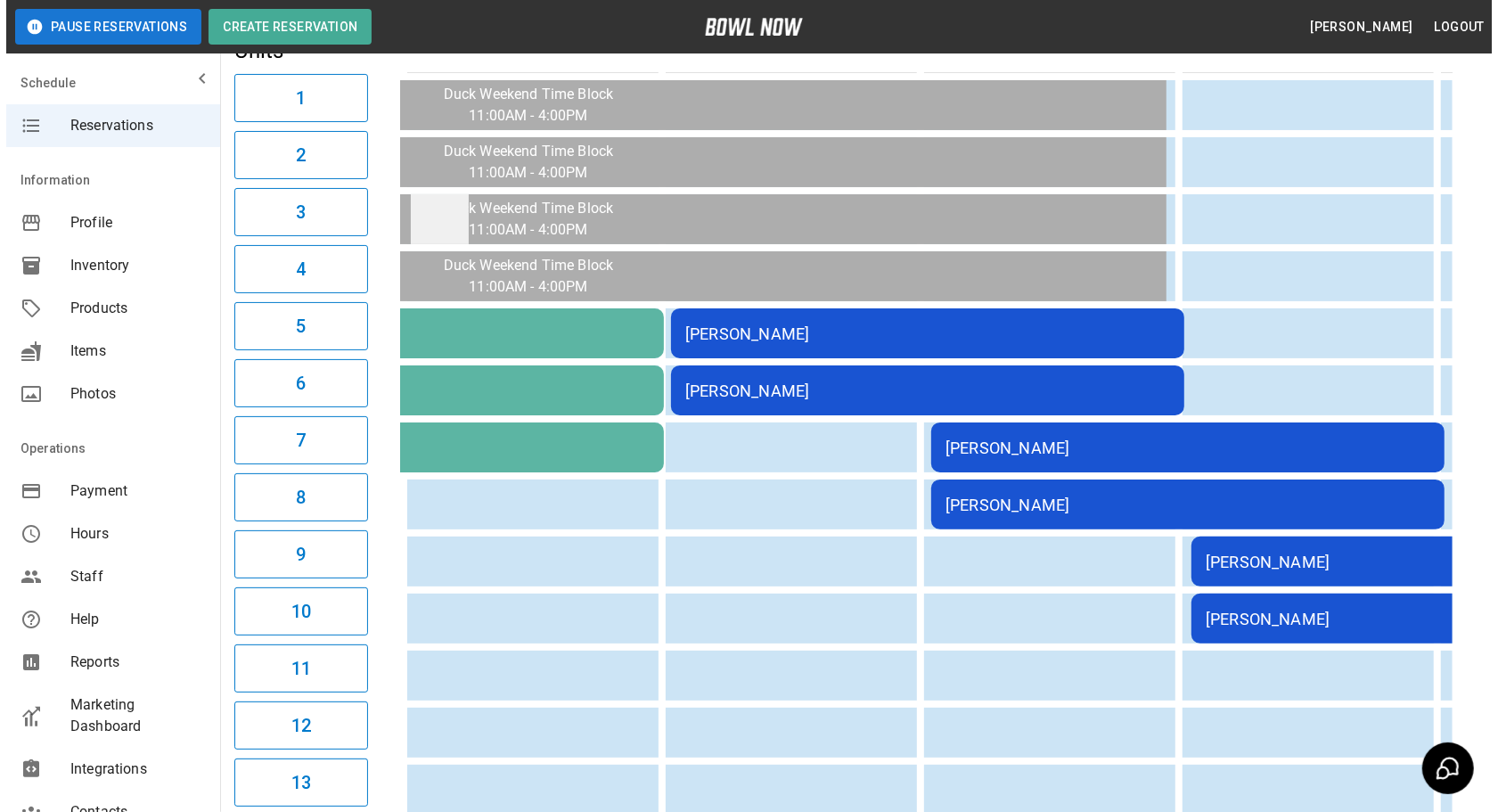
scroll to position [243, 0]
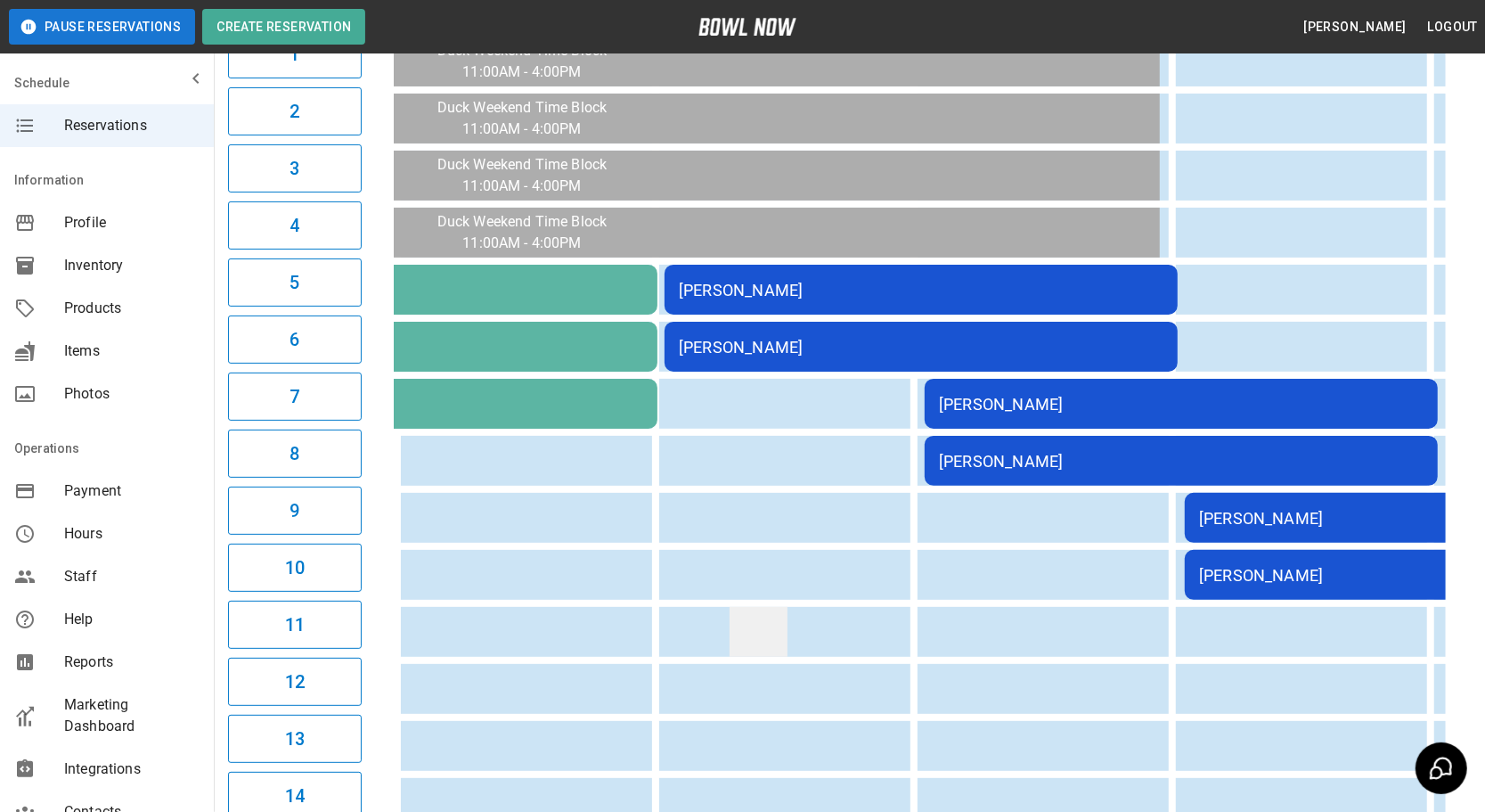
click at [736, 611] on td "sticky table" at bounding box center [759, 632] width 58 height 50
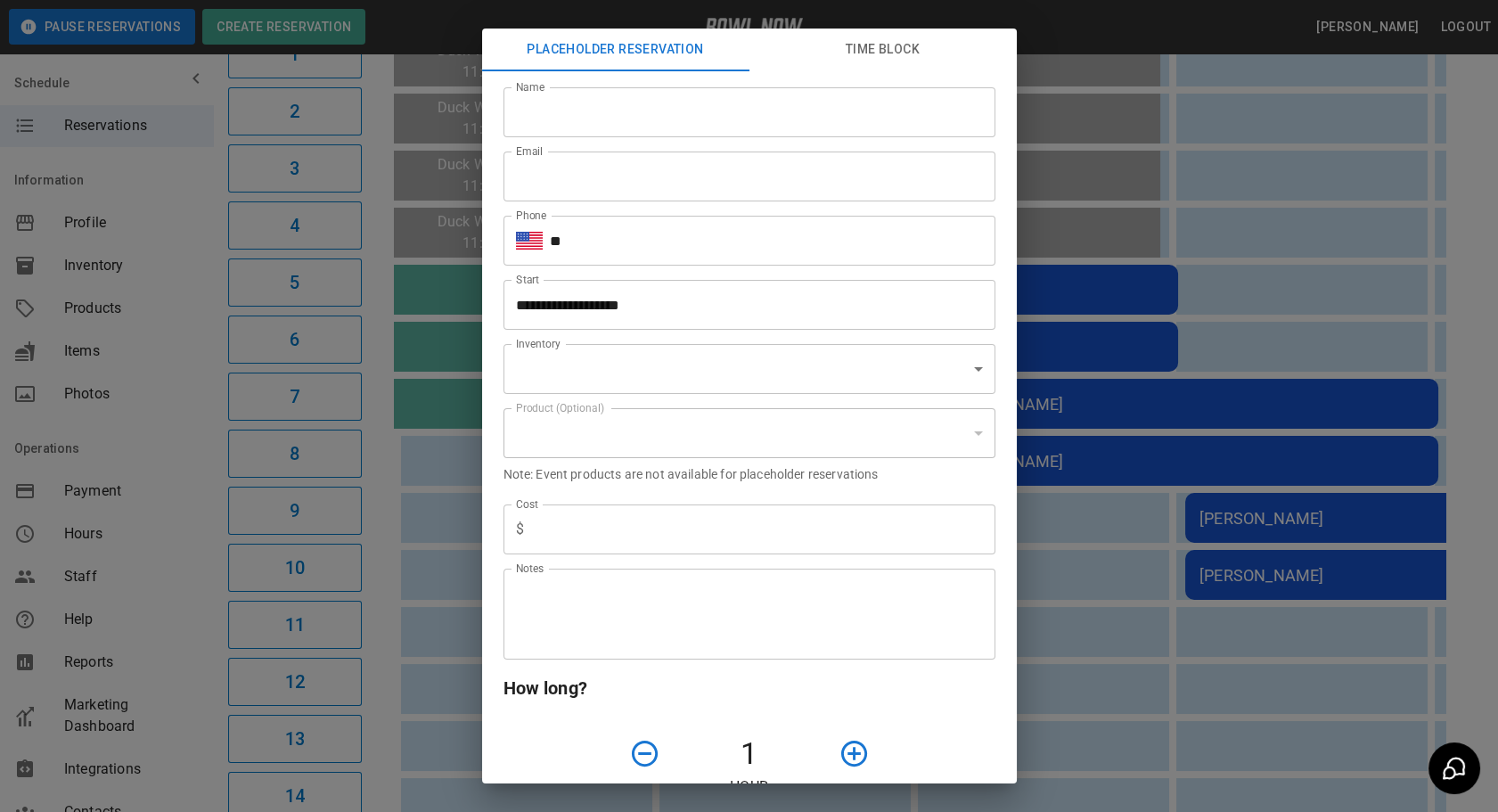
type input "**********"
click at [1130, 35] on div "**********" at bounding box center [749, 406] width 1498 height 812
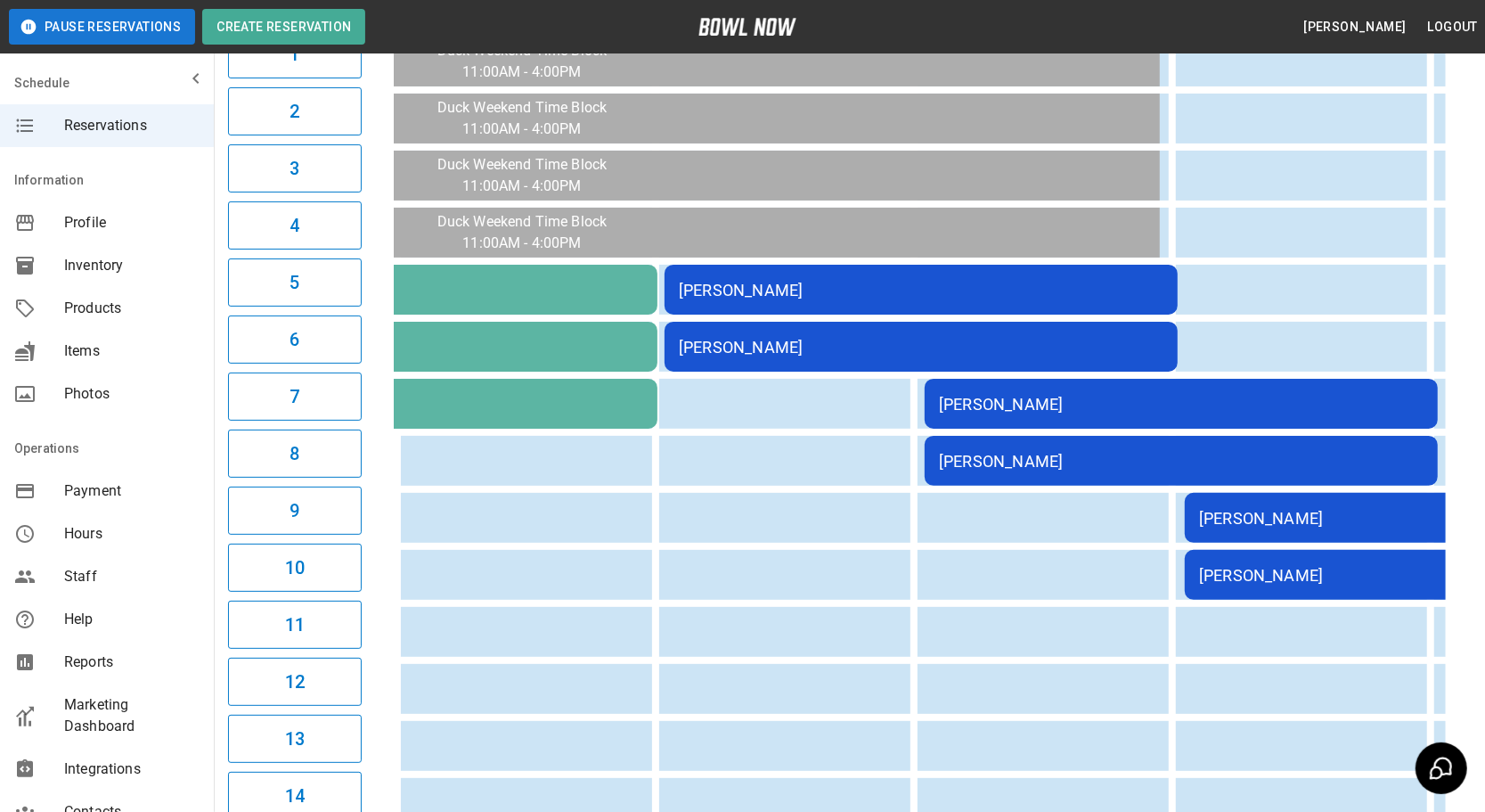
click at [722, 291] on div "[PERSON_NAME]" at bounding box center [920, 290] width 484 height 19
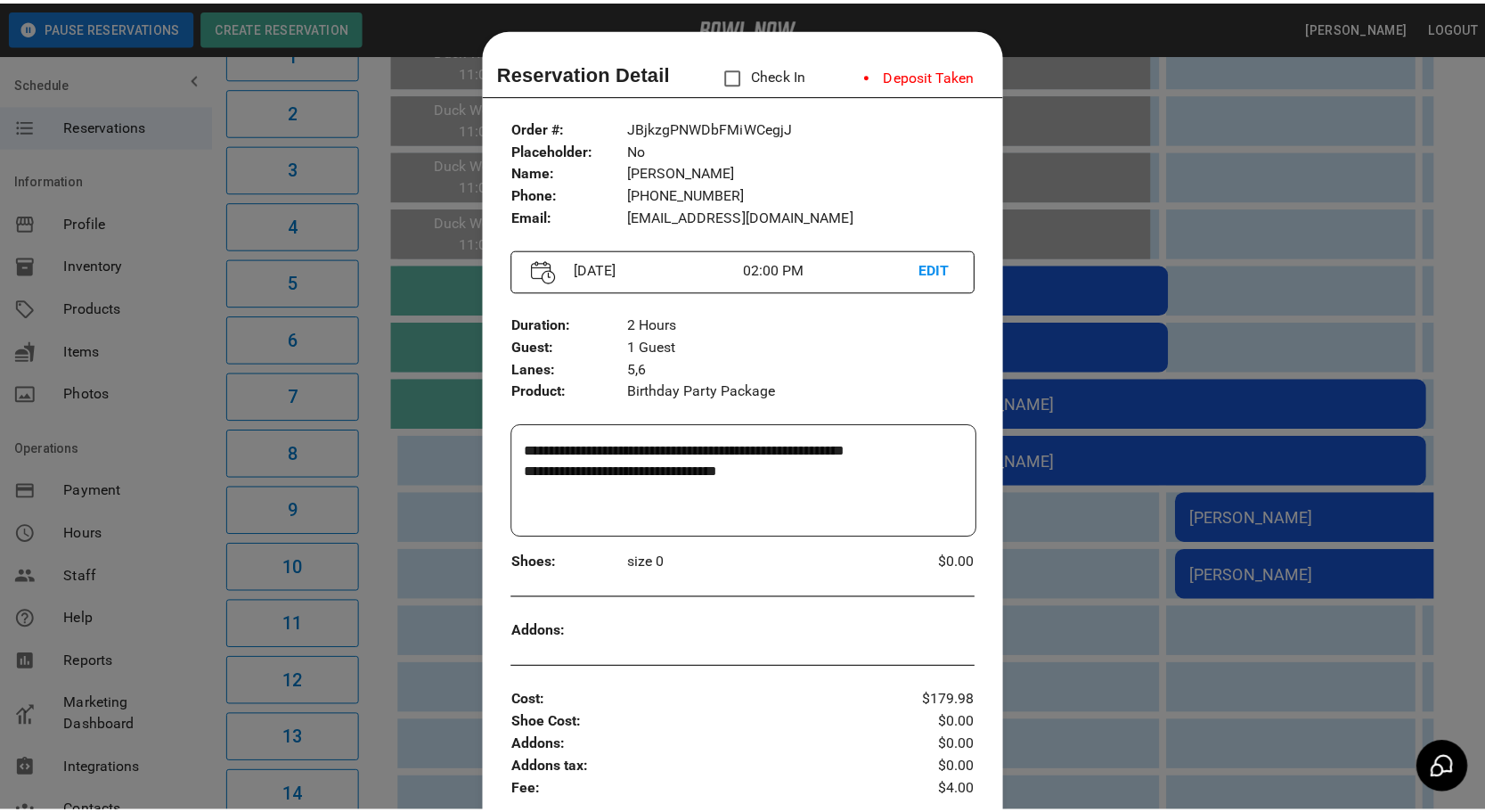
scroll to position [28, 0]
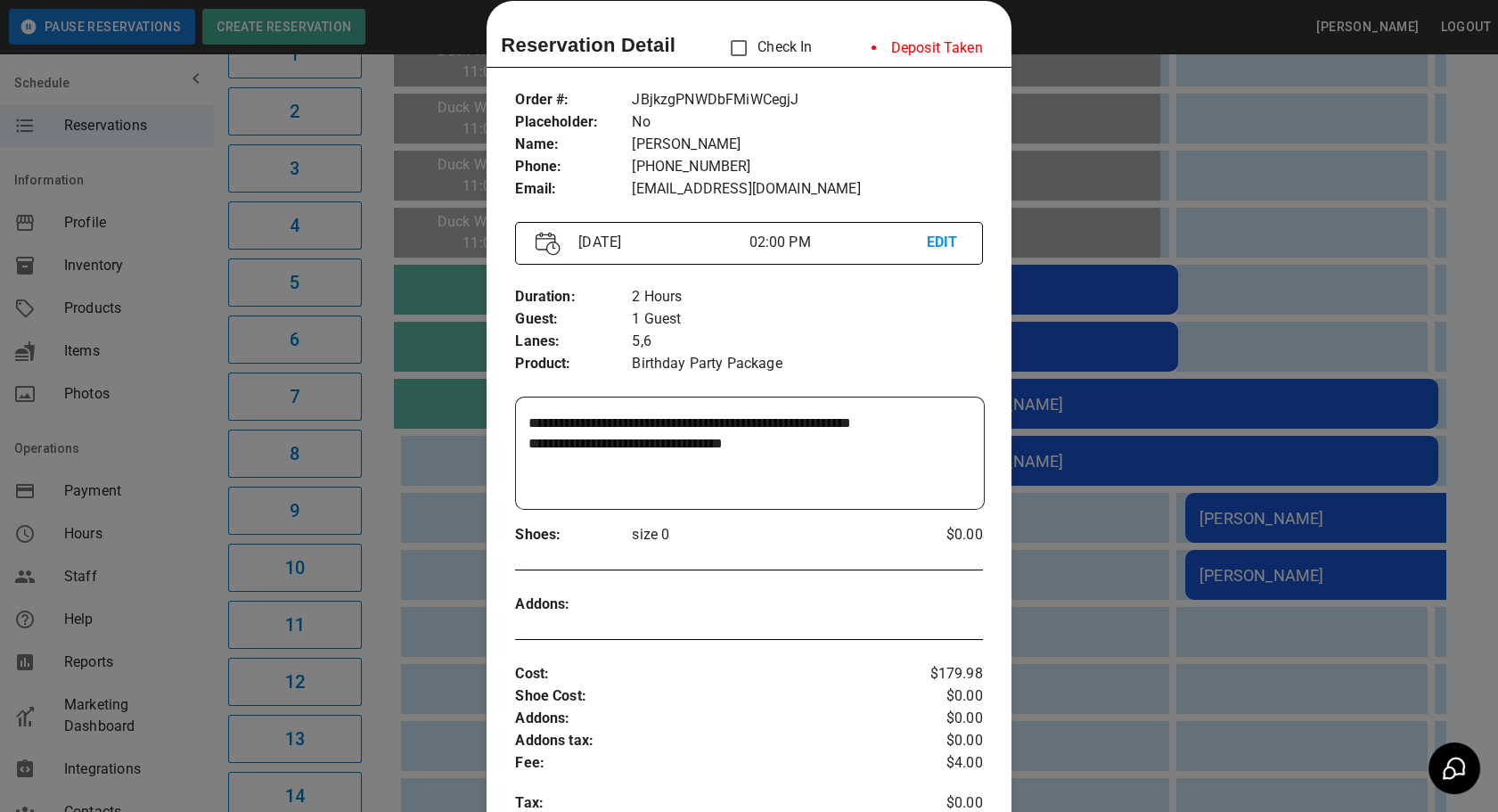
click at [1187, 19] on div at bounding box center [749, 406] width 1498 height 812
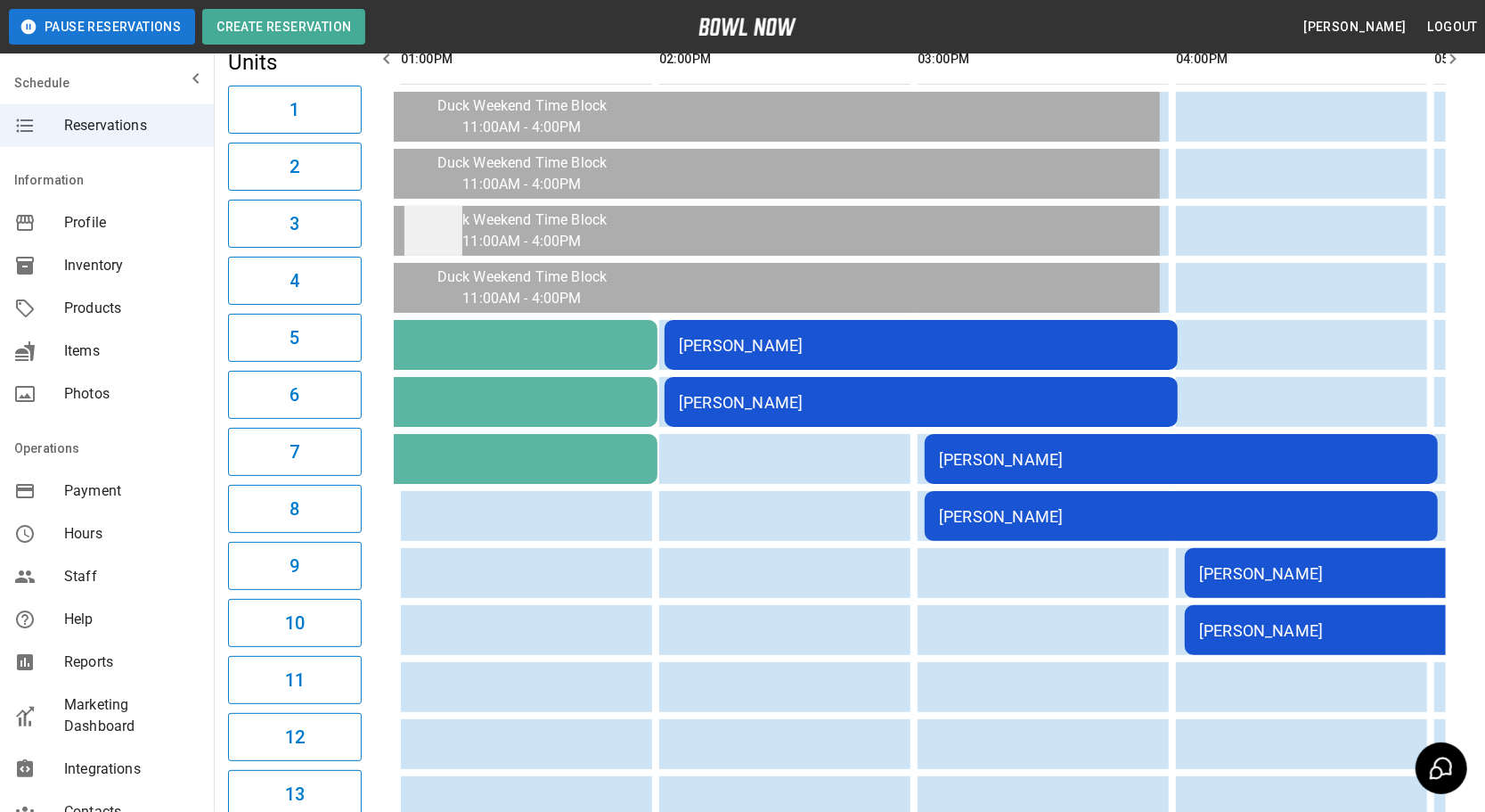
scroll to position [0, 0]
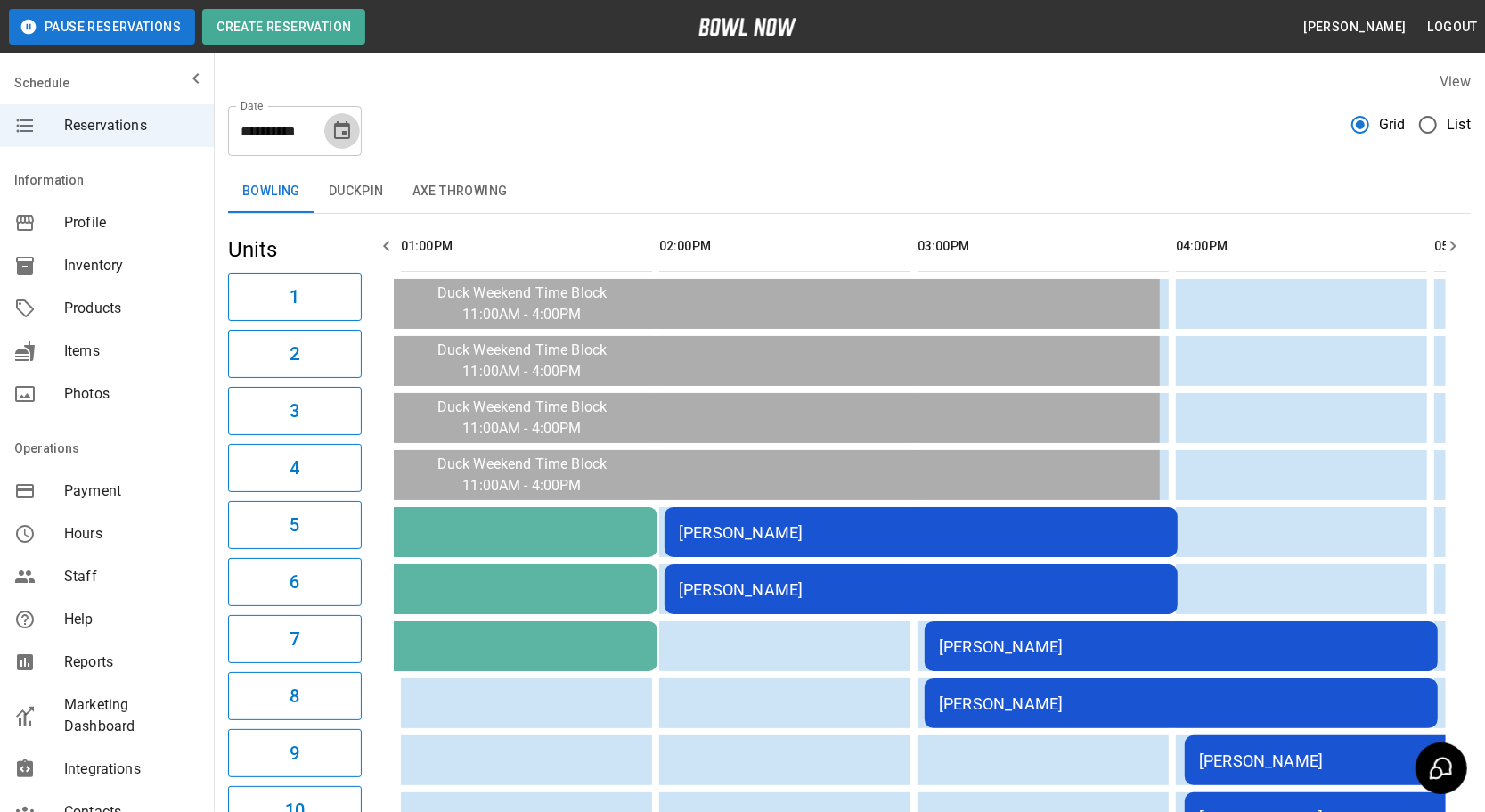
click at [340, 134] on icon "Choose date, selected date is Sep 13, 2025" at bounding box center [342, 131] width 22 height 22
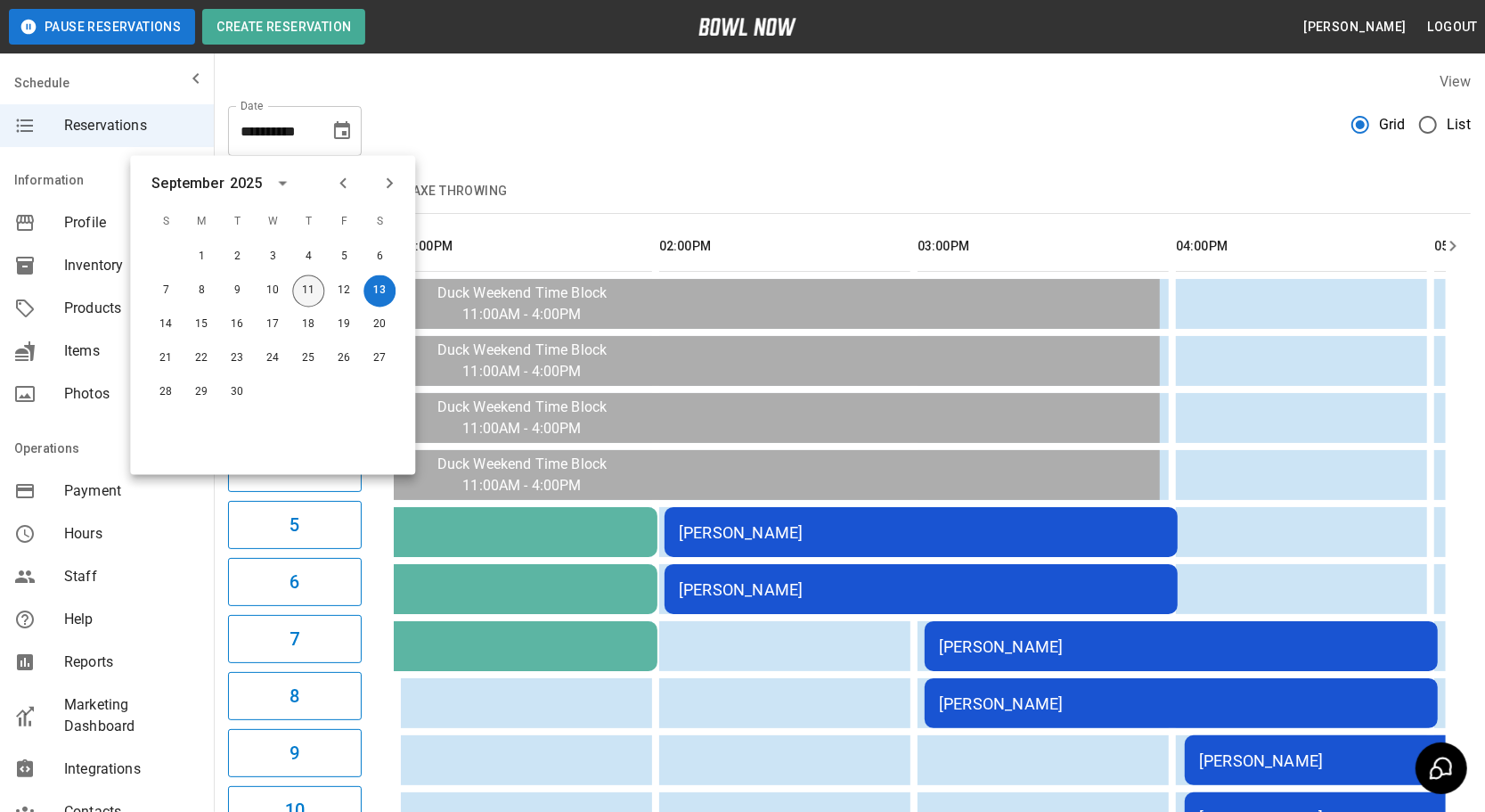
click at [310, 300] on button "11" at bounding box center [309, 291] width 32 height 32
type input "**********"
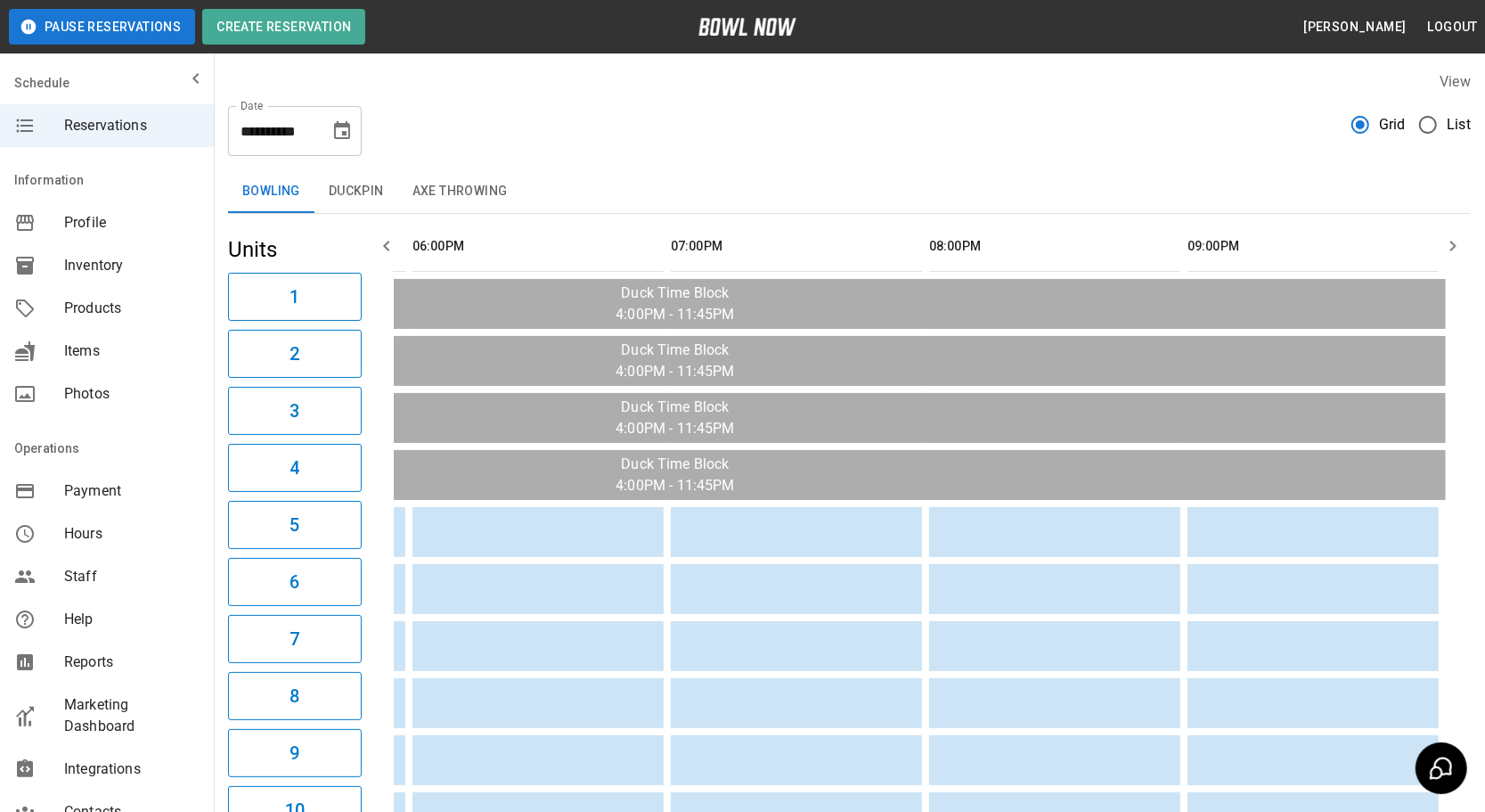
scroll to position [0, 258]
